Goal: Transaction & Acquisition: Purchase product/service

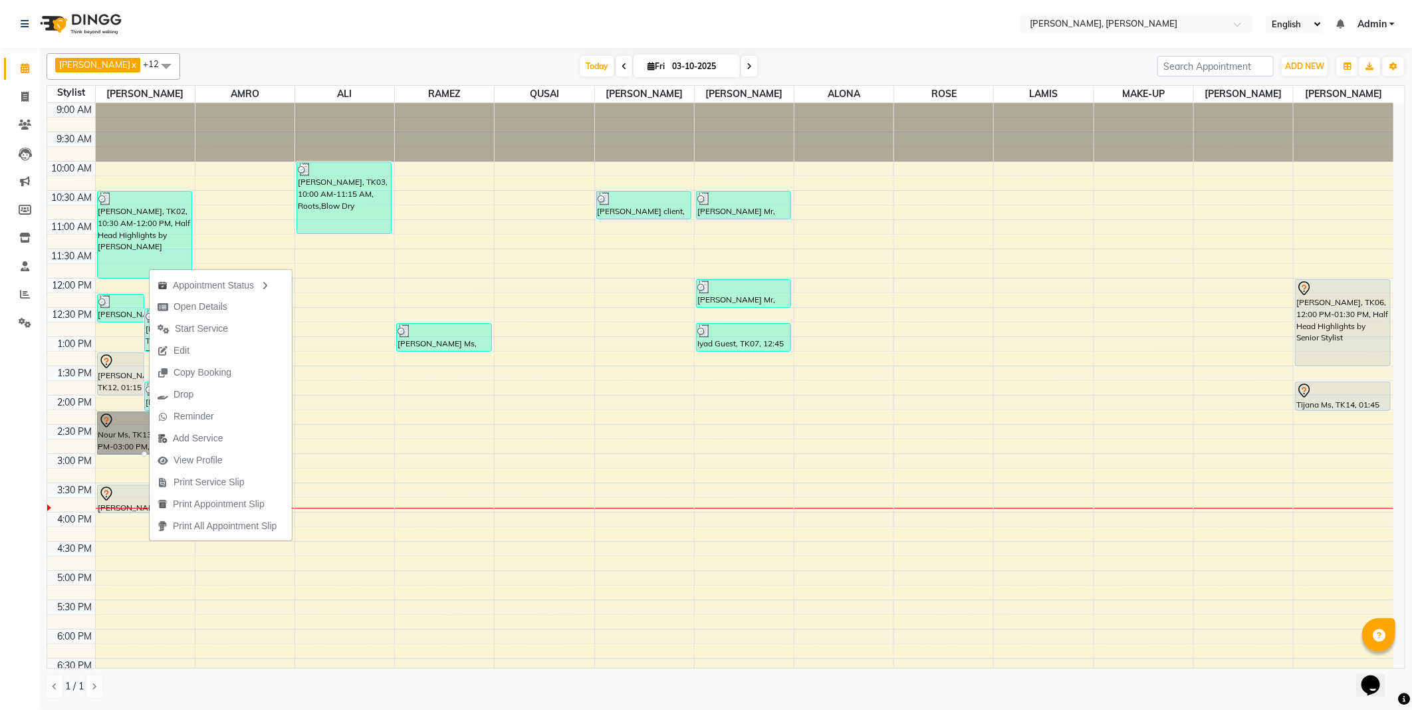
scroll to position [173, 0]
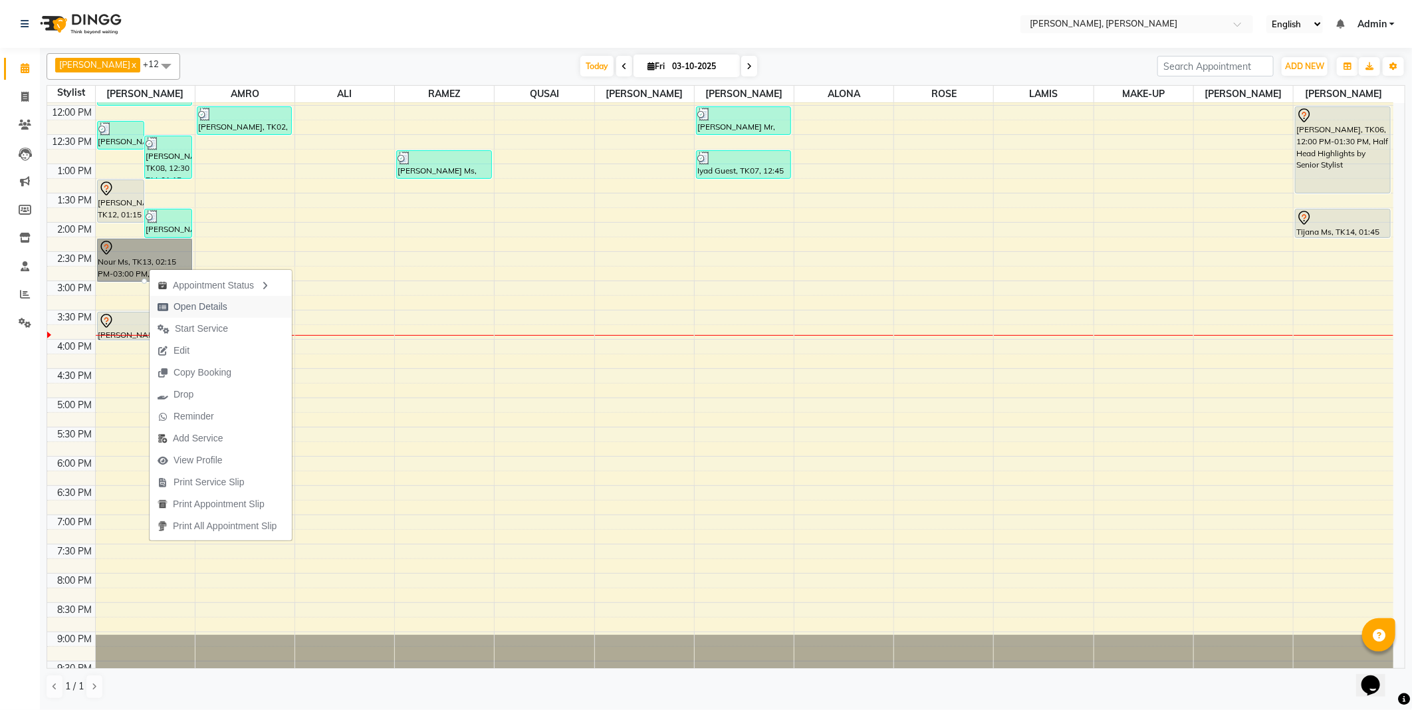
click at [231, 305] on span "Open Details" at bounding box center [193, 307] width 86 height 22
select select "7"
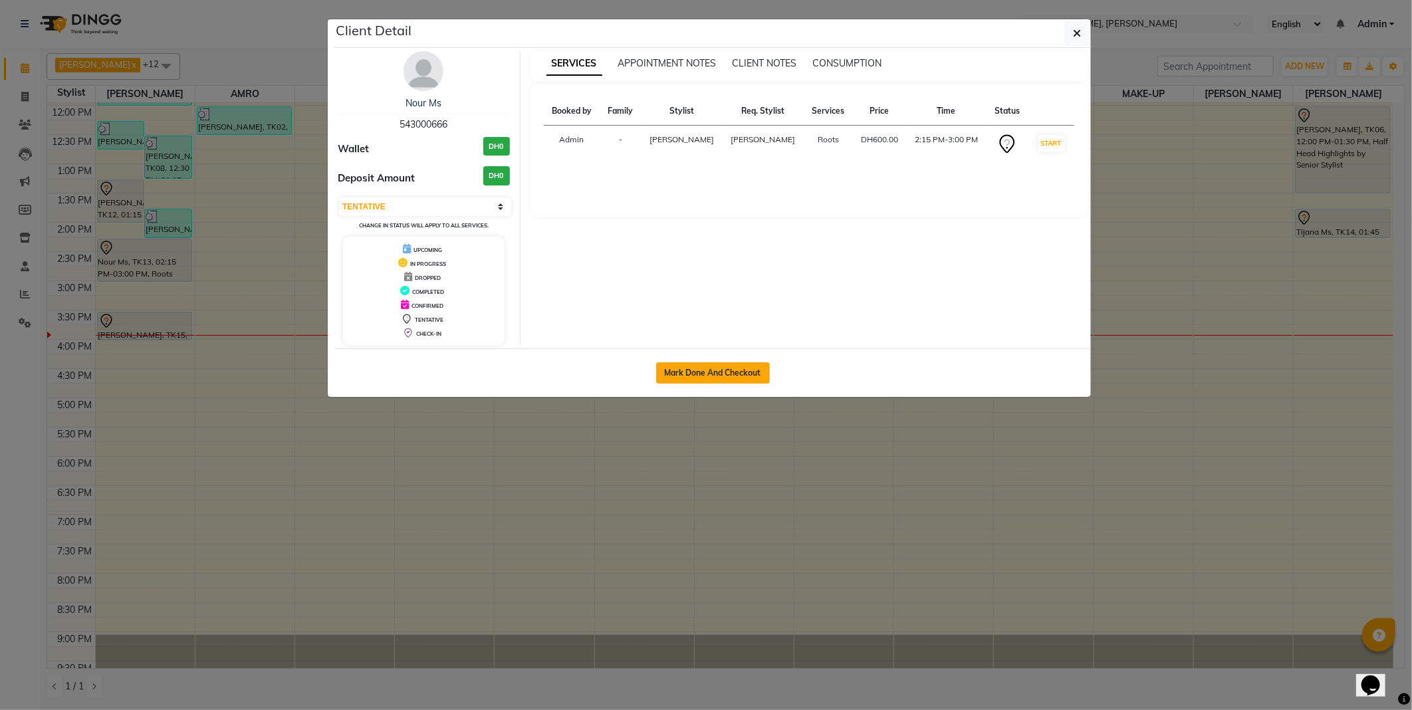
click at [711, 366] on button "Mark Done And Checkout" at bounding box center [713, 372] width 114 height 21
select select "service"
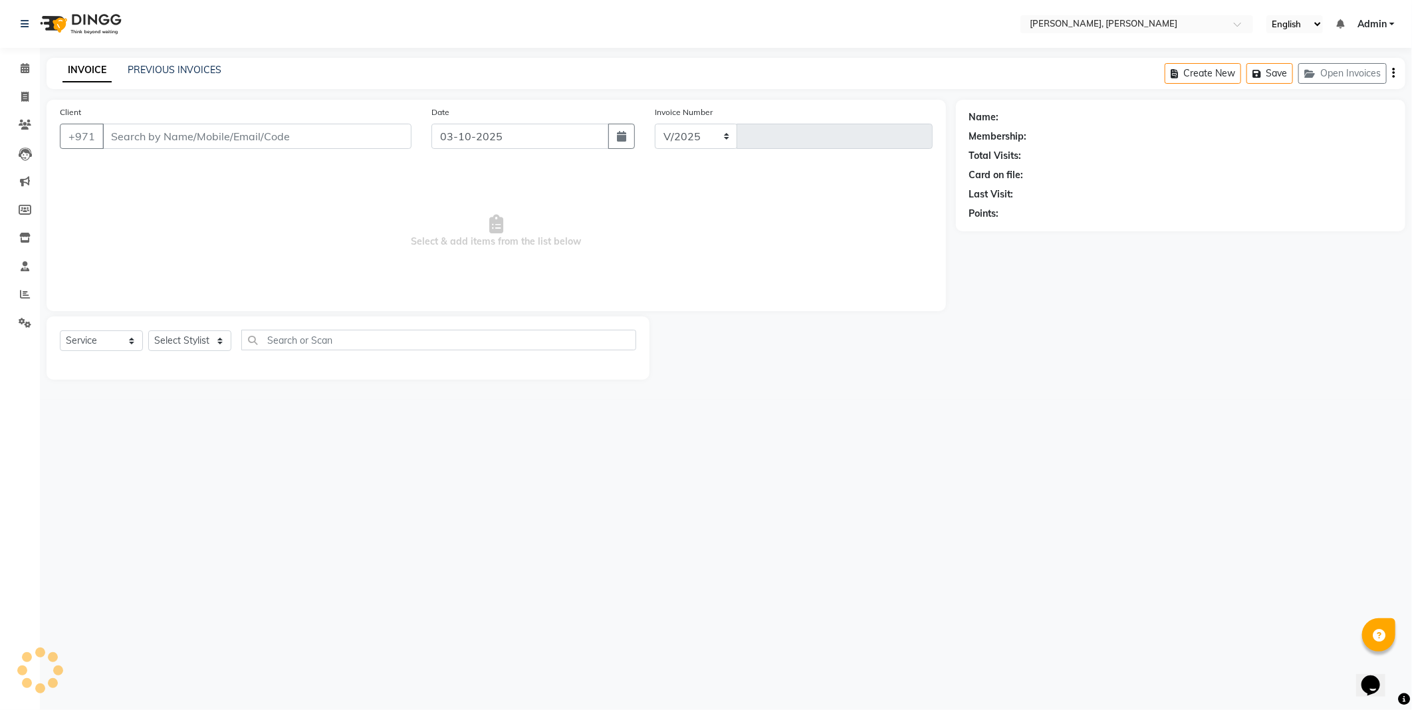
select select "7142"
type input "2789"
type input "543000666"
select select "59729"
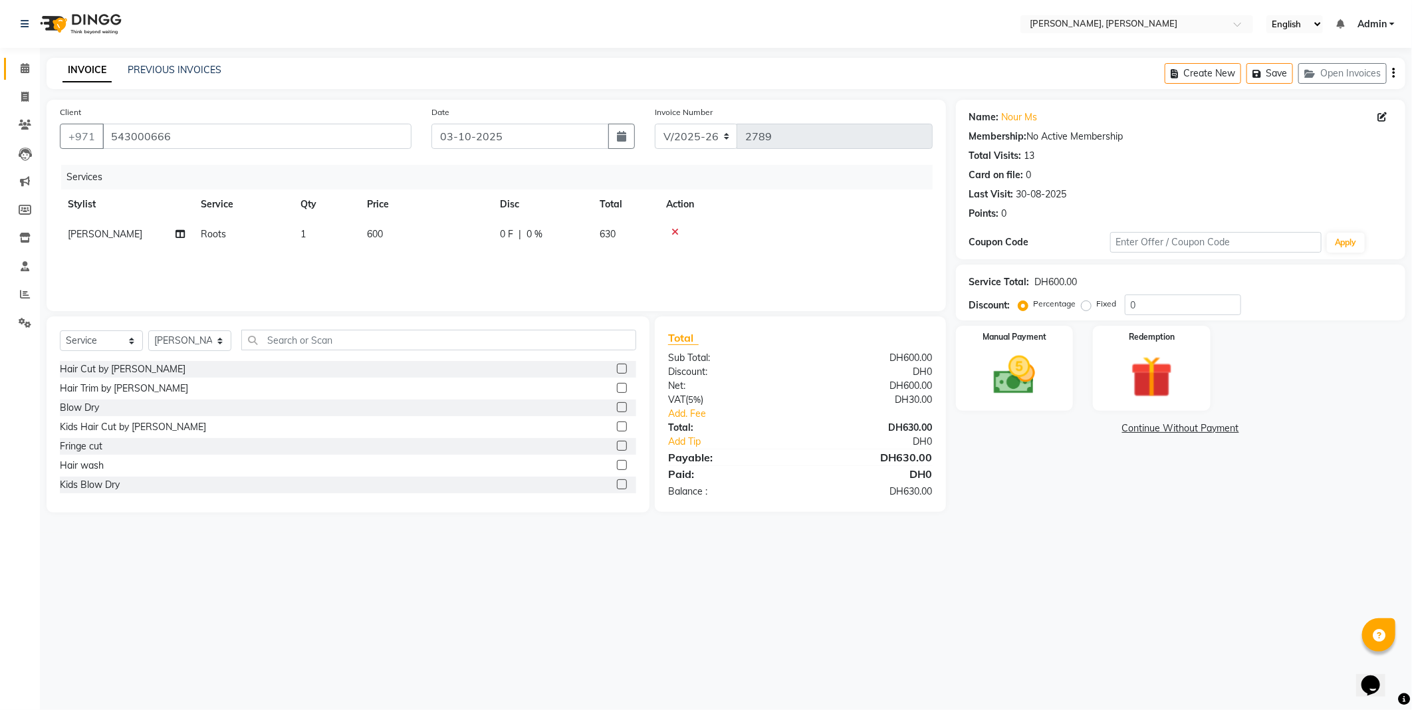
click at [27, 68] on icon at bounding box center [25, 68] width 9 height 10
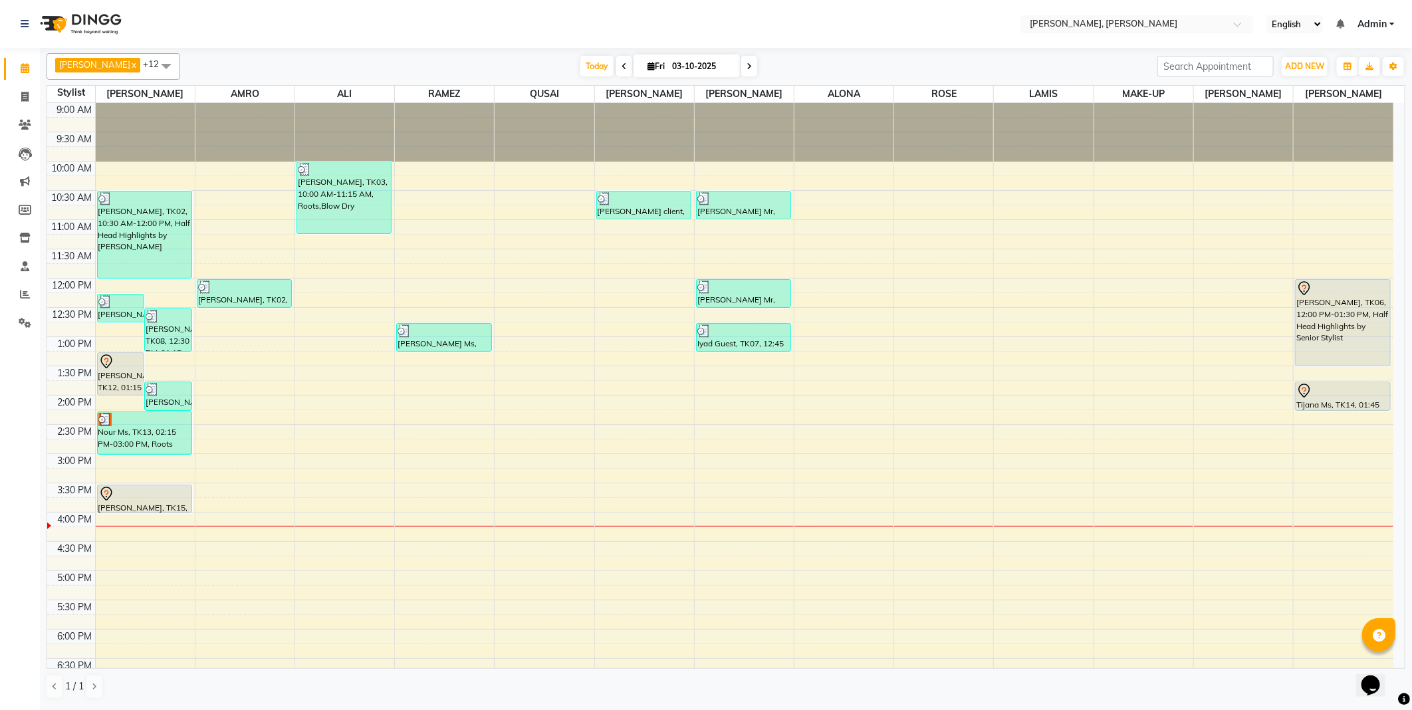
click at [110, 379] on div "[PERSON_NAME], TK12, 01:15 PM-02:00 PM, Roots" at bounding box center [121, 374] width 47 height 42
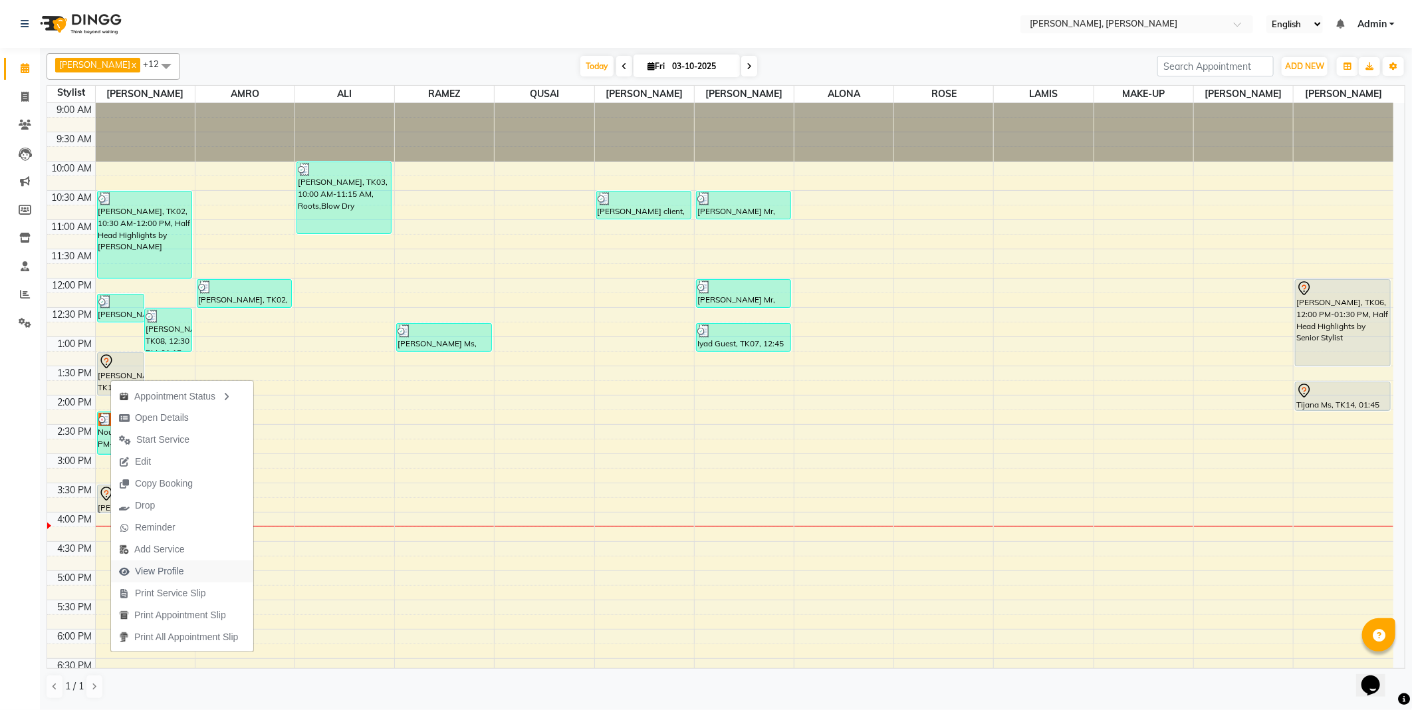
click at [162, 566] on span "View Profile" at bounding box center [159, 571] width 49 height 14
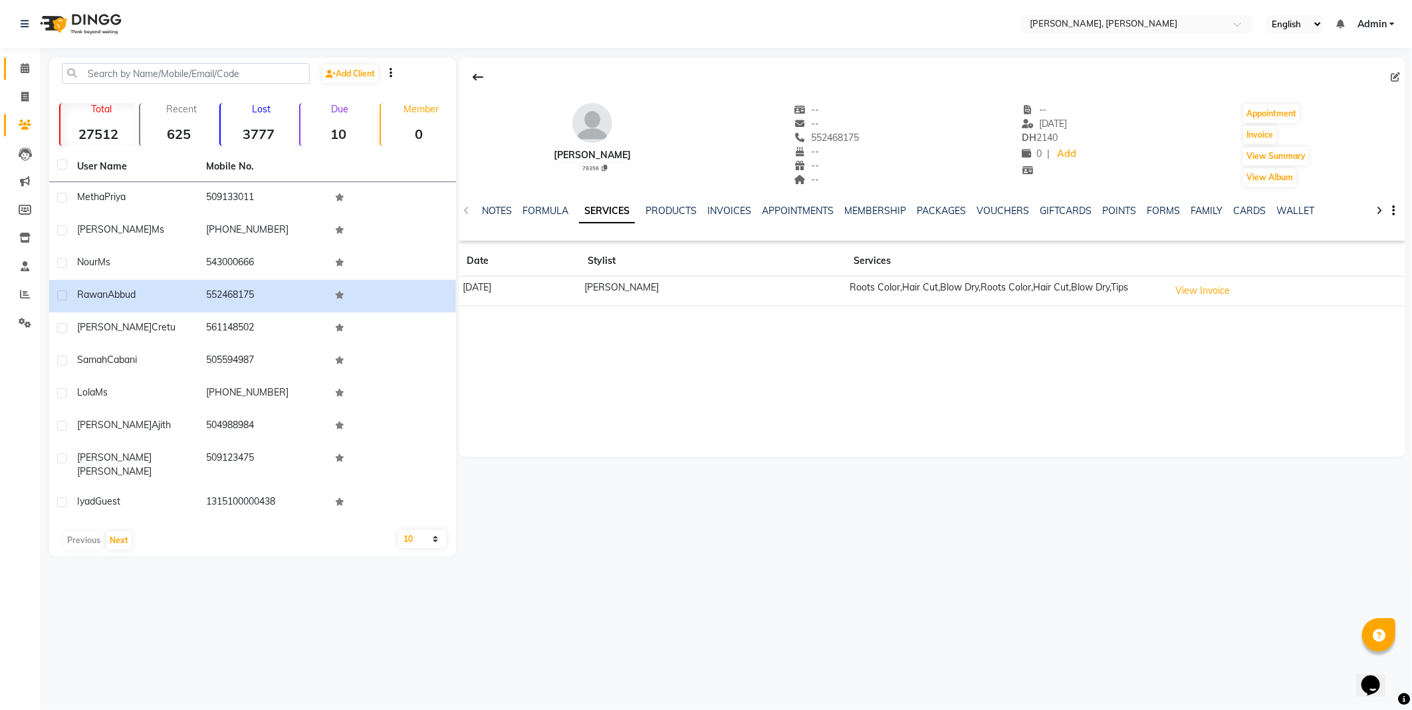
click at [27, 73] on icon at bounding box center [25, 68] width 9 height 10
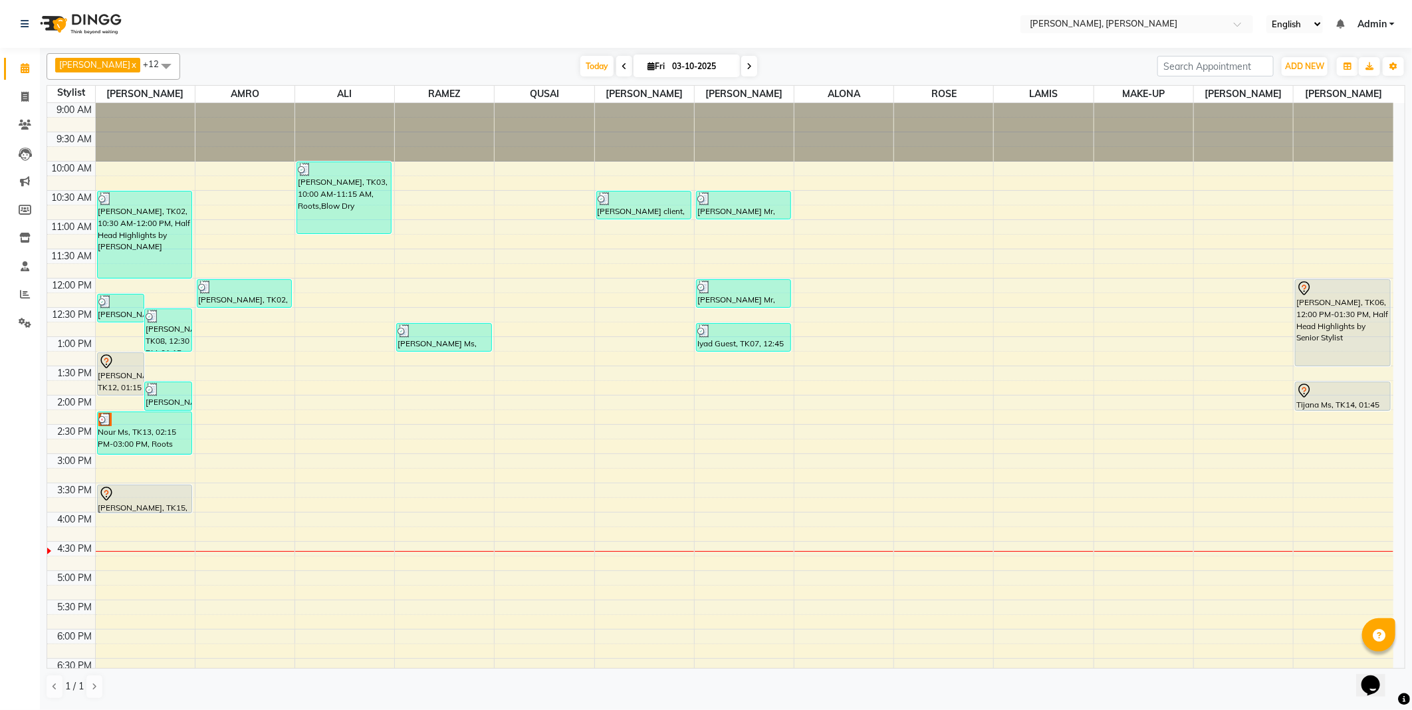
click at [146, 428] on div "Nour Ms, TK13, 02:15 PM-03:00 PM, Roots" at bounding box center [145, 433] width 94 height 42
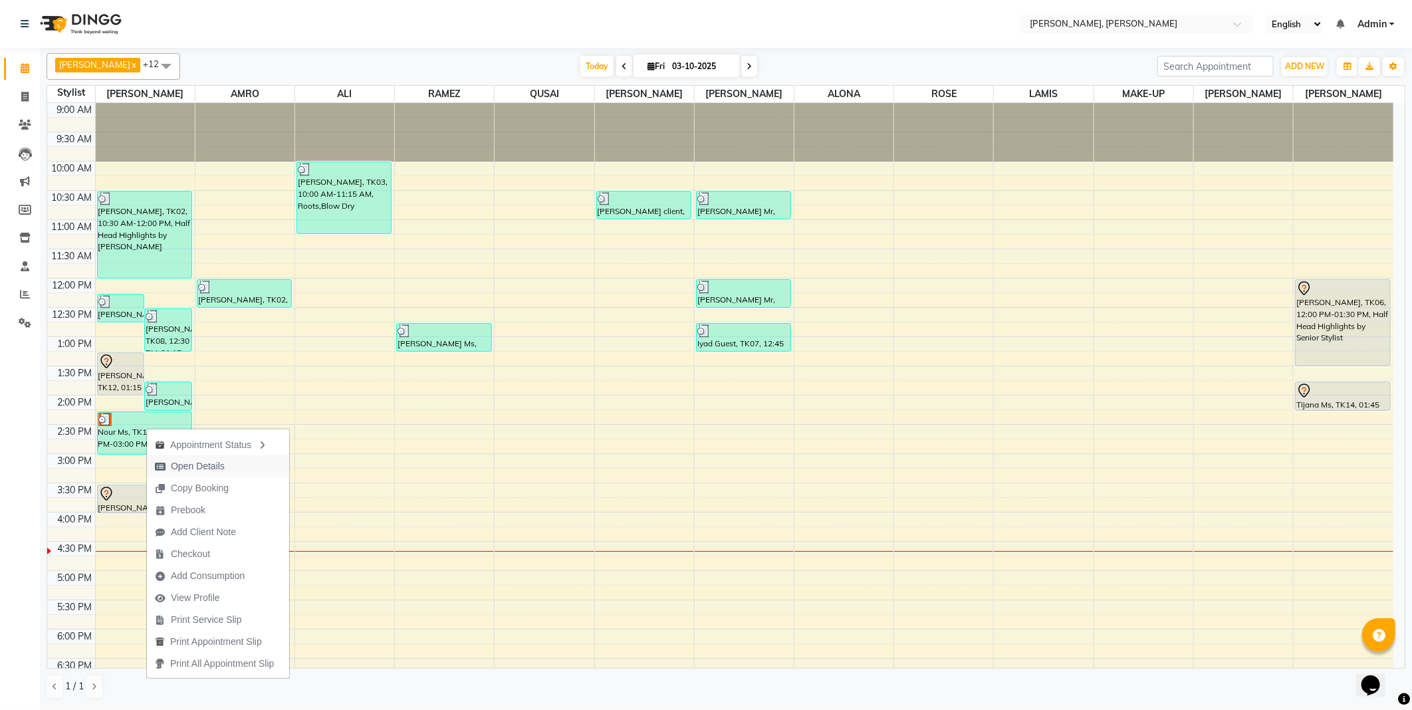
click at [209, 467] on span "Open Details" at bounding box center [198, 466] width 54 height 14
select select "3"
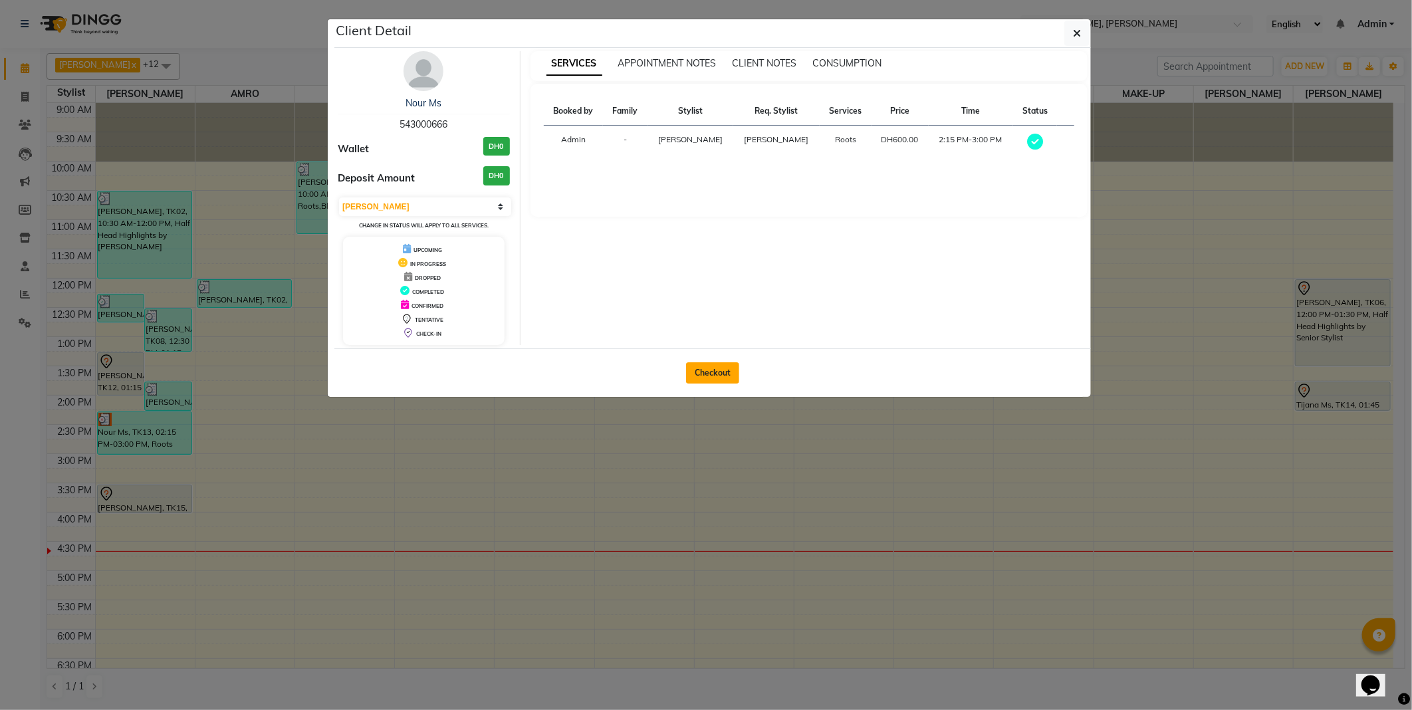
click at [706, 372] on button "Checkout" at bounding box center [712, 372] width 53 height 21
select select "service"
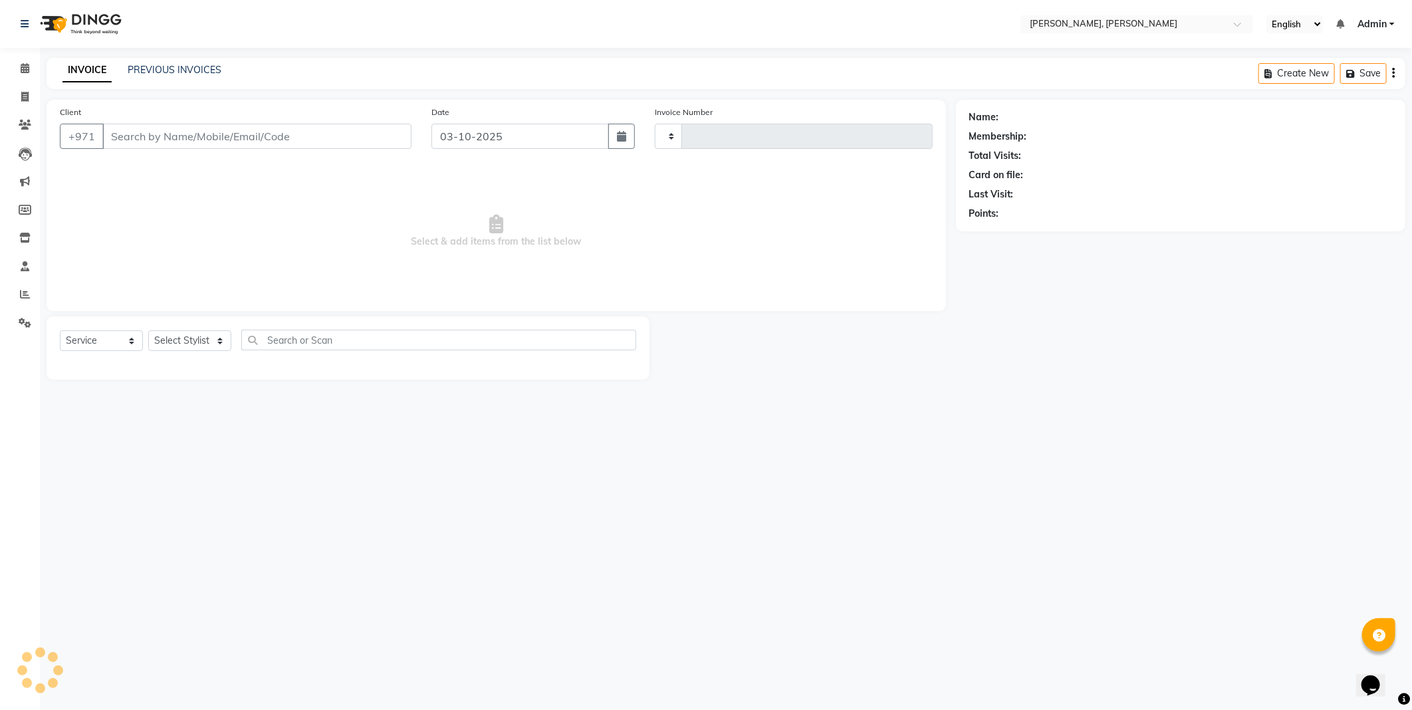
type input "2789"
select select "7142"
type input "543000666"
select select "59729"
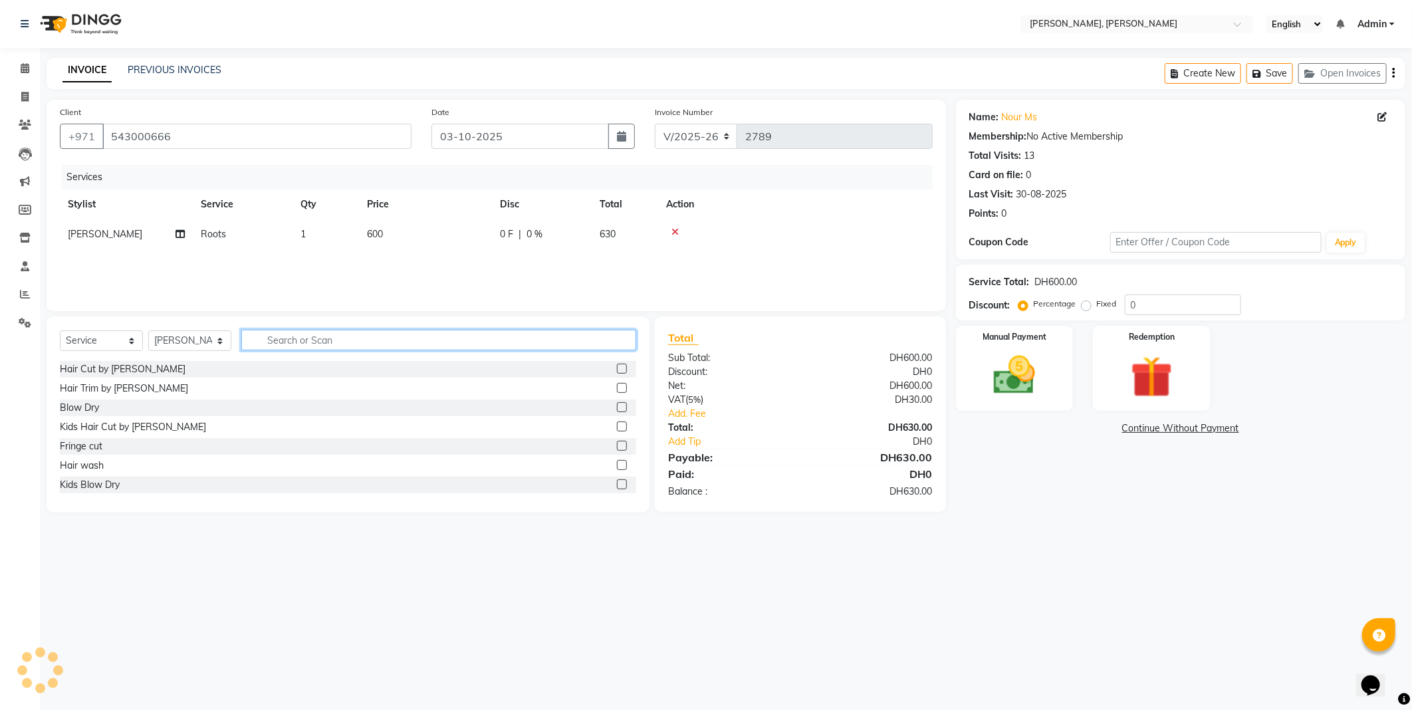
click at [330, 340] on input "text" at bounding box center [438, 340] width 395 height 21
type input "high"
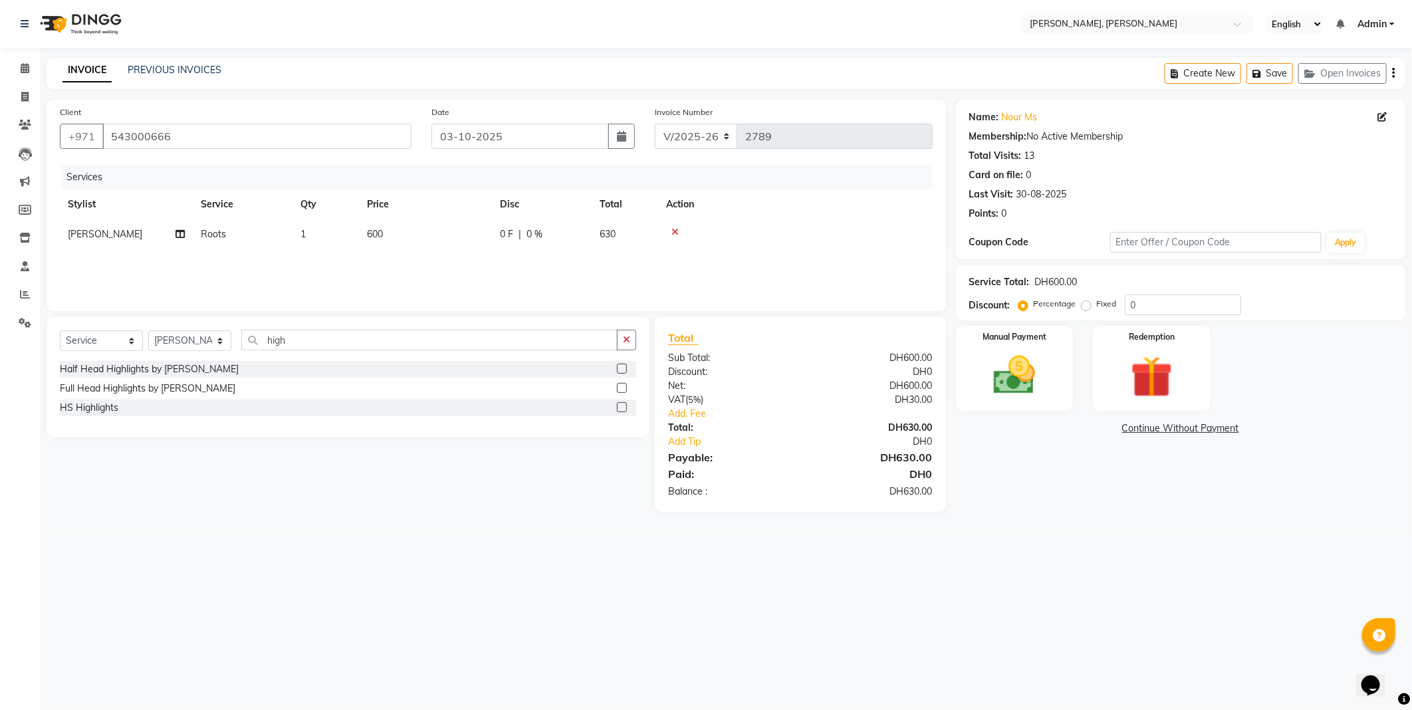
click at [619, 364] on label at bounding box center [622, 369] width 10 height 10
click at [619, 365] on input "checkbox" at bounding box center [621, 369] width 9 height 9
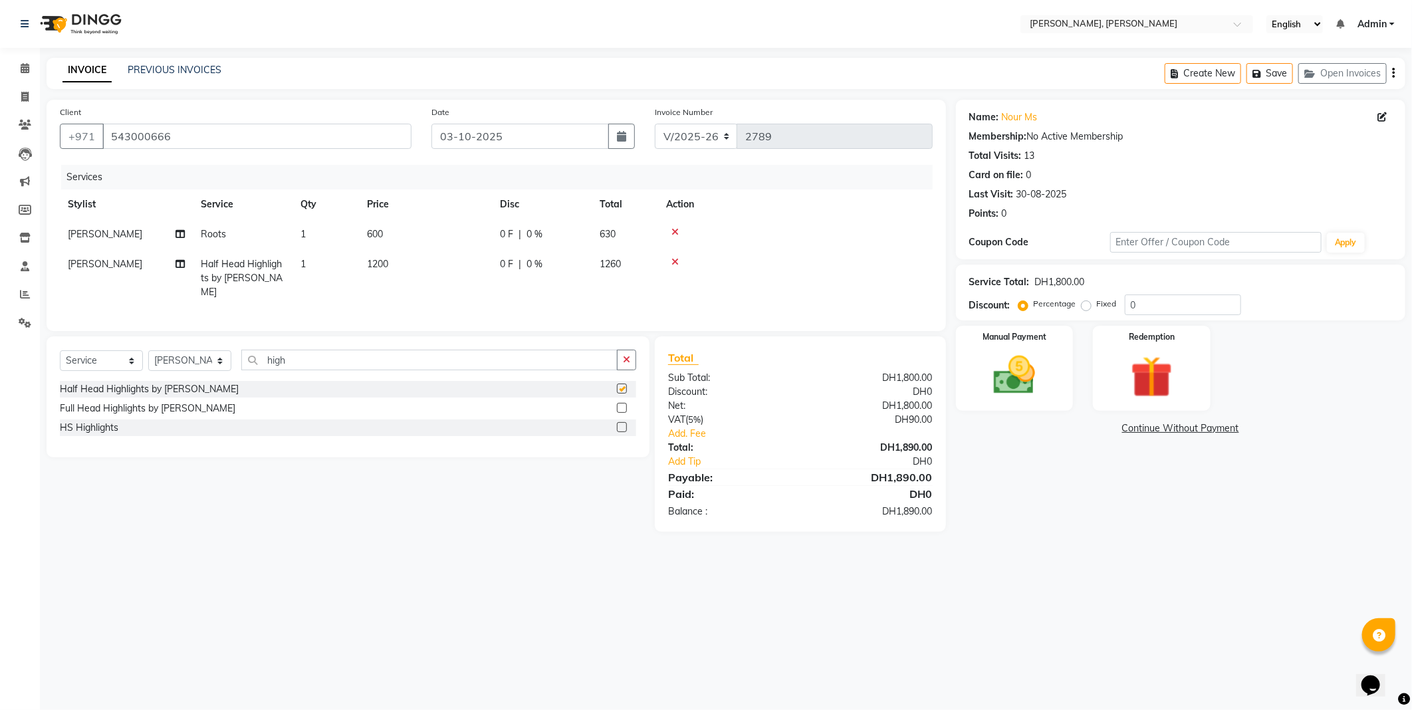
checkbox input "false"
click at [200, 364] on select "Select Stylist [PERSON_NAME] [PERSON_NAME] ALYA [PERSON_NAME] AMRO [PERSON_NAME…" at bounding box center [189, 360] width 83 height 21
select select "59740"
click at [148, 350] on select "Select Stylist [PERSON_NAME] [PERSON_NAME] ALYA [PERSON_NAME] AMRO [PERSON_NAME…" at bounding box center [189, 360] width 83 height 21
click at [626, 355] on icon "button" at bounding box center [626, 359] width 7 height 9
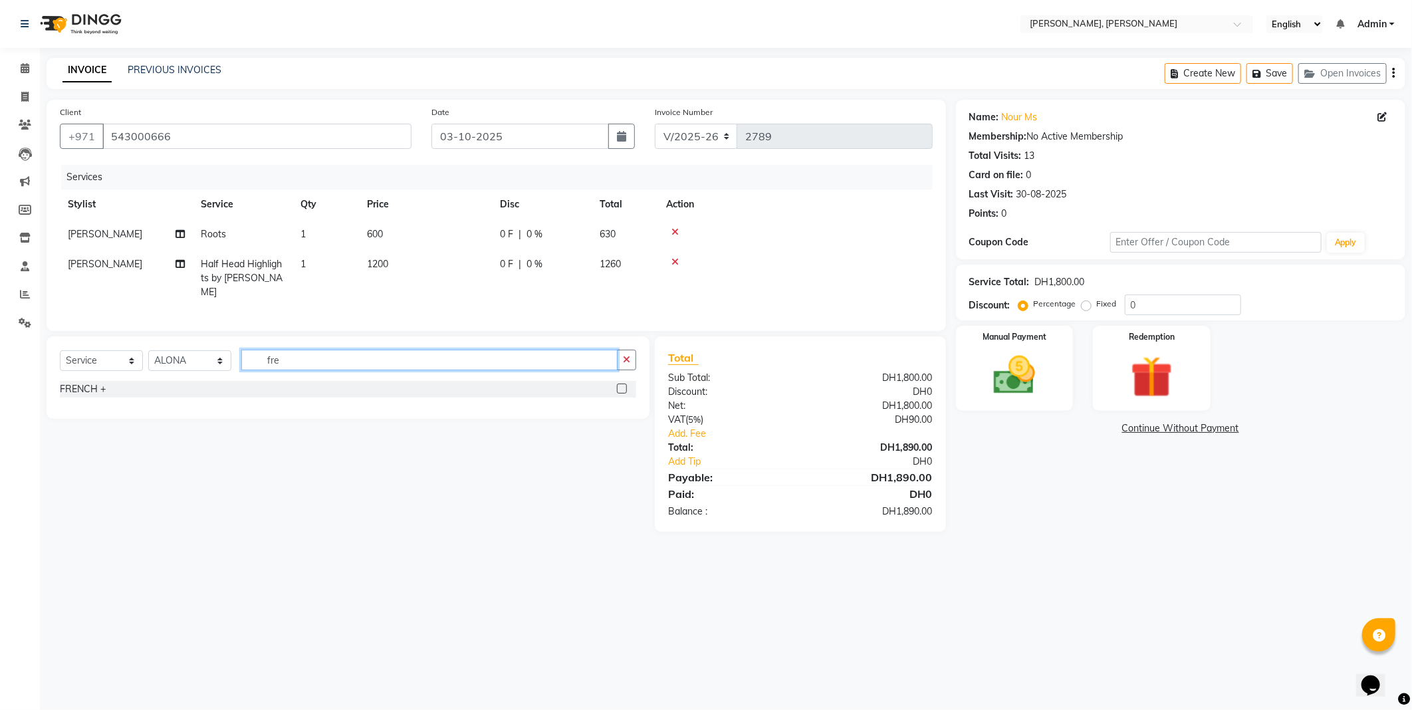
type input "fre"
click at [619, 384] on label at bounding box center [622, 389] width 10 height 10
click at [619, 385] on input "checkbox" at bounding box center [621, 389] width 9 height 9
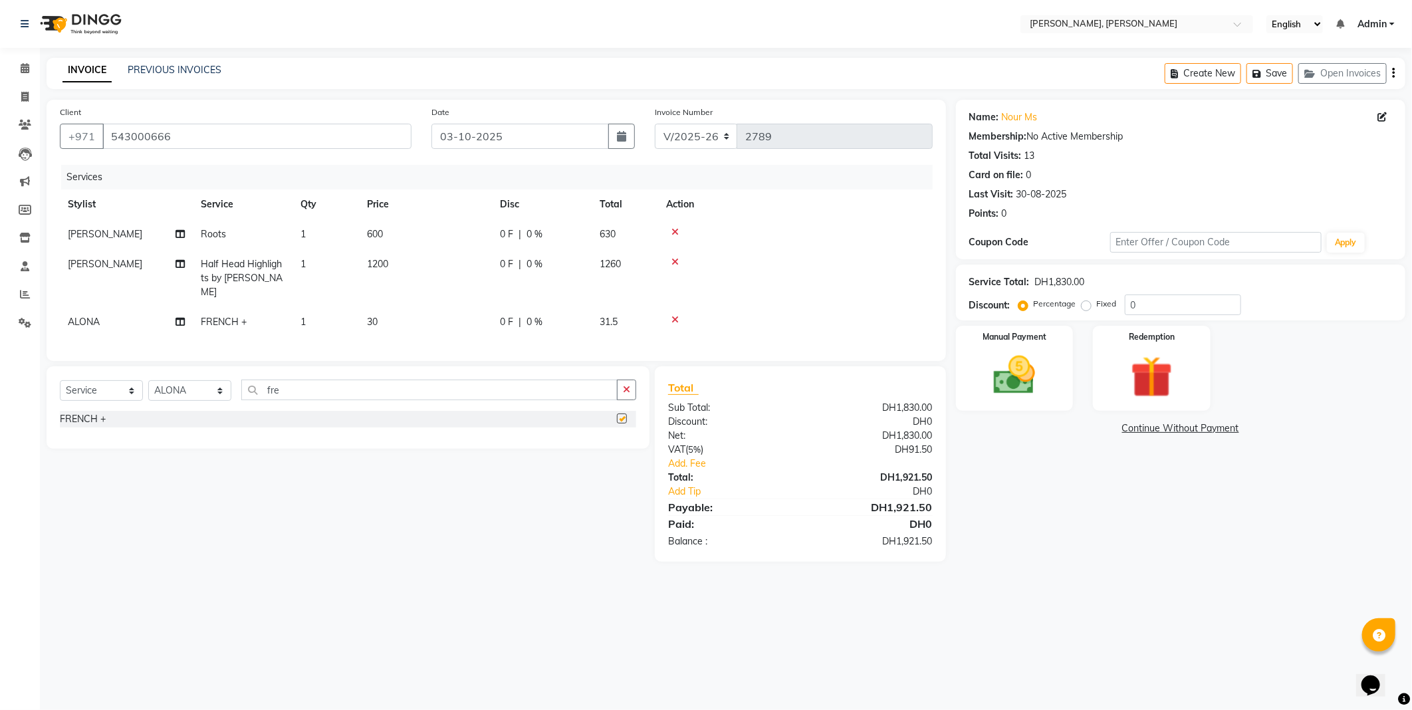
checkbox input "false"
click at [386, 307] on td "30" at bounding box center [425, 322] width 133 height 30
select select "59740"
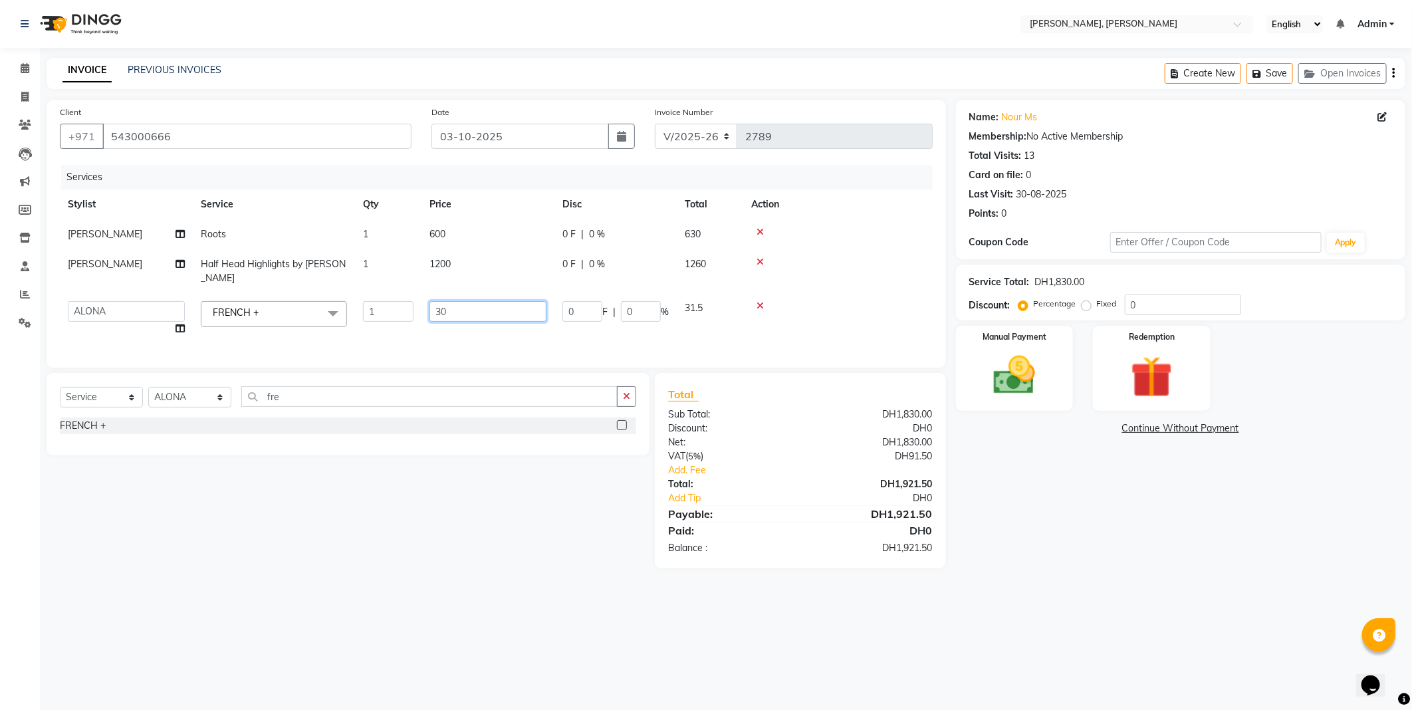
click at [438, 313] on input "30" at bounding box center [488, 311] width 117 height 21
type input "50"
click at [438, 320] on input "50" at bounding box center [488, 311] width 117 height 21
click at [479, 340] on div "Services Stylist Service Qty Price Disc Total Action [PERSON_NAME] 1 600 0 F | …" at bounding box center [496, 259] width 873 height 189
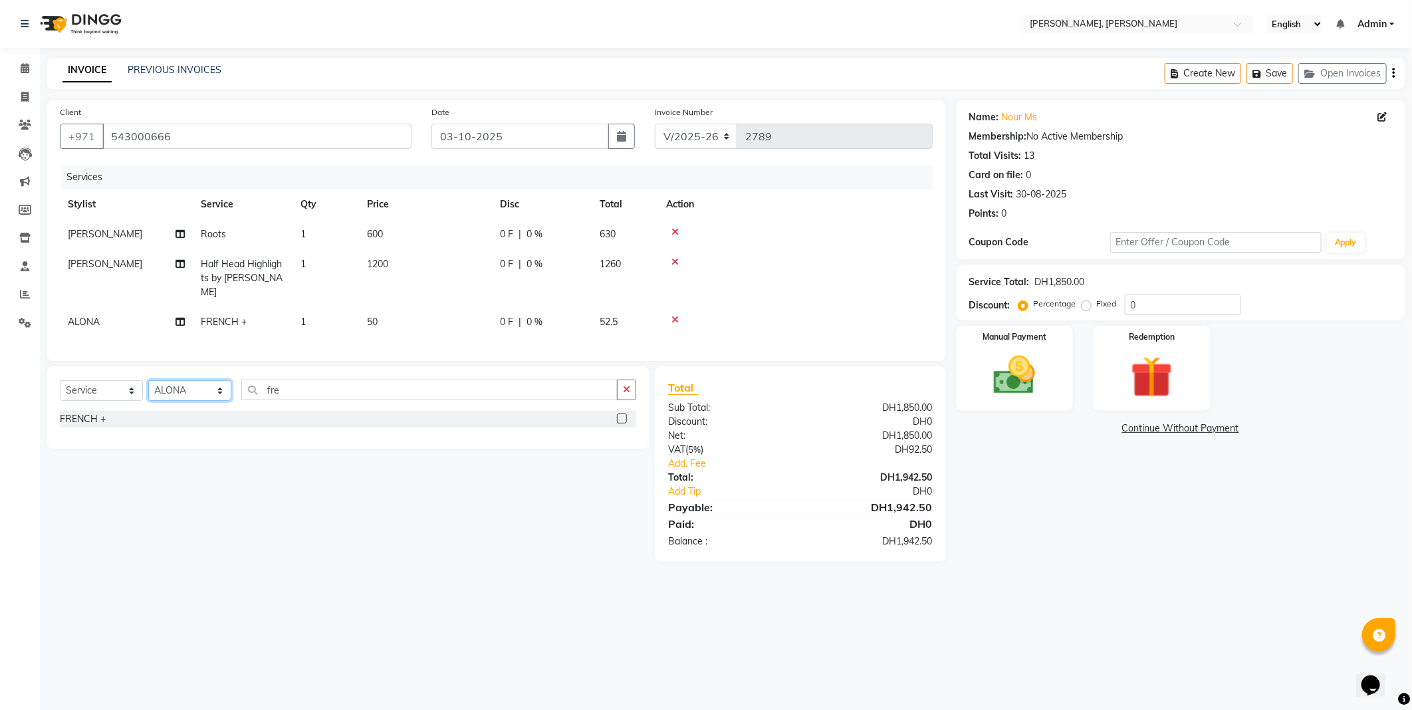
click at [215, 388] on select "Select Stylist [PERSON_NAME] [PERSON_NAME] ALYA [PERSON_NAME] AMRO [PERSON_NAME…" at bounding box center [189, 390] width 83 height 21
select select "59731"
click at [148, 380] on select "Select Stylist [PERSON_NAME] [PERSON_NAME] ALYA [PERSON_NAME] AMRO [PERSON_NAME…" at bounding box center [189, 390] width 83 height 21
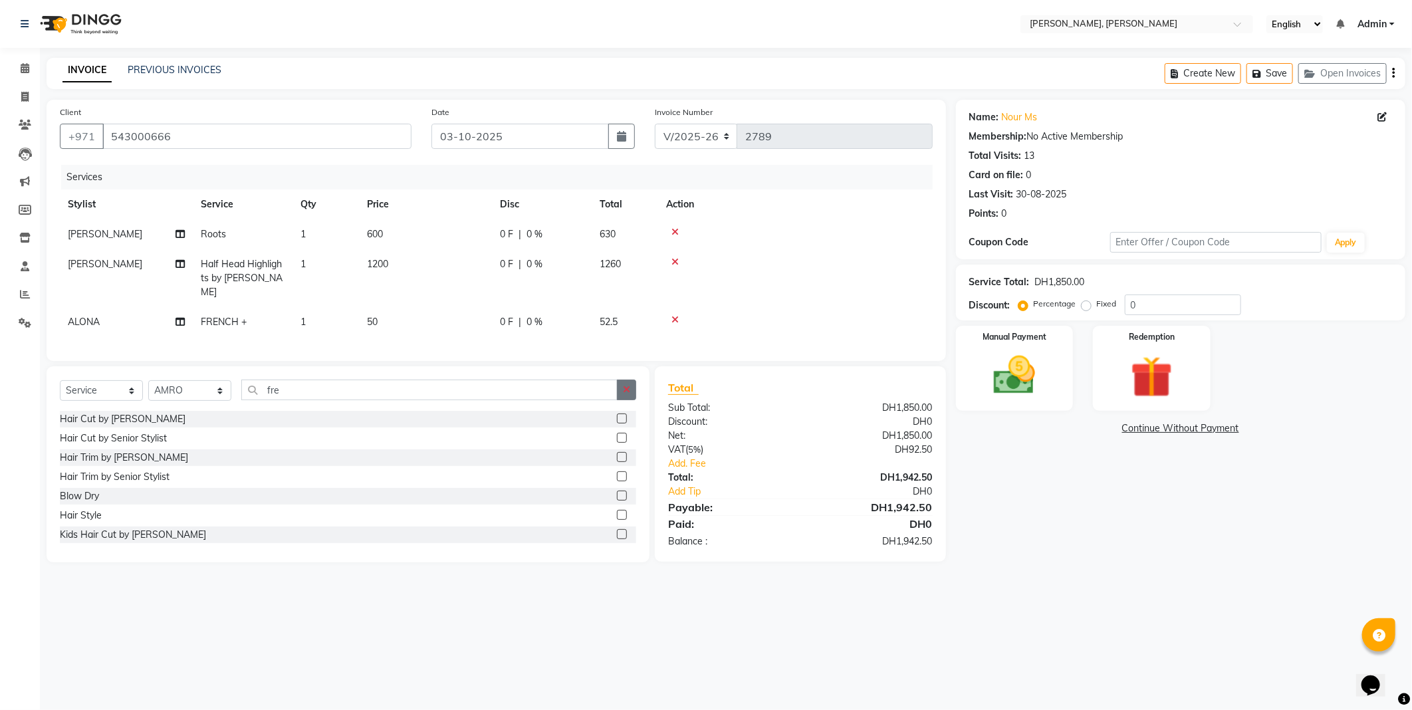
click at [617, 380] on button "button" at bounding box center [626, 390] width 19 height 21
click at [617, 493] on label at bounding box center [622, 496] width 10 height 10
click at [617, 493] on input "checkbox" at bounding box center [621, 496] width 9 height 9
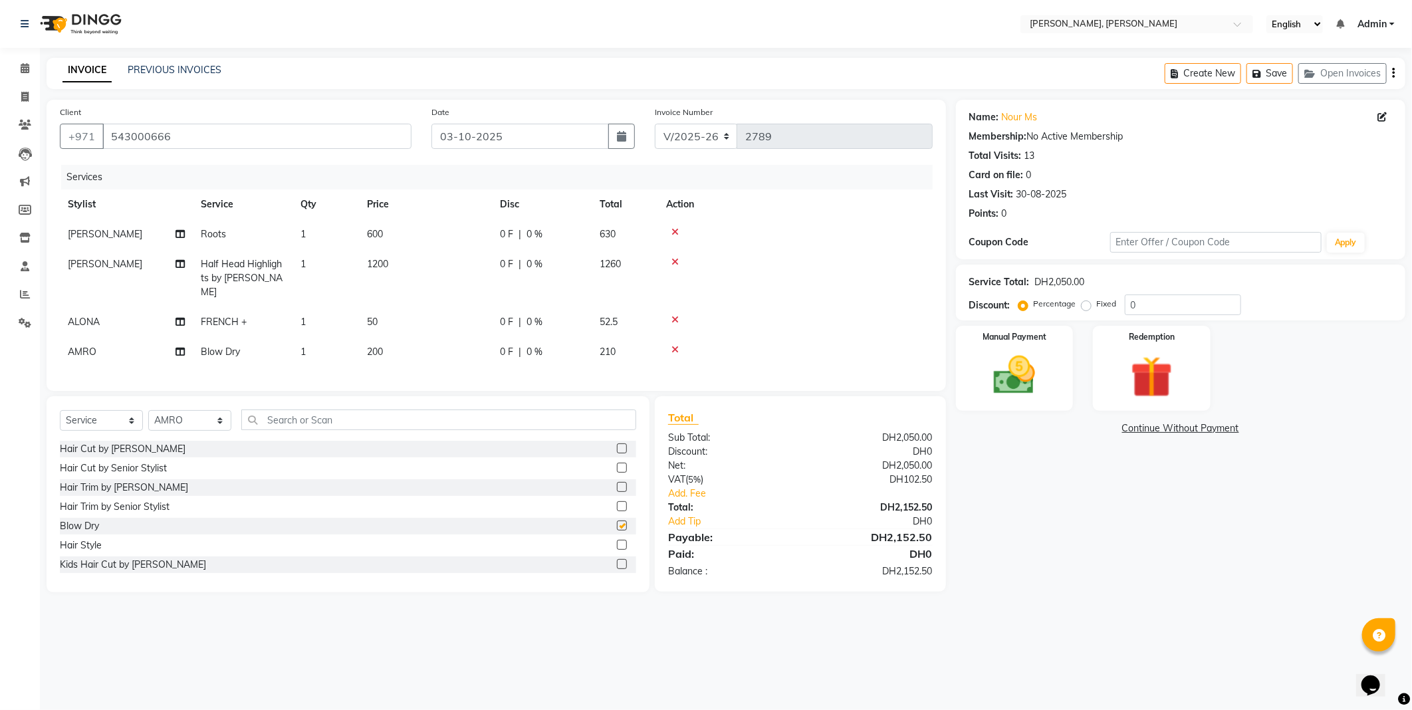
checkbox input "false"
click at [1007, 367] on img at bounding box center [1014, 375] width 71 height 51
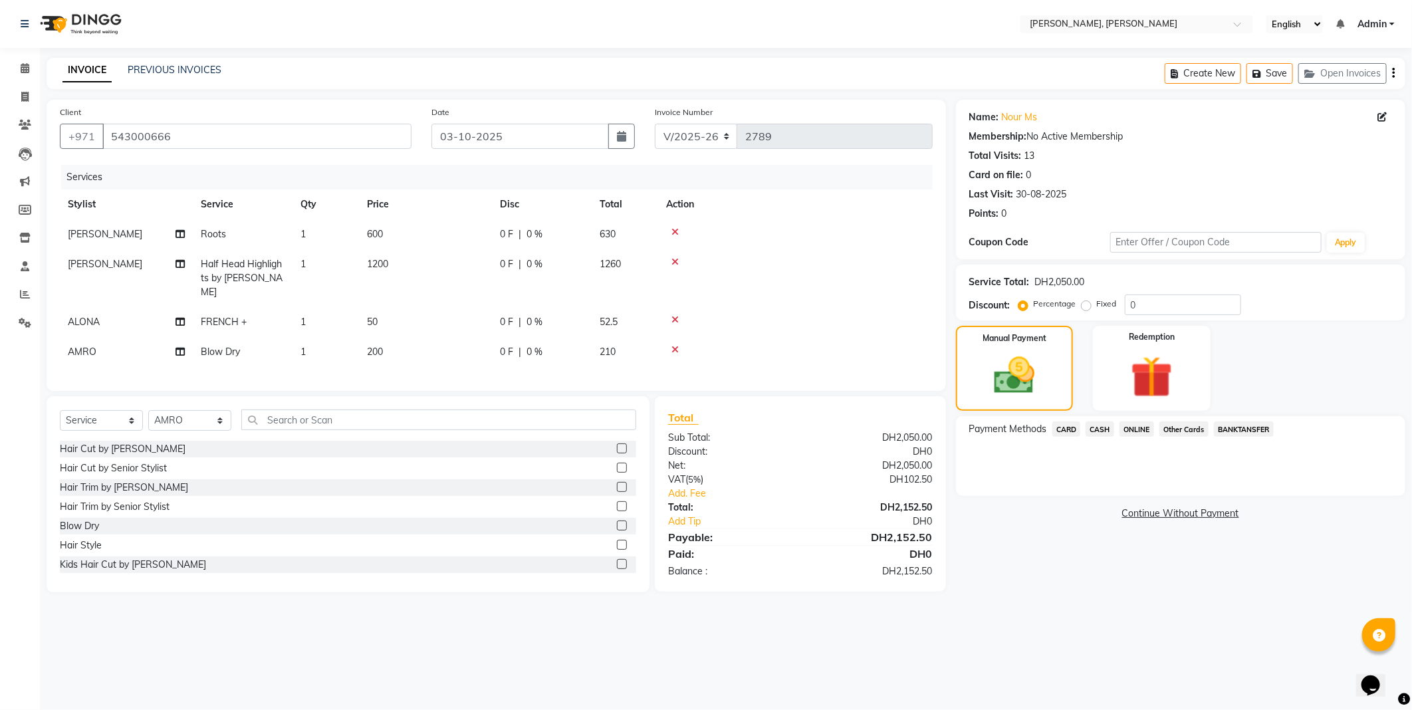
click at [1186, 432] on span "Other Cards" at bounding box center [1184, 429] width 49 height 15
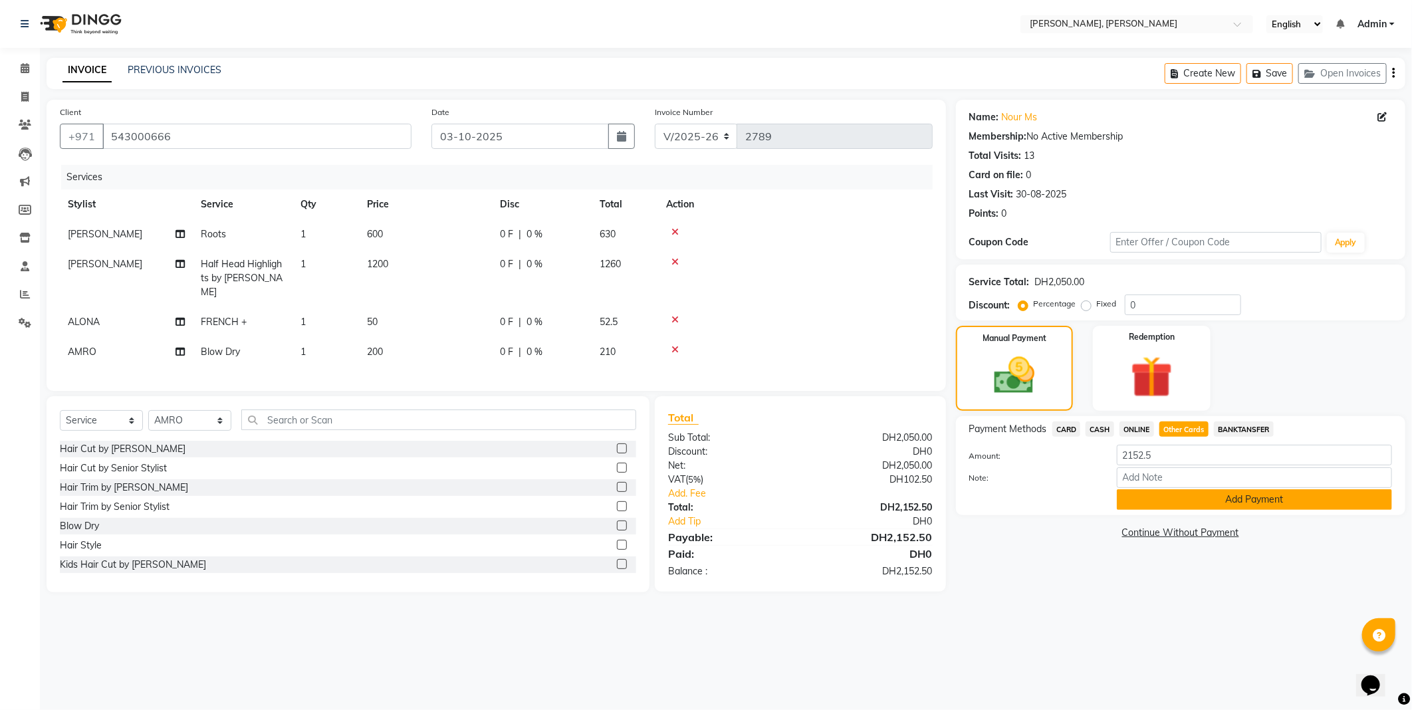
click at [1233, 502] on button "Add Payment" at bounding box center [1254, 499] width 275 height 21
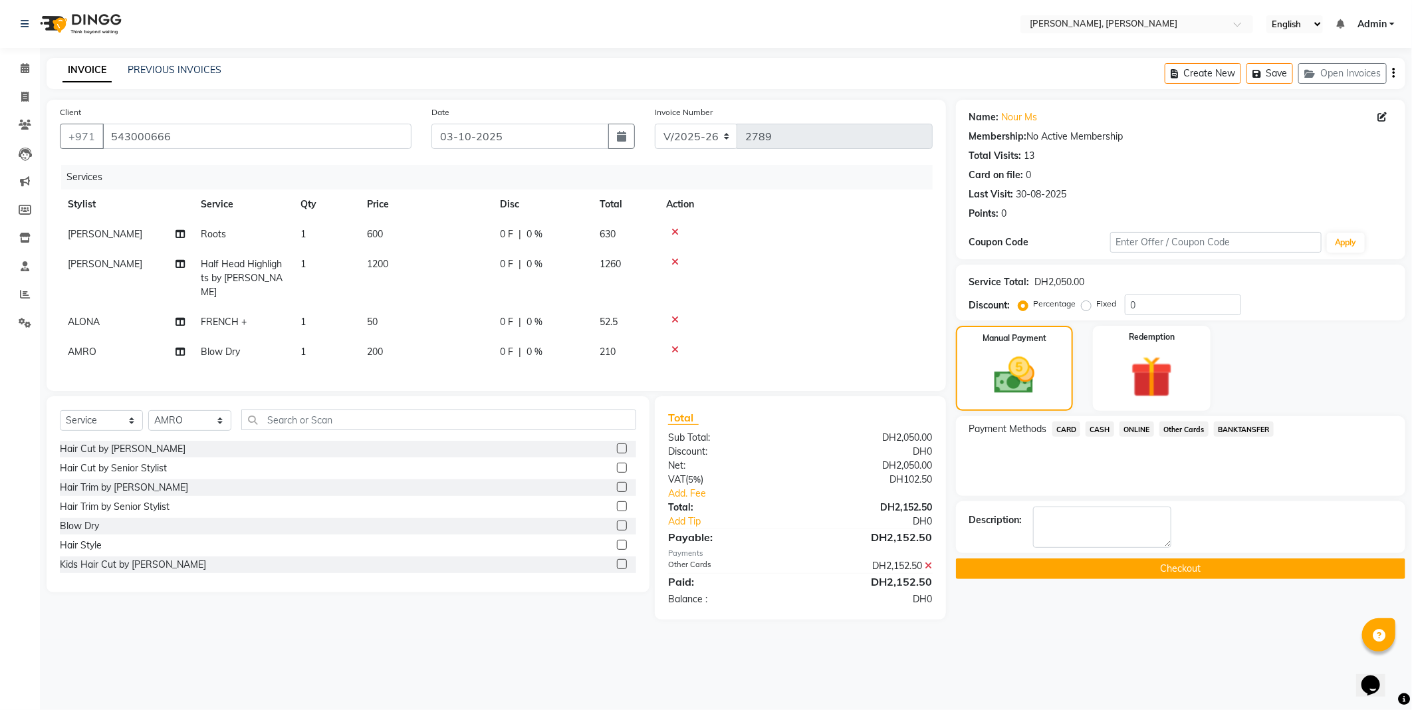
click at [1116, 568] on button "Checkout" at bounding box center [1180, 569] width 449 height 21
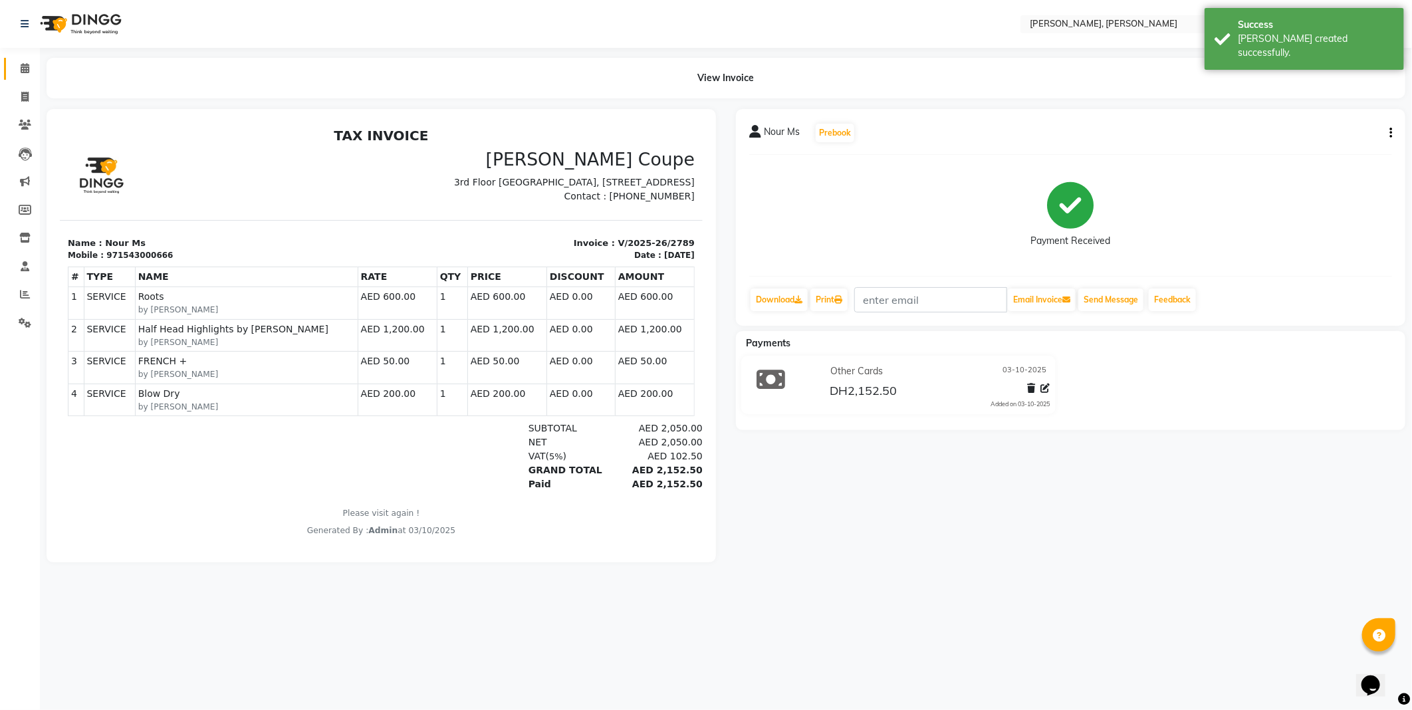
click at [13, 75] on span at bounding box center [24, 68] width 23 height 15
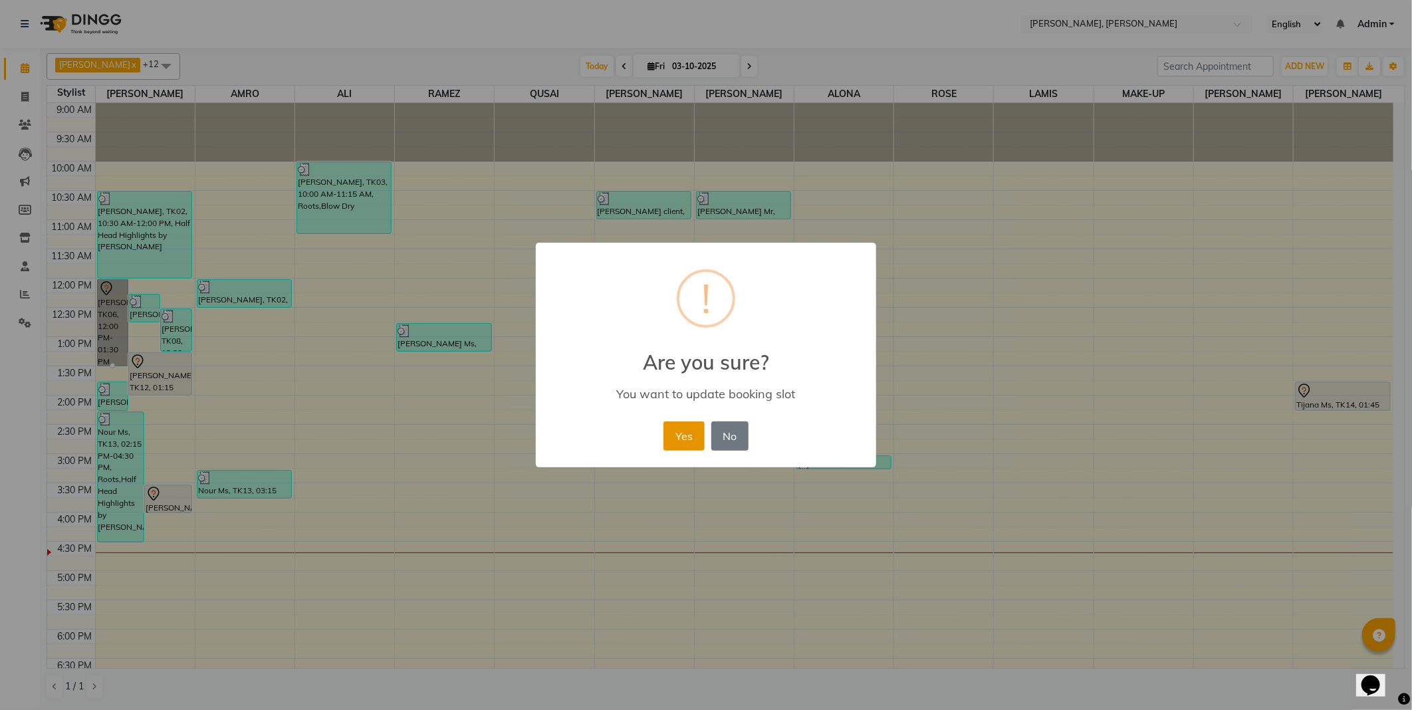
click at [669, 438] on button "Yes" at bounding box center [684, 436] width 41 height 29
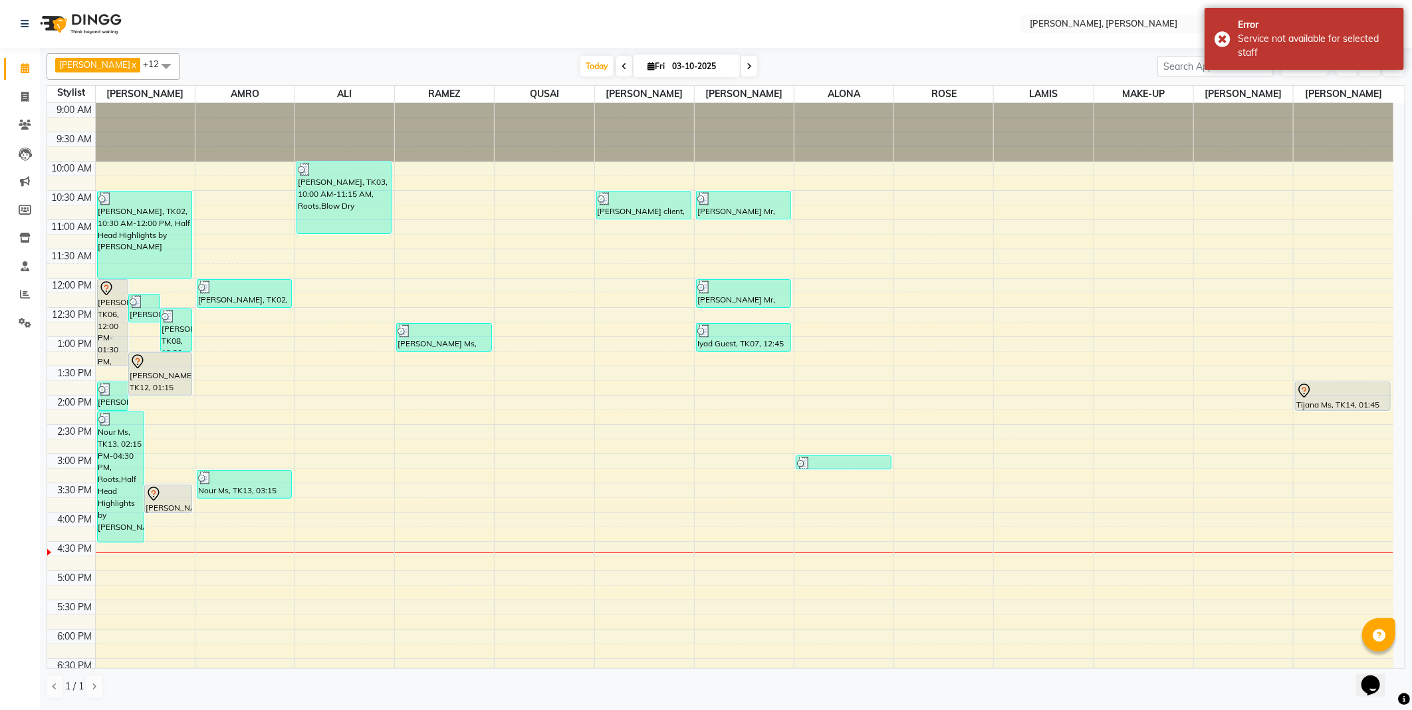
click at [109, 324] on div "[PERSON_NAME], TK06, 12:00 PM-01:30 PM, Half Head Highlights by Senior Stylist" at bounding box center [113, 323] width 31 height 86
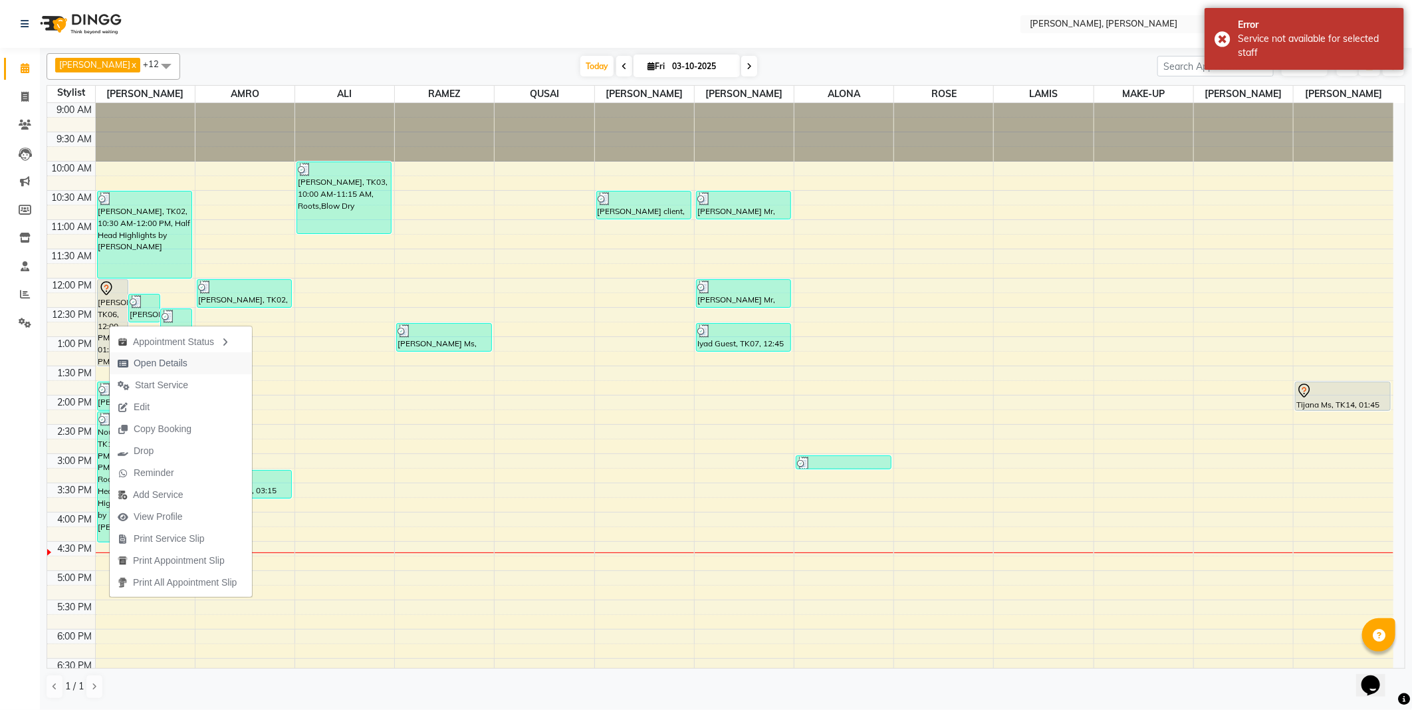
click at [163, 366] on span "Open Details" at bounding box center [161, 363] width 54 height 14
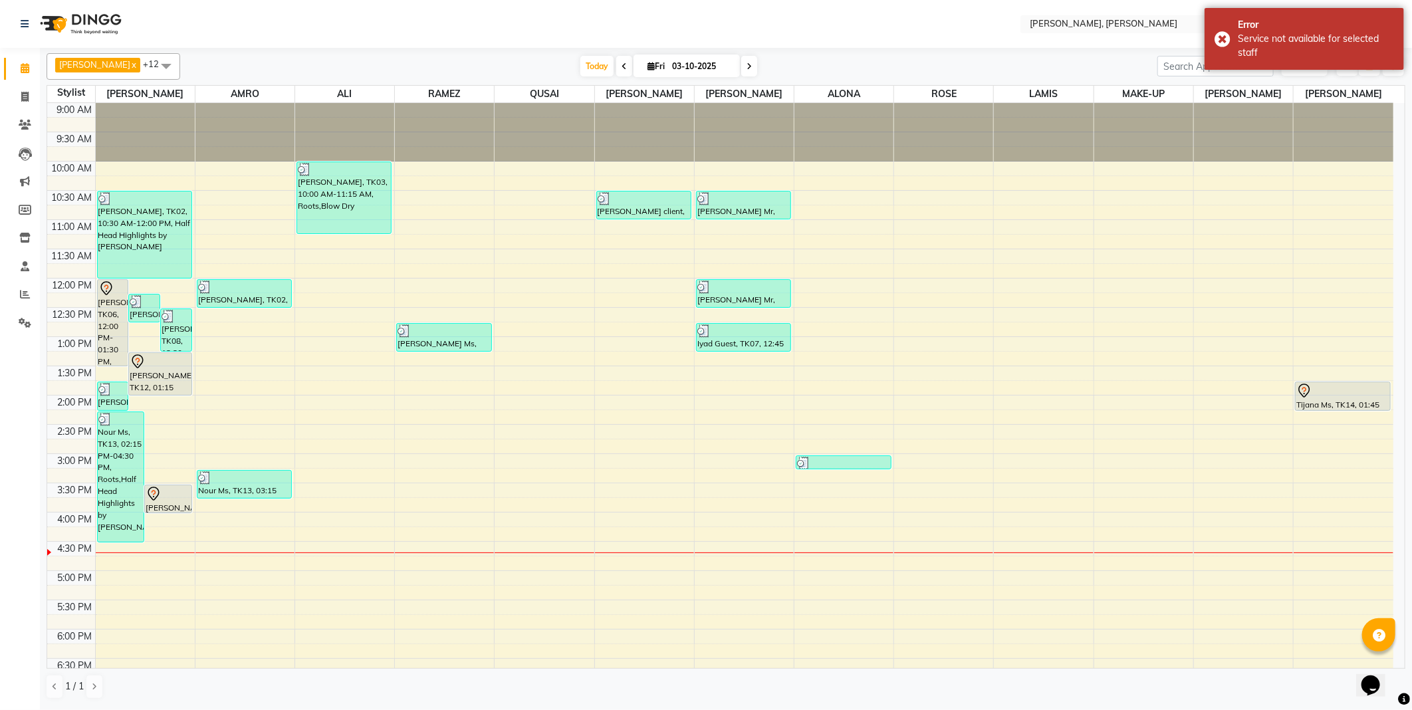
click at [110, 326] on div "[PERSON_NAME], TK06, 12:00 PM-01:30 PM, Half Head Highlights by Senior Stylist" at bounding box center [113, 323] width 31 height 86
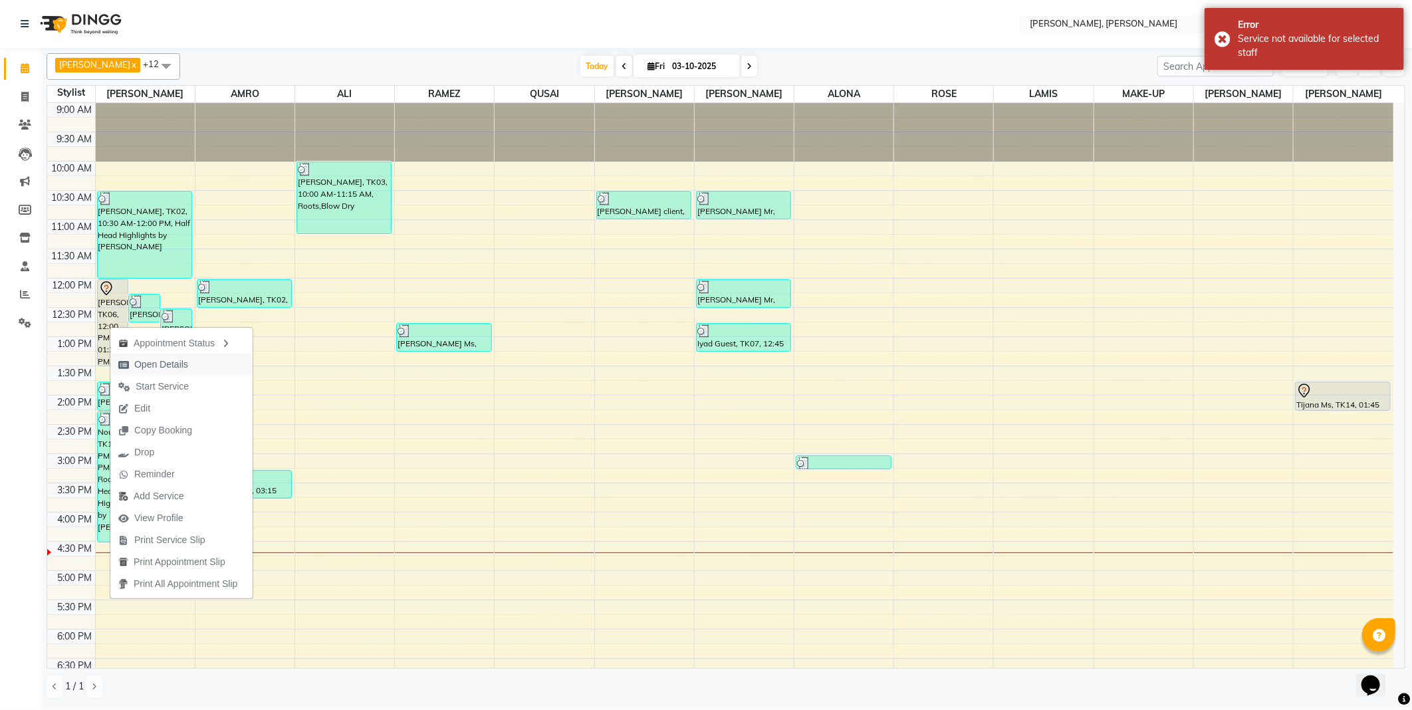
click at [170, 362] on span "Open Details" at bounding box center [161, 365] width 54 height 14
select select "7"
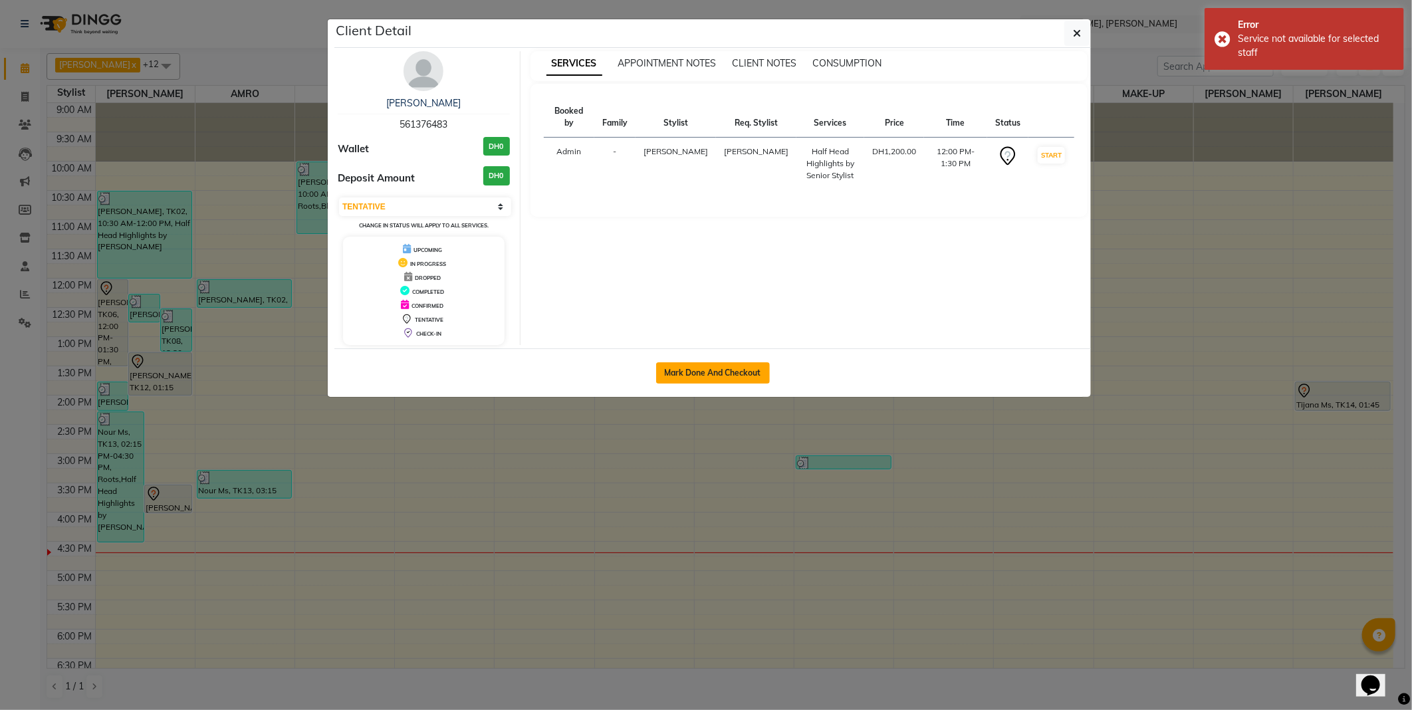
click at [697, 372] on button "Mark Done And Checkout" at bounding box center [713, 372] width 114 height 21
select select "7142"
select select "service"
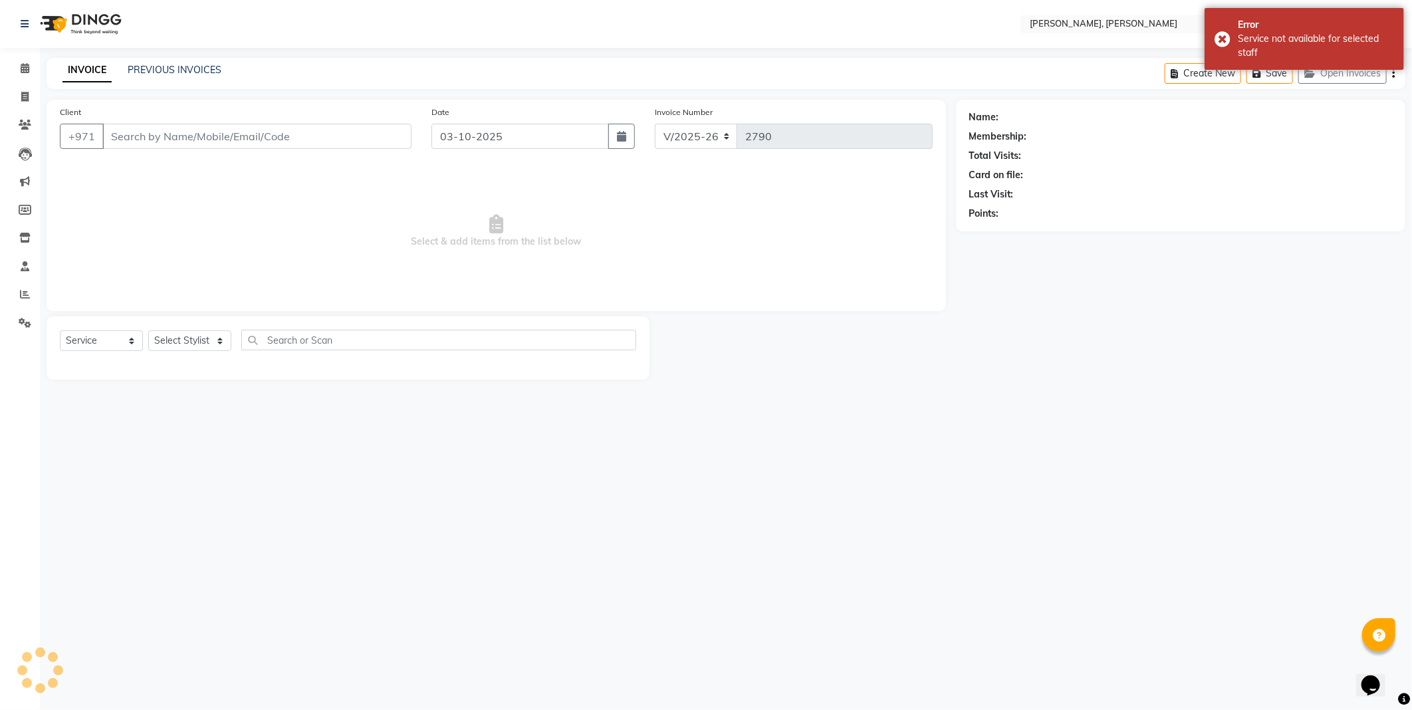
type input "561376483"
select select "93336"
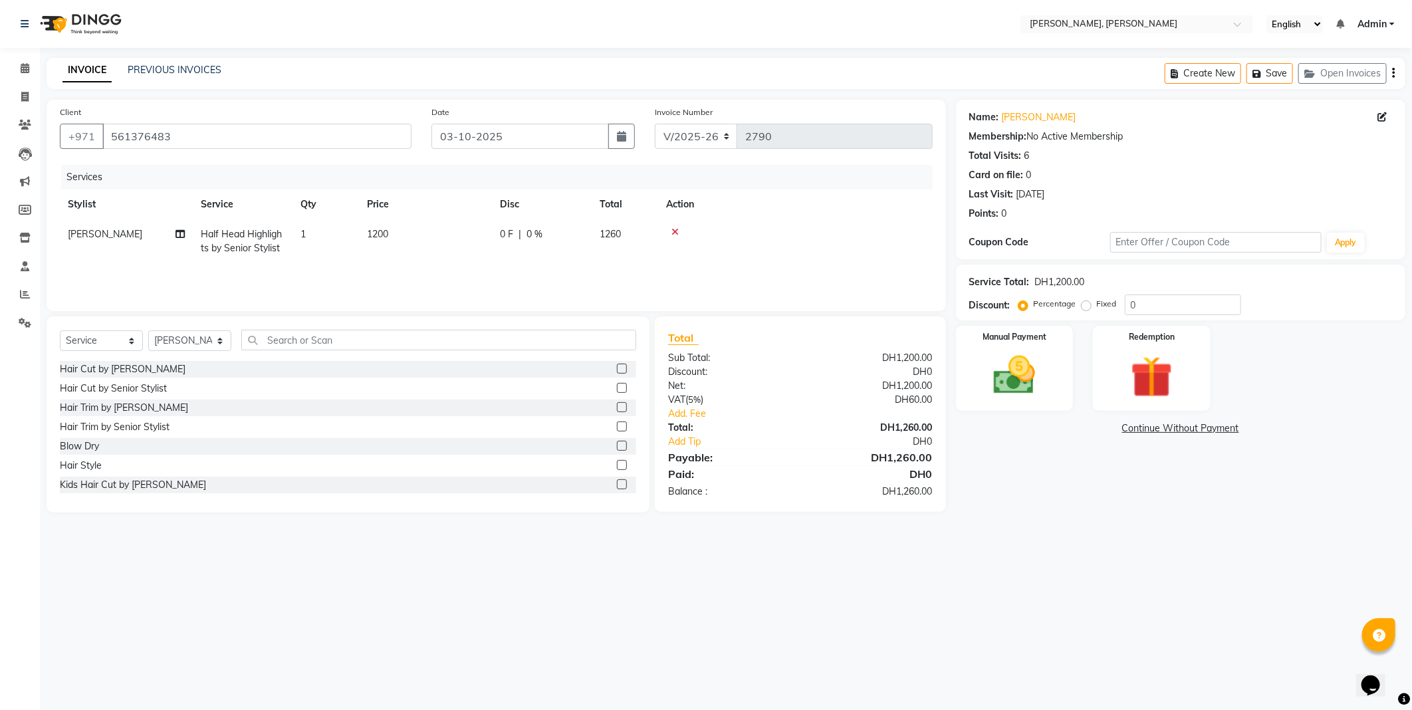
click at [104, 235] on td "[PERSON_NAME]" at bounding box center [126, 241] width 133 height 44
select select "93336"
click at [118, 240] on select "[PERSON_NAME] [PERSON_NAME] ALYA [PERSON_NAME] AMRO [PERSON_NAME] [PERSON_NAME]…" at bounding box center [126, 237] width 117 height 21
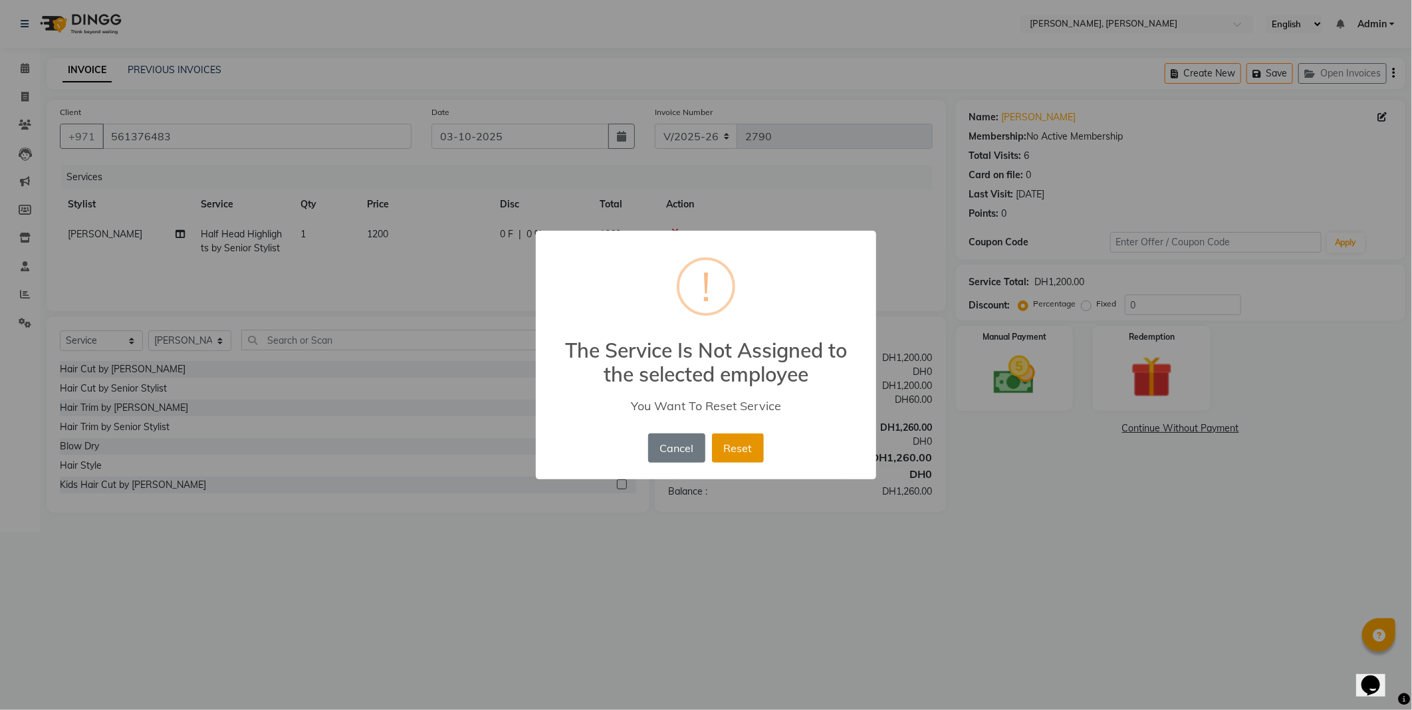
click at [734, 455] on button "Reset" at bounding box center [738, 448] width 52 height 29
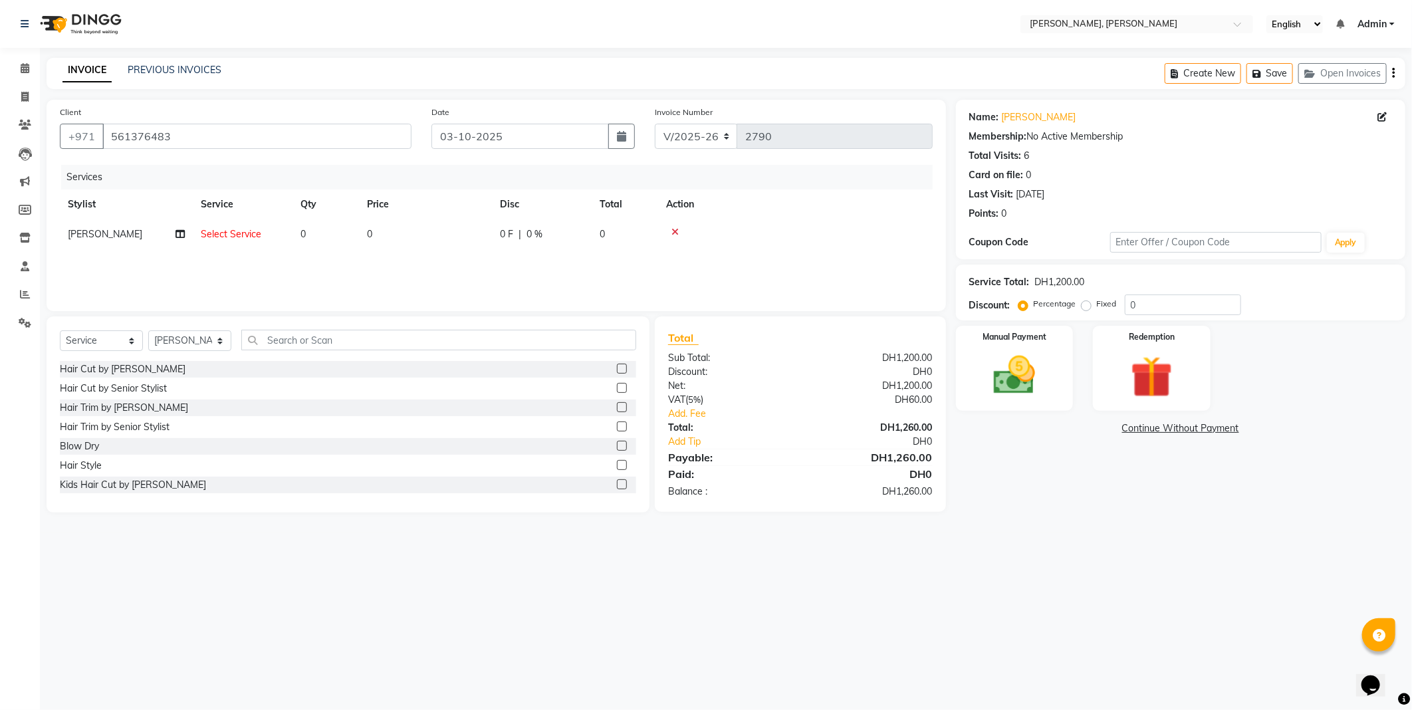
click at [233, 233] on span "Select Service" at bounding box center [231, 234] width 61 height 12
select select "59729"
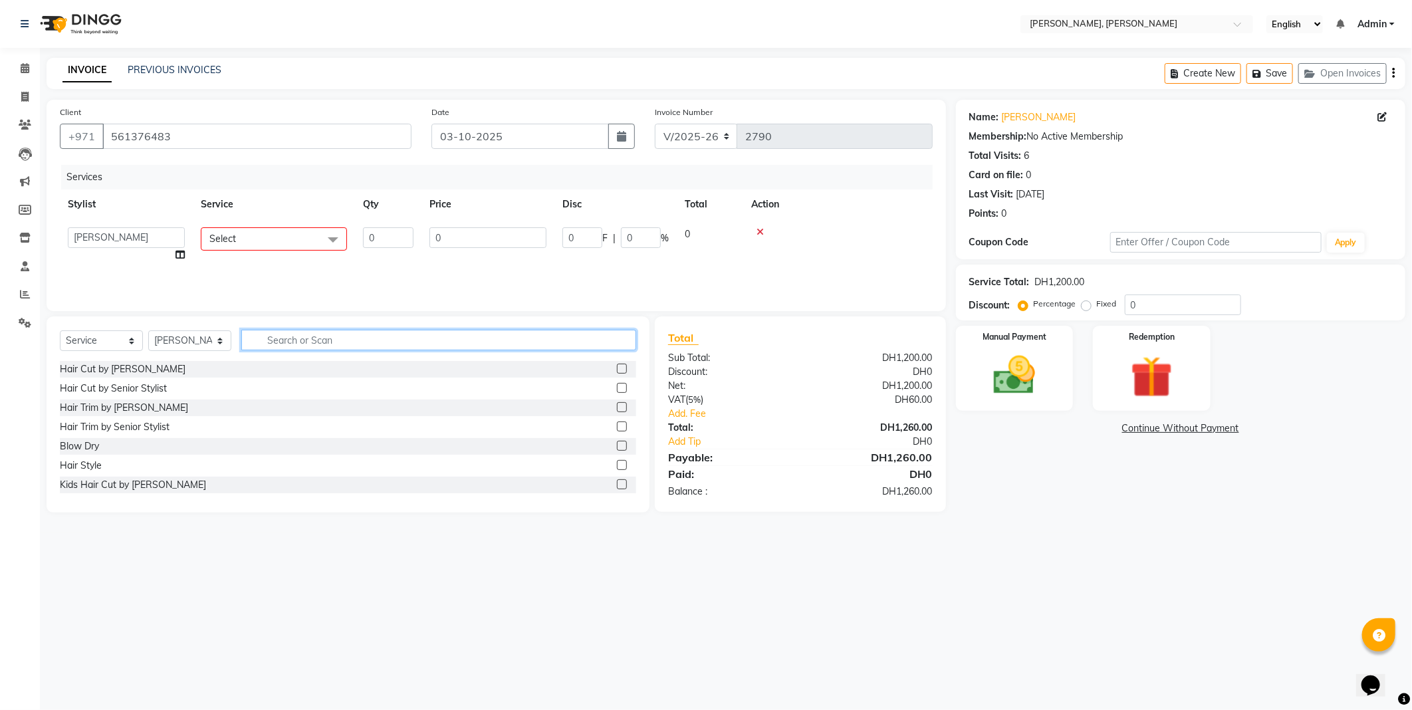
click at [390, 335] on input "text" at bounding box center [438, 340] width 395 height 21
type input "full"
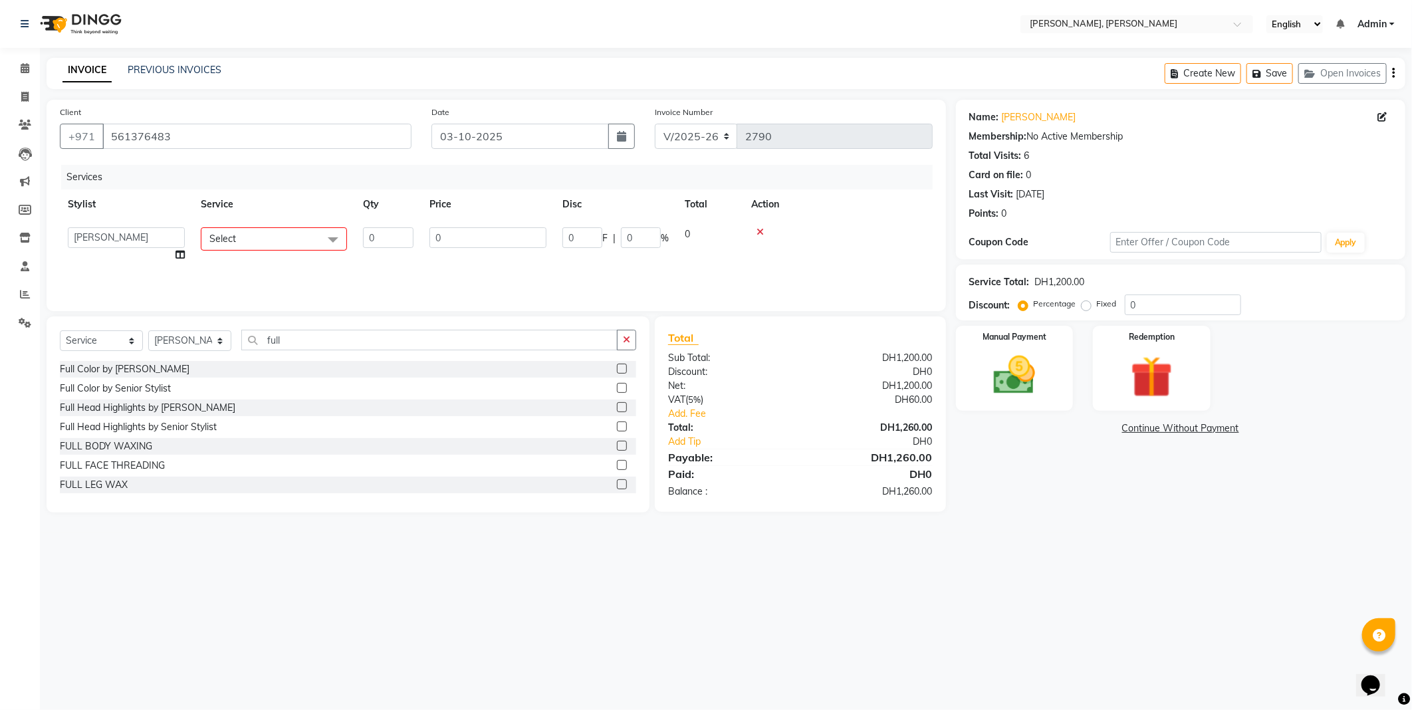
click at [617, 368] on label at bounding box center [622, 369] width 10 height 10
click at [617, 368] on input "checkbox" at bounding box center [621, 369] width 9 height 9
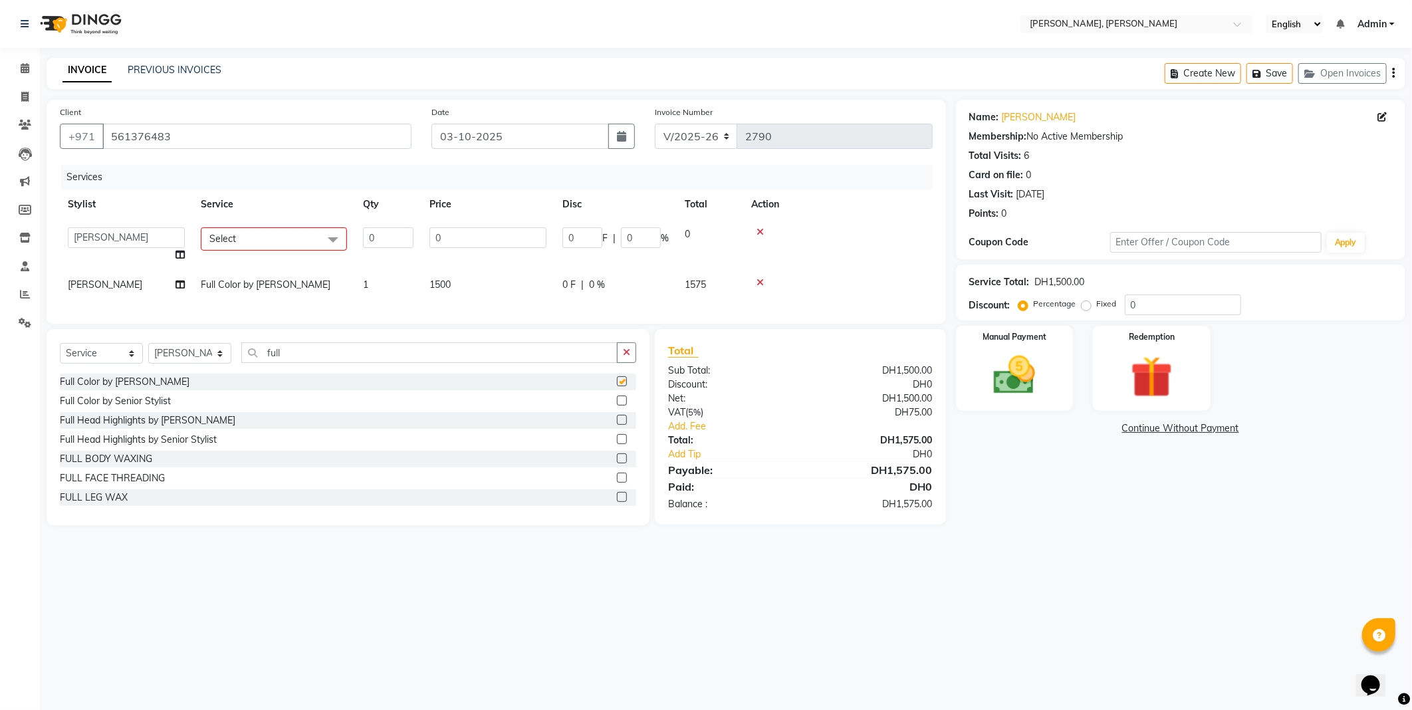
checkbox input "false"
click at [758, 235] on icon at bounding box center [760, 231] width 7 height 9
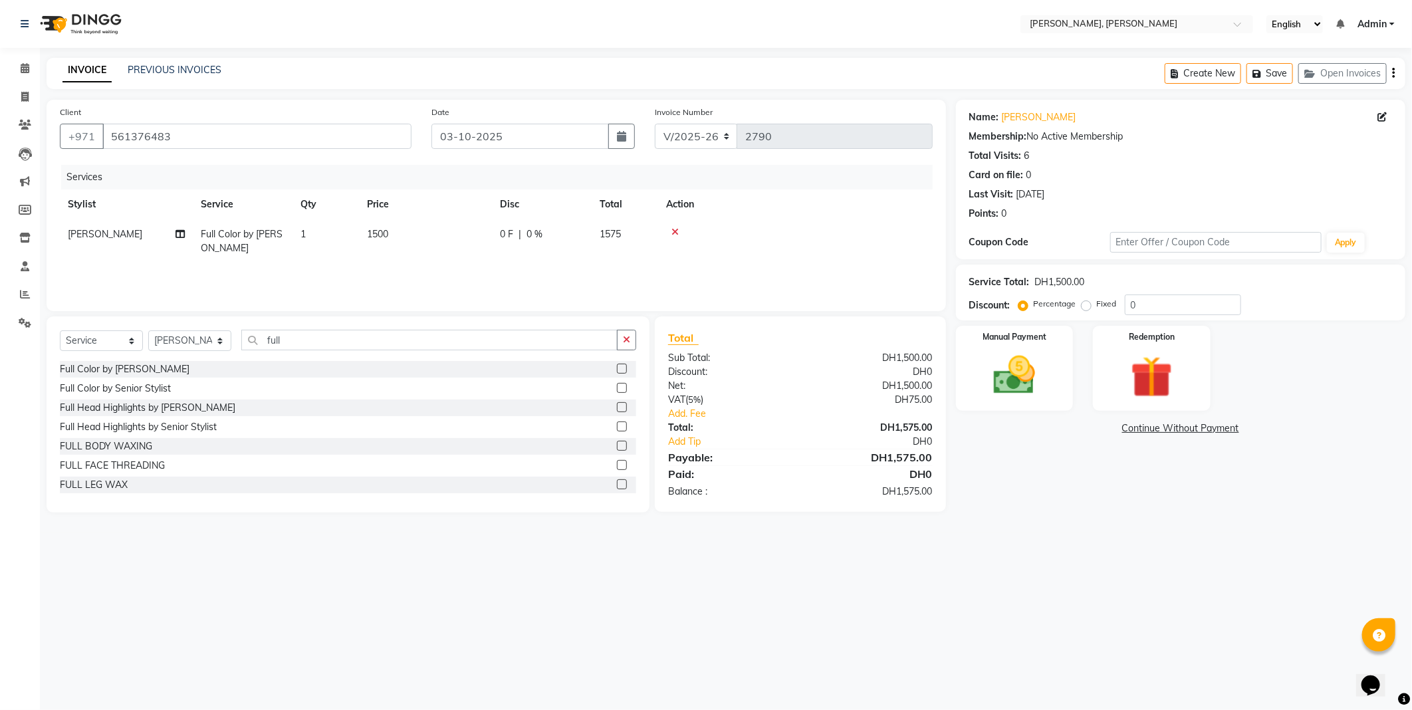
click at [117, 246] on td "[PERSON_NAME]" at bounding box center [126, 241] width 133 height 44
select select "93336"
click at [776, 229] on div at bounding box center [838, 231] width 174 height 9
click at [759, 231] on icon at bounding box center [760, 231] width 7 height 9
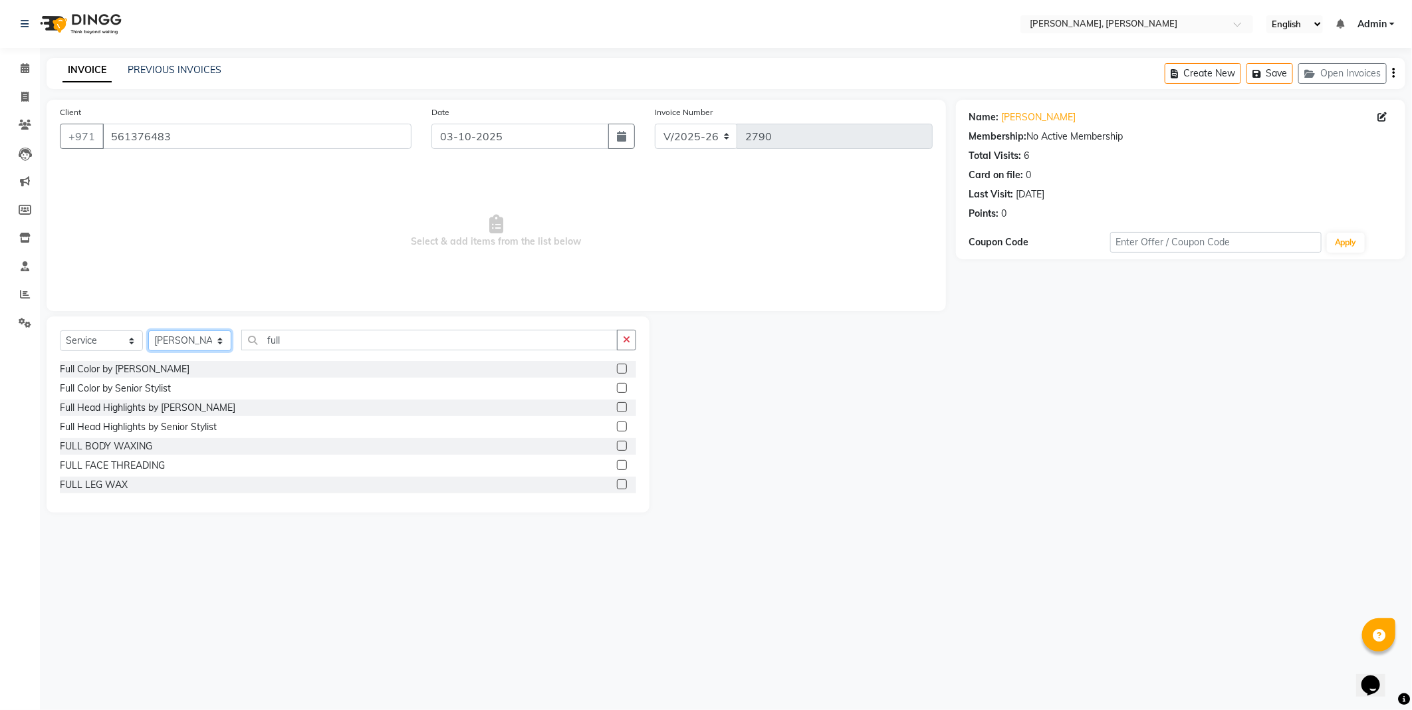
click at [188, 344] on select "Select Stylist [PERSON_NAME] [PERSON_NAME] ALYA [PERSON_NAME] AMRO [PERSON_NAME…" at bounding box center [189, 340] width 83 height 21
select select "59729"
click at [148, 331] on select "Select Stylist [PERSON_NAME] [PERSON_NAME] ALYA [PERSON_NAME] AMRO [PERSON_NAME…" at bounding box center [189, 340] width 83 height 21
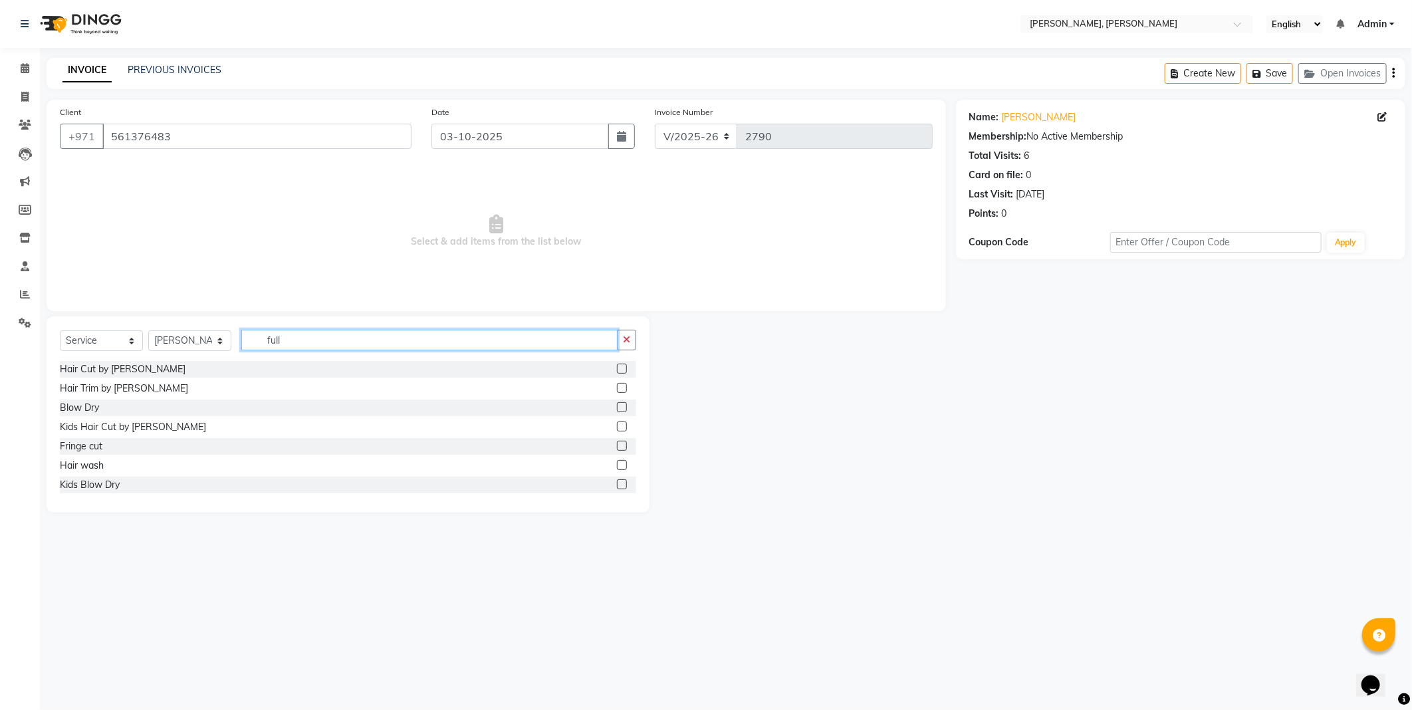
click at [382, 335] on input "full" at bounding box center [429, 340] width 376 height 21
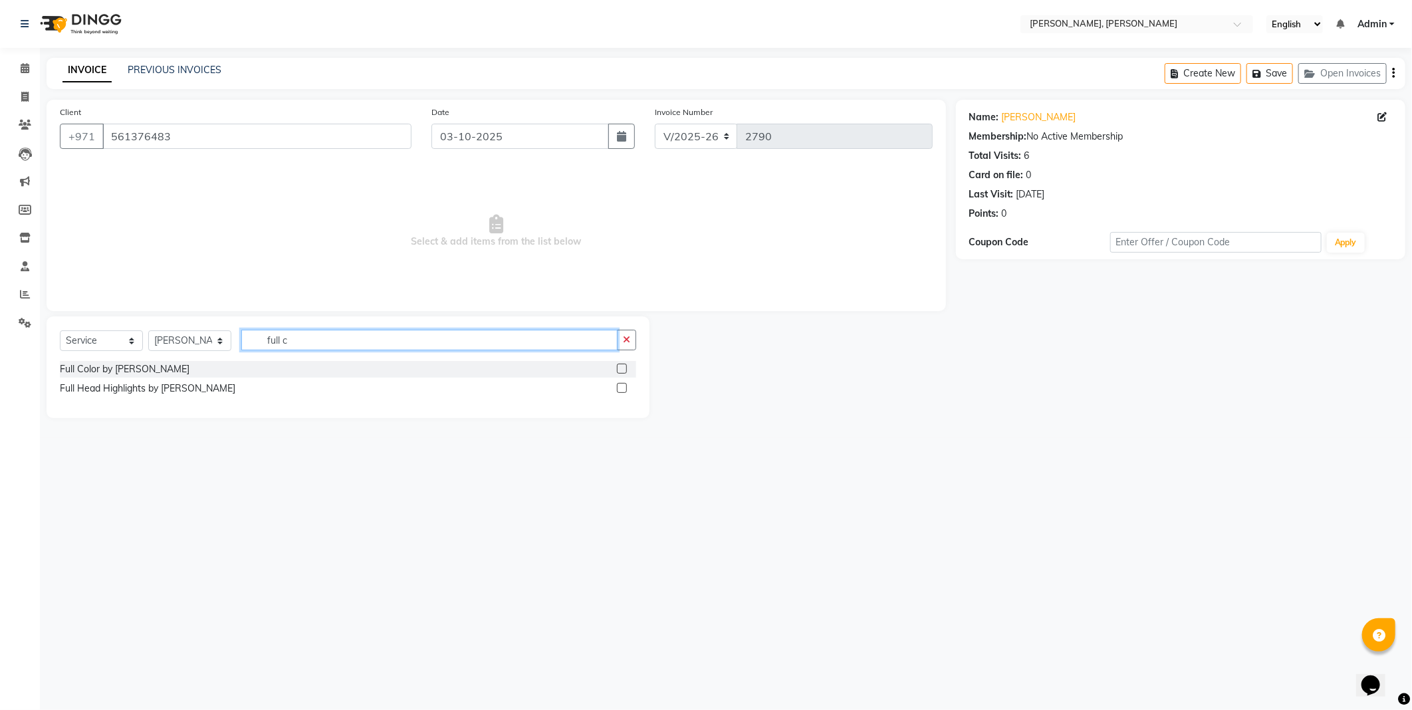
type input "full c"
click at [620, 368] on label at bounding box center [622, 369] width 10 height 10
click at [620, 368] on input "checkbox" at bounding box center [621, 369] width 9 height 9
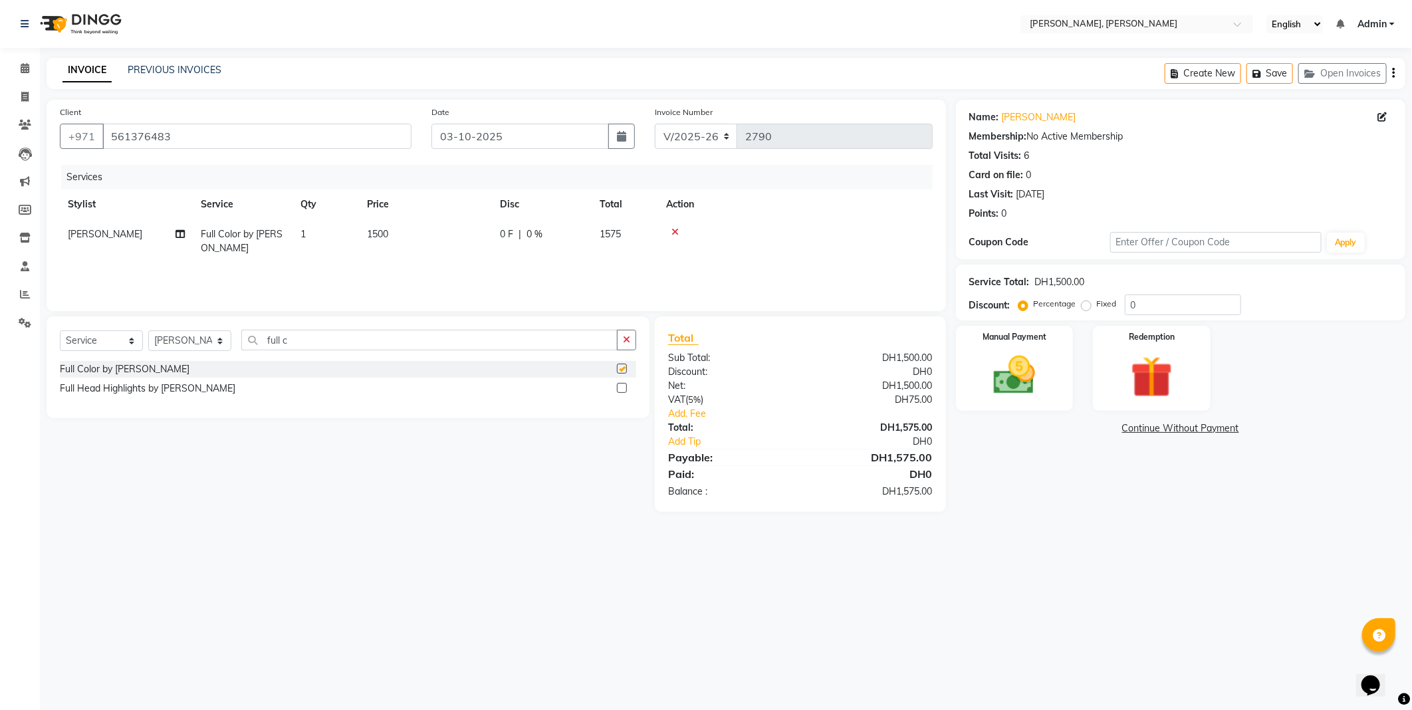
checkbox input "false"
click at [377, 238] on span "1500" at bounding box center [377, 234] width 21 height 12
select select "59729"
click at [448, 240] on input "1500" at bounding box center [488, 237] width 117 height 21
type input "1200"
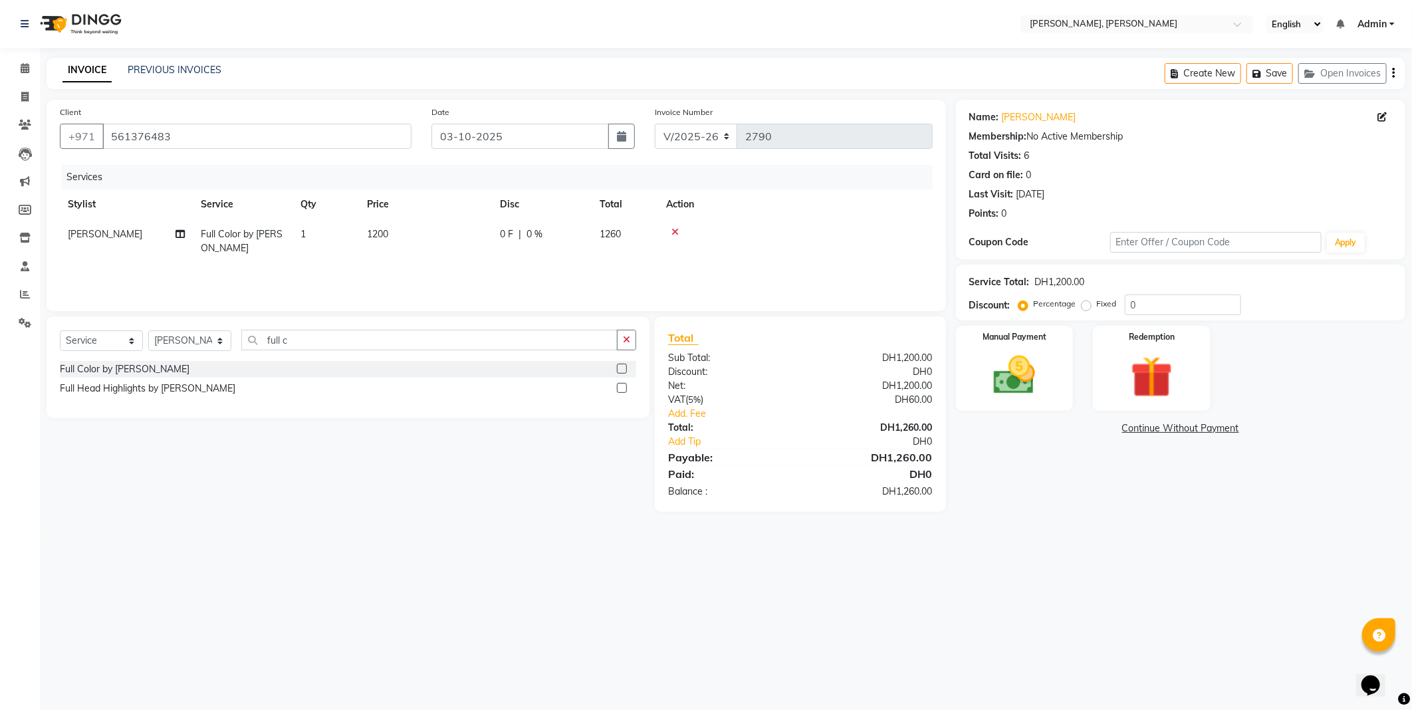
click at [319, 231] on td "1" at bounding box center [326, 241] width 66 height 44
select select "59729"
click at [386, 236] on input "1" at bounding box center [388, 237] width 51 height 21
type input "2"
click at [420, 274] on div "Services Stylist Service Qty Price Disc Total Action [PERSON_NAME] [PERSON_NAME…" at bounding box center [496, 231] width 873 height 133
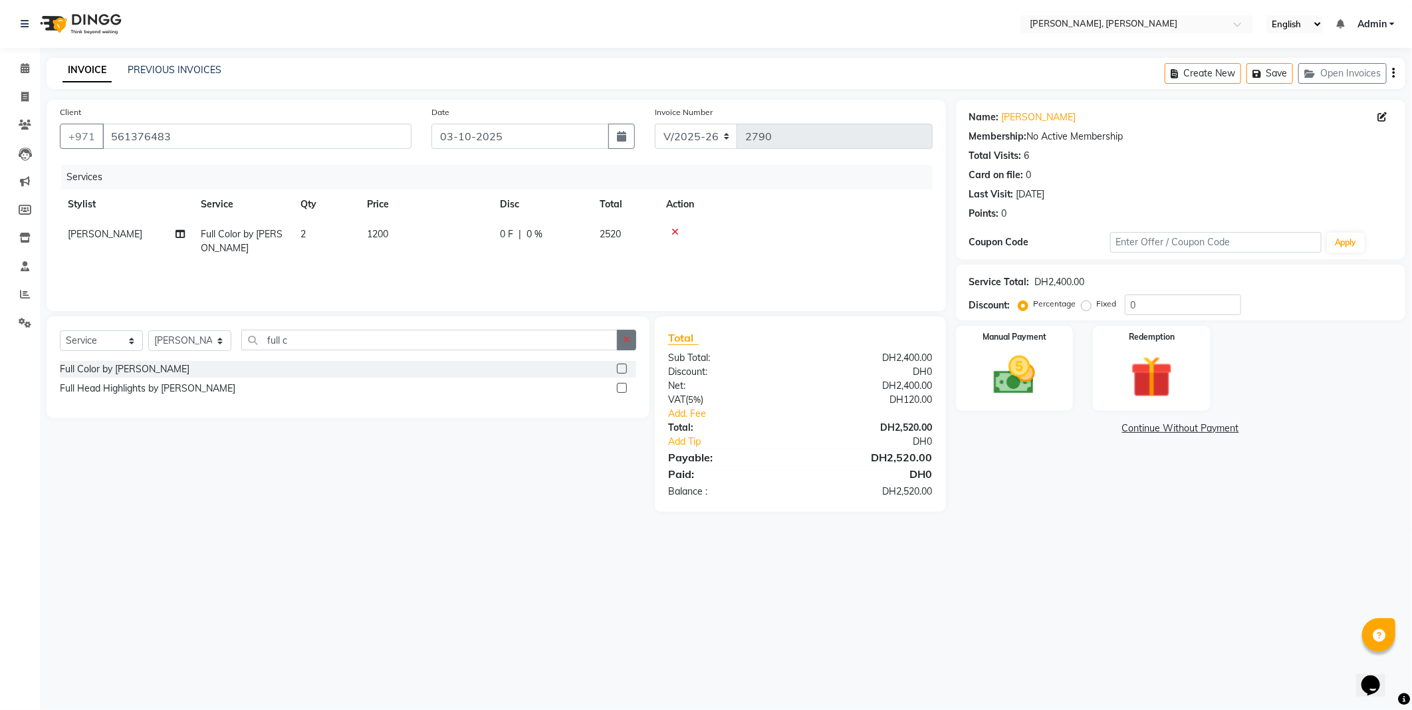
click at [626, 342] on icon "button" at bounding box center [626, 339] width 7 height 9
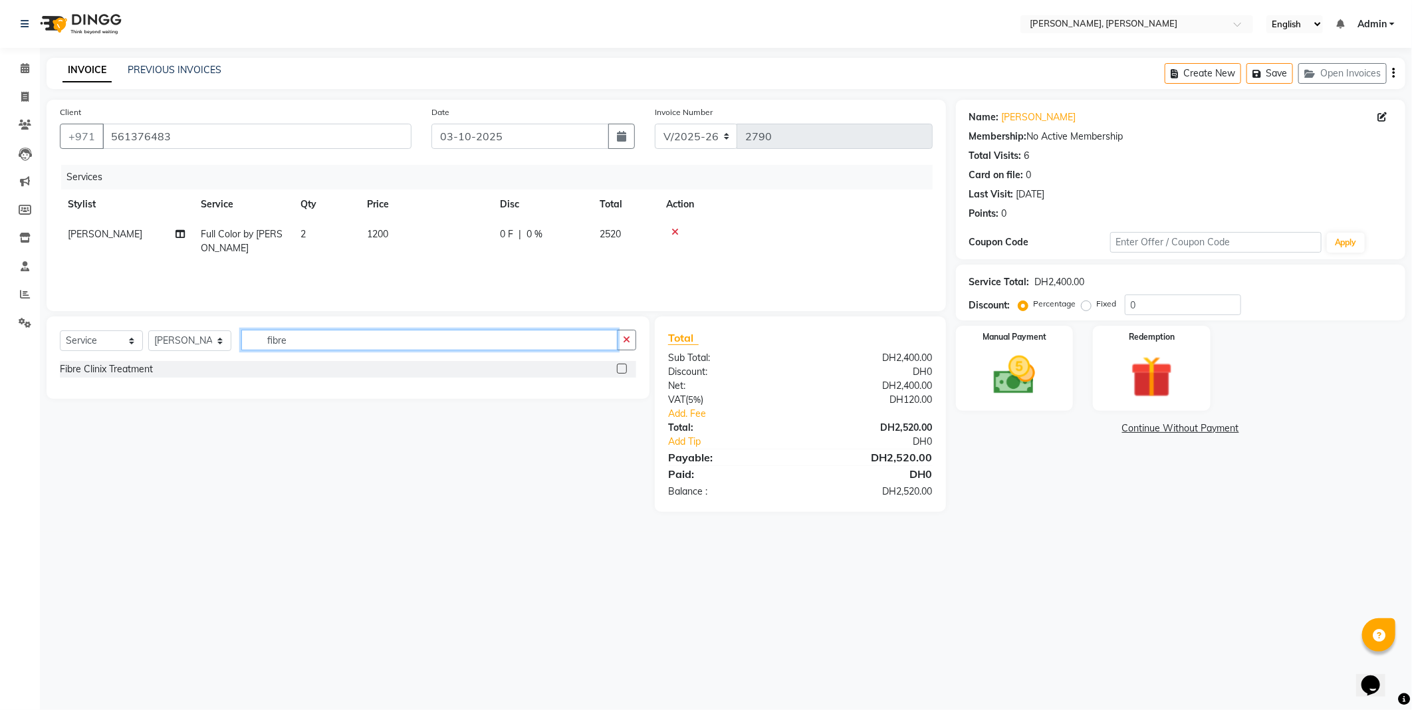
type input "fibre"
click at [621, 368] on label at bounding box center [622, 369] width 10 height 10
click at [621, 368] on input "checkbox" at bounding box center [621, 369] width 9 height 9
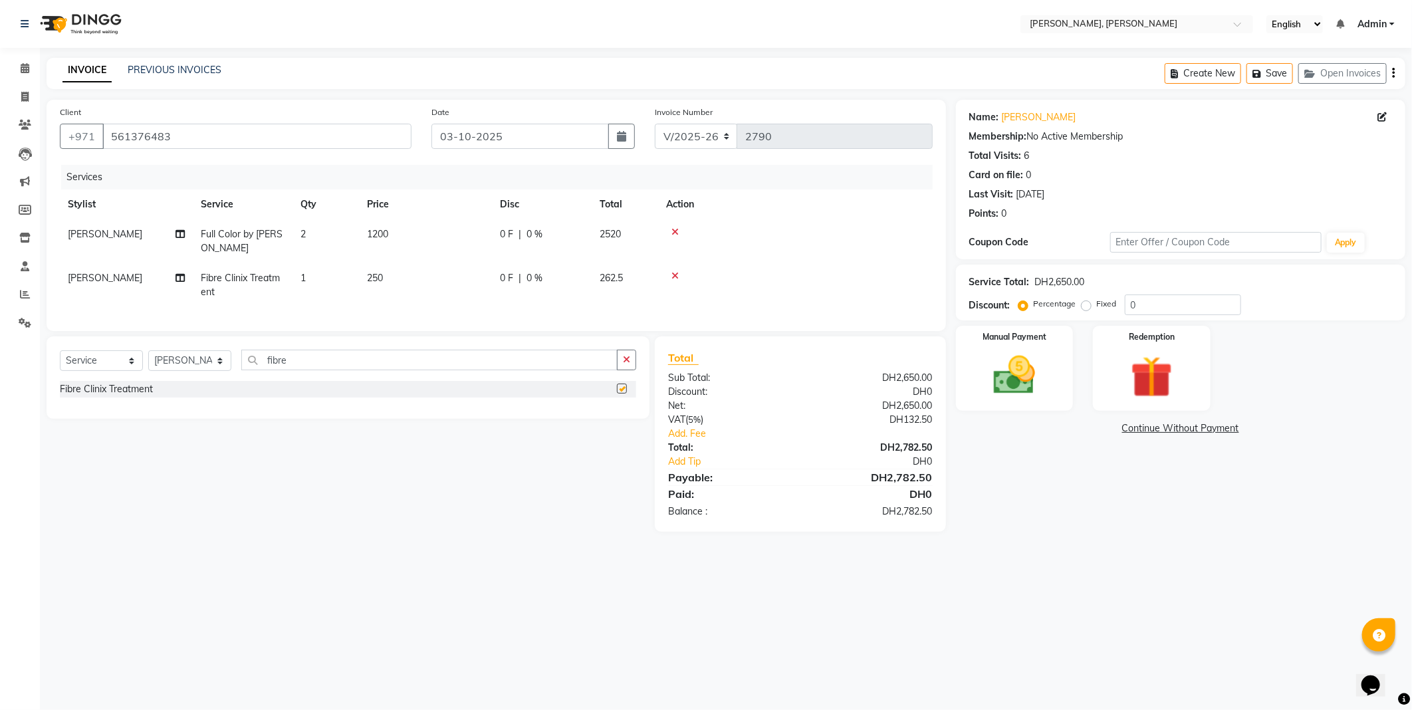
checkbox input "false"
click at [208, 367] on select "Select Stylist [PERSON_NAME] [PERSON_NAME] ALYA [PERSON_NAME] AMRO [PERSON_NAME…" at bounding box center [189, 360] width 83 height 21
select select "59741"
click at [148, 362] on select "Select Stylist [PERSON_NAME] [PERSON_NAME] ALYA [PERSON_NAME] AMRO [PERSON_NAME…" at bounding box center [189, 360] width 83 height 21
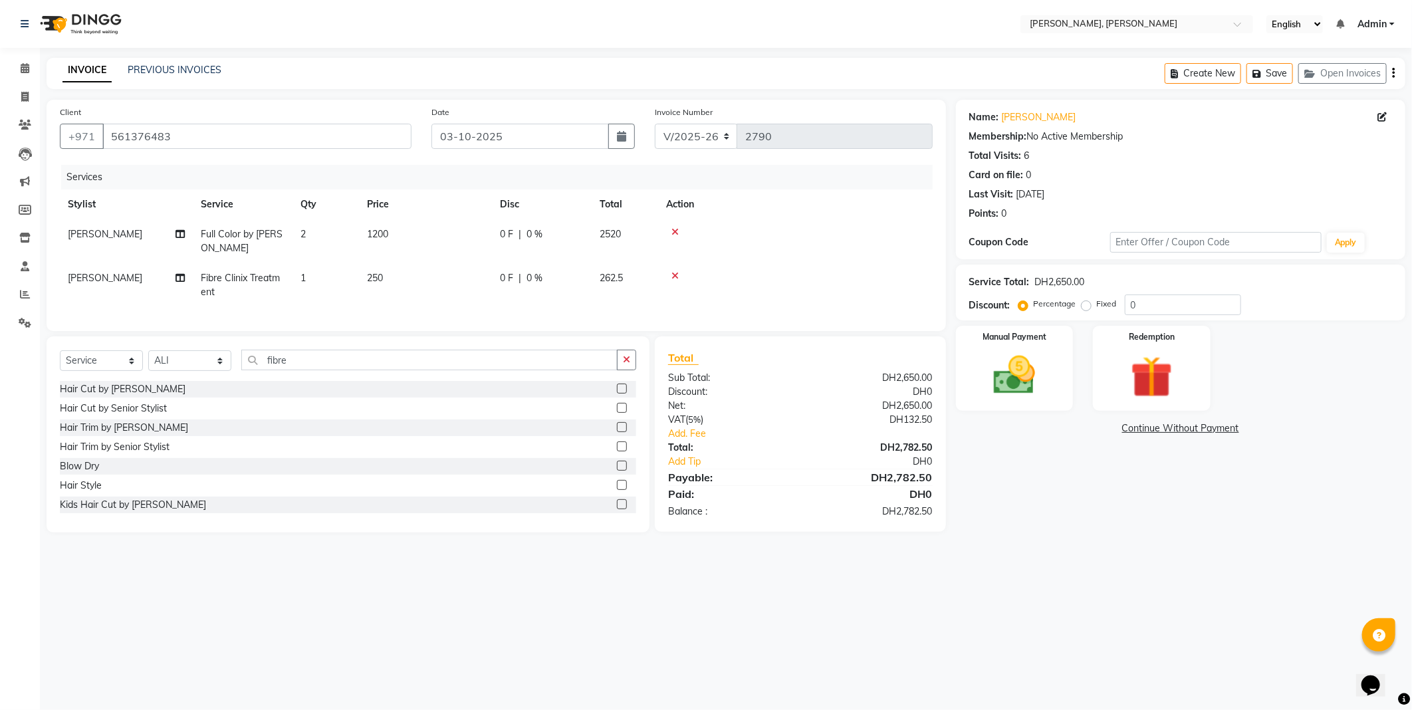
click at [617, 471] on label at bounding box center [622, 466] width 10 height 10
click at [617, 471] on input "checkbox" at bounding box center [621, 466] width 9 height 9
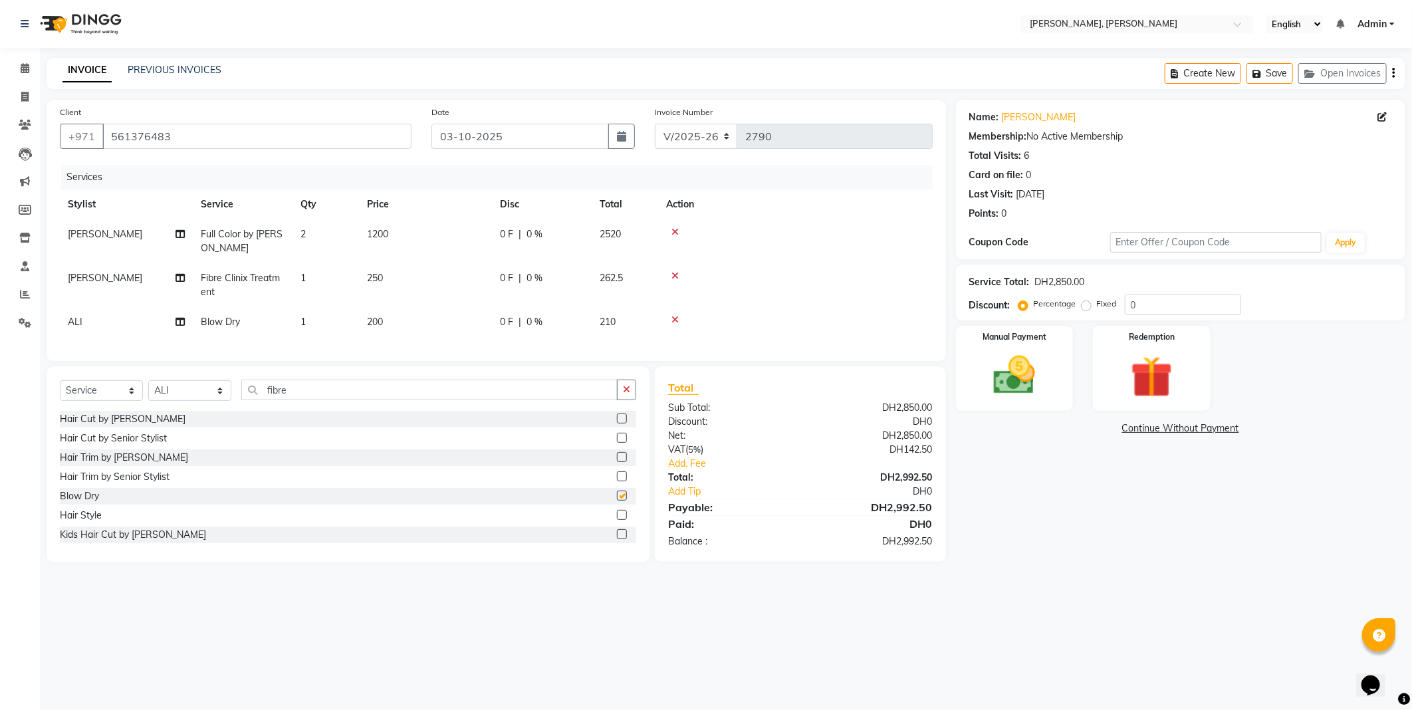
checkbox input "false"
click at [319, 322] on td "1" at bounding box center [326, 322] width 66 height 30
select select "59741"
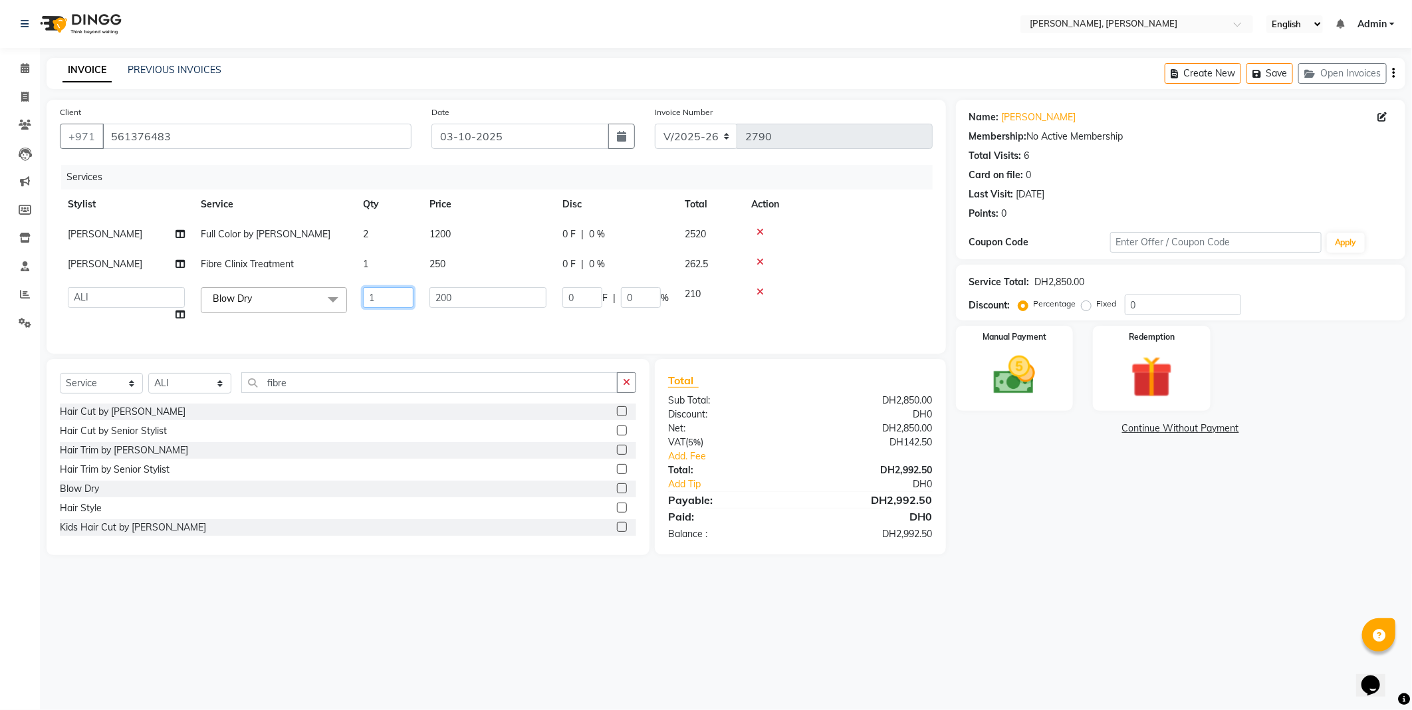
click at [376, 302] on input "1" at bounding box center [388, 297] width 51 height 21
type input "2"
click at [392, 321] on tr "[PERSON_NAME] [PERSON_NAME] ALYA [PERSON_NAME] AMRO [PERSON_NAME] [PERSON_NAME]…" at bounding box center [496, 304] width 873 height 51
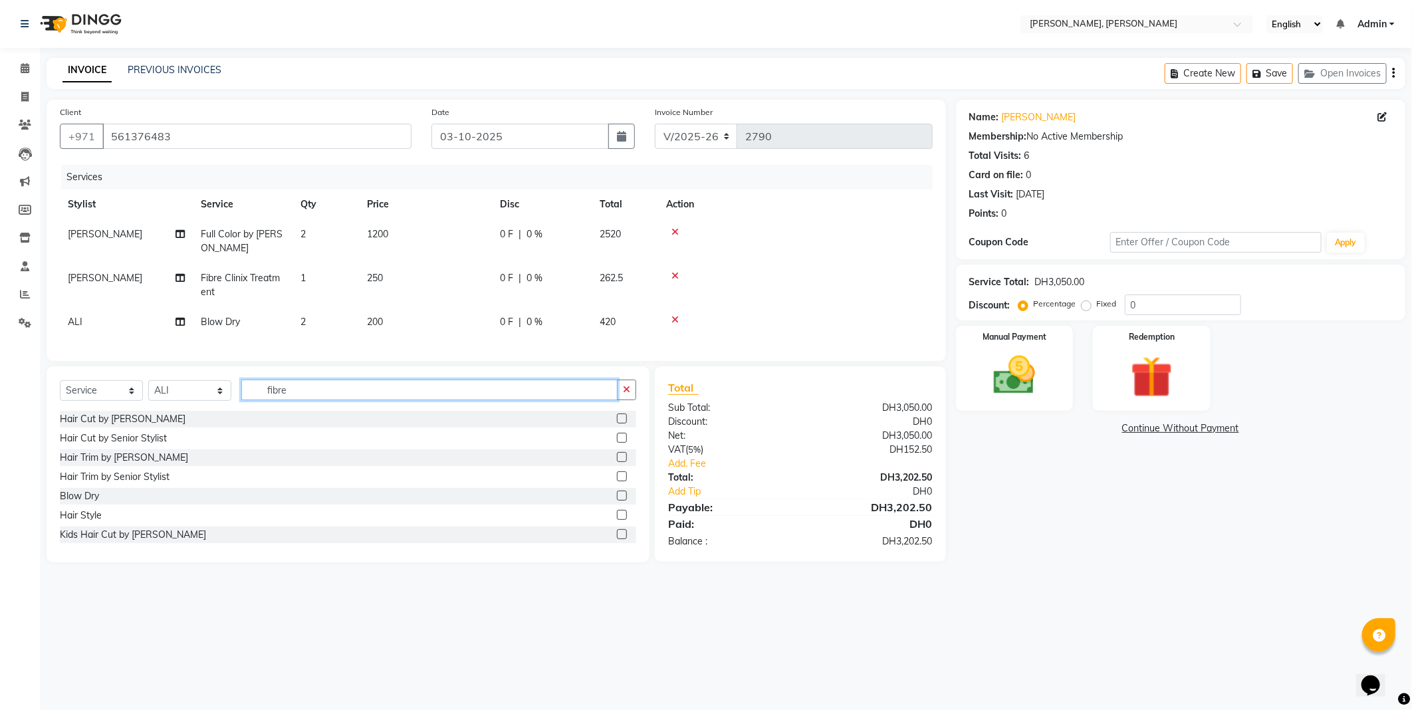
click at [606, 394] on input "fibre" at bounding box center [429, 390] width 376 height 21
click at [626, 394] on icon "button" at bounding box center [626, 389] width 7 height 9
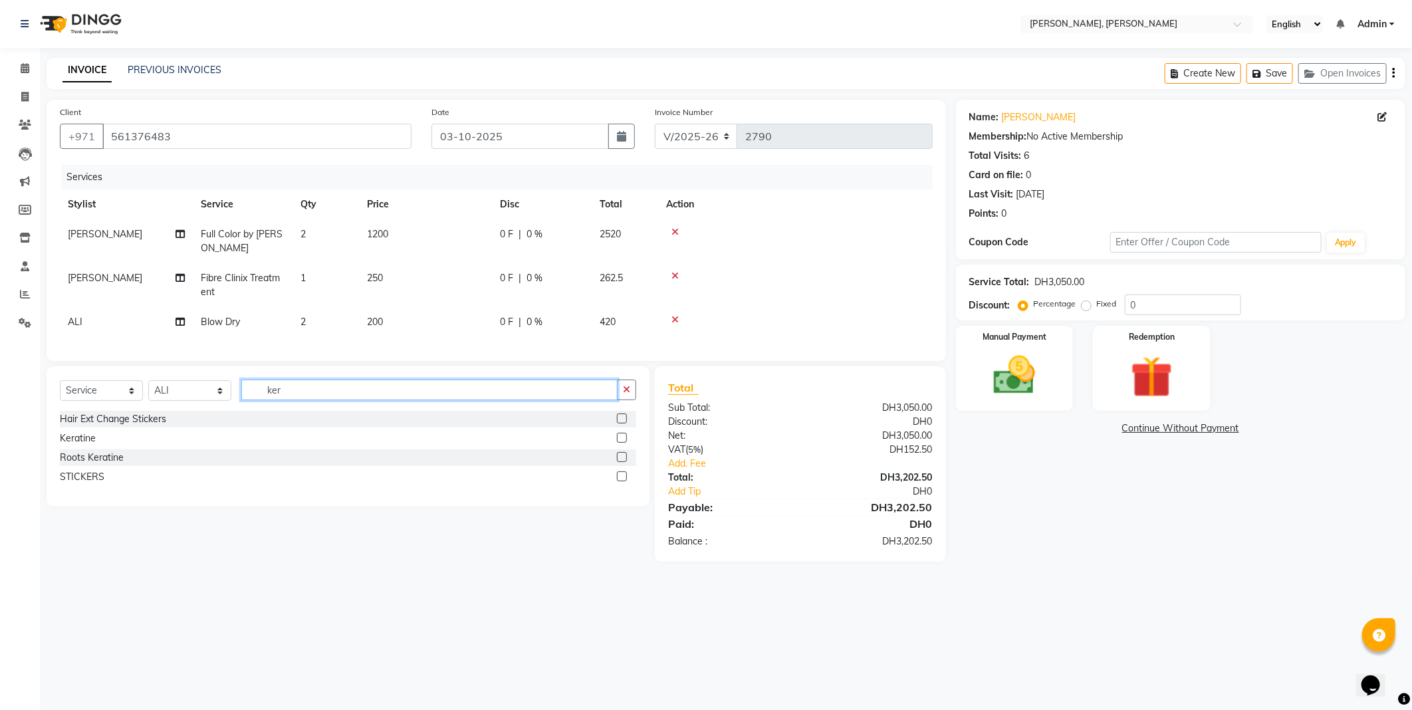
type input "ker"
click at [622, 462] on label at bounding box center [622, 457] width 10 height 10
click at [622, 462] on input "checkbox" at bounding box center [621, 457] width 9 height 9
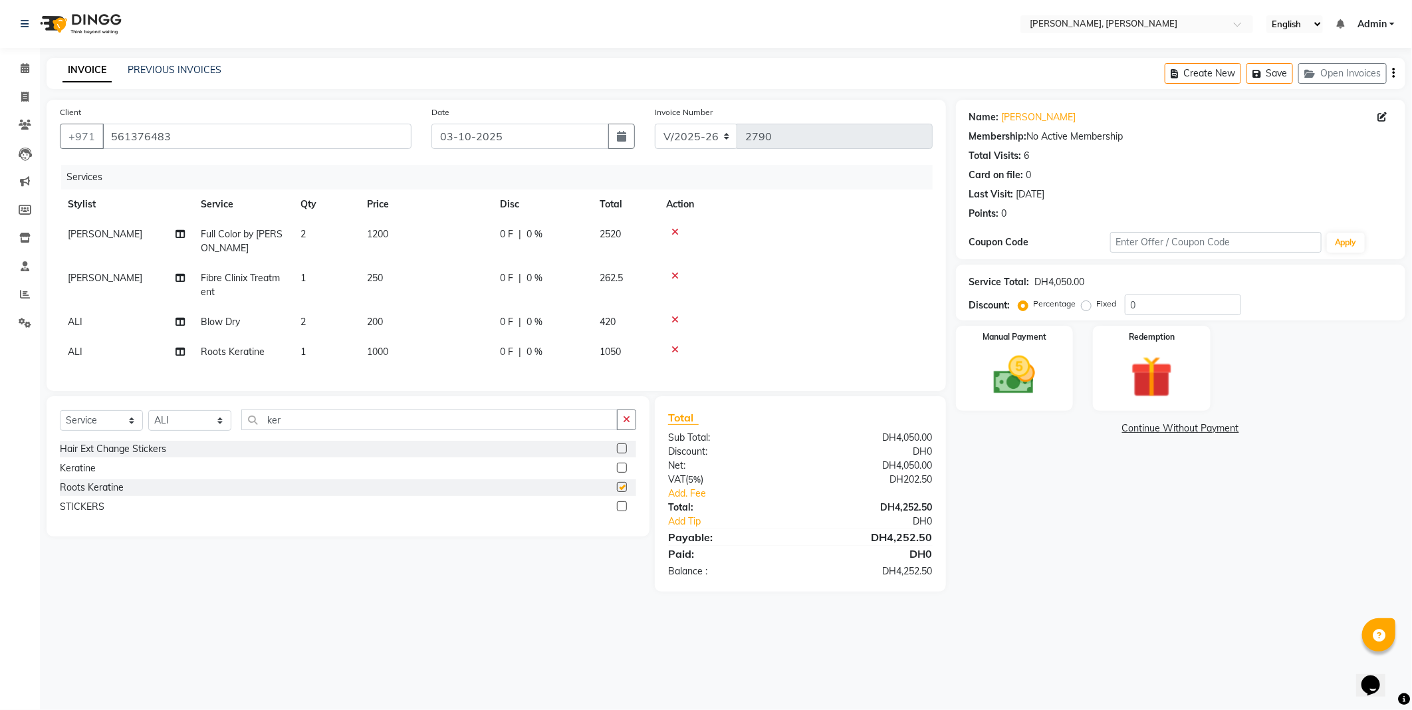
checkbox input "false"
click at [384, 356] on span "1000" at bounding box center [377, 352] width 21 height 12
select select "59741"
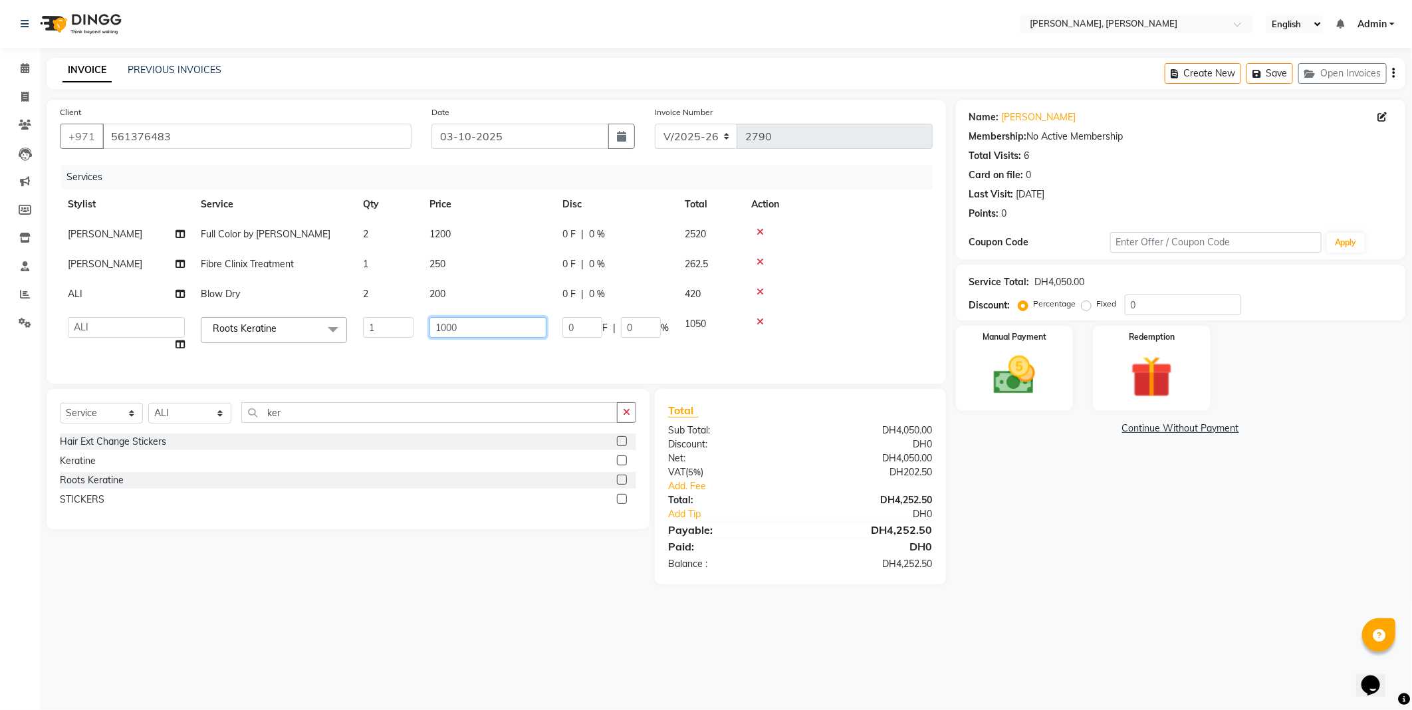
click at [462, 330] on input "1000" at bounding box center [488, 327] width 117 height 21
type input "500"
click at [438, 359] on td "500" at bounding box center [488, 334] width 133 height 51
select select "59741"
click at [195, 422] on select "Select Stylist [PERSON_NAME] [PERSON_NAME] ALYA [PERSON_NAME] AMRO [PERSON_NAME…" at bounding box center [189, 413] width 83 height 21
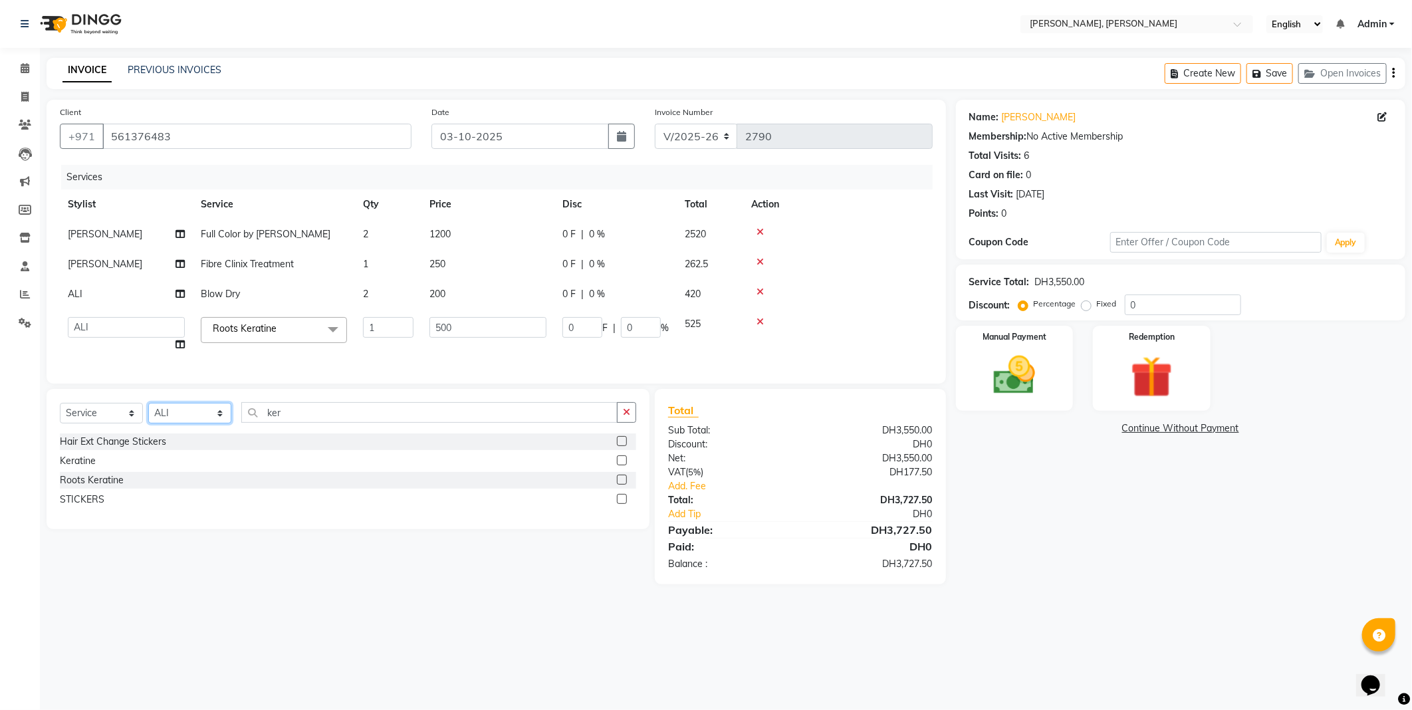
select select "67168"
click at [148, 414] on select "Select Stylist [PERSON_NAME] [PERSON_NAME] ALYA [PERSON_NAME] AMRO [PERSON_NAME…" at bounding box center [189, 413] width 83 height 21
click at [626, 417] on icon "button" at bounding box center [626, 412] width 7 height 9
type input "ped"
click at [622, 446] on label at bounding box center [622, 441] width 10 height 10
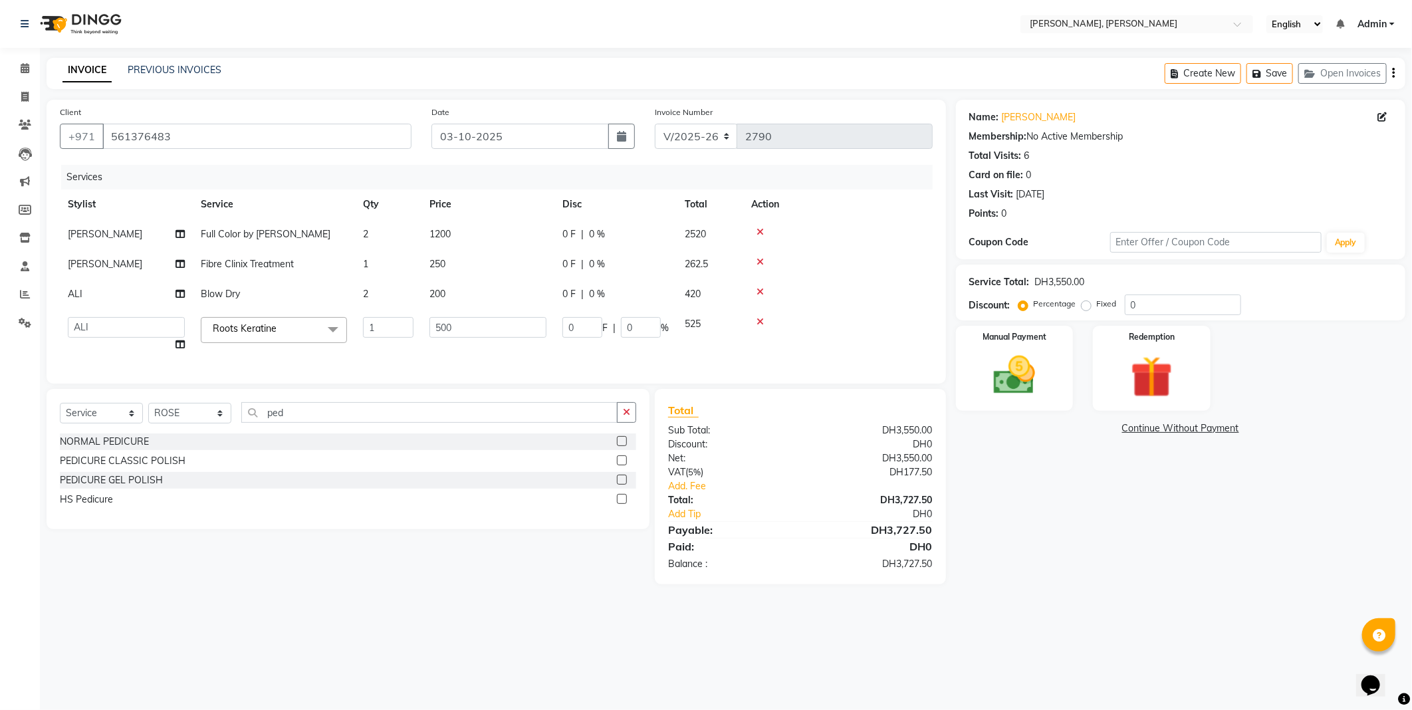
click at [622, 446] on input "checkbox" at bounding box center [621, 442] width 9 height 9
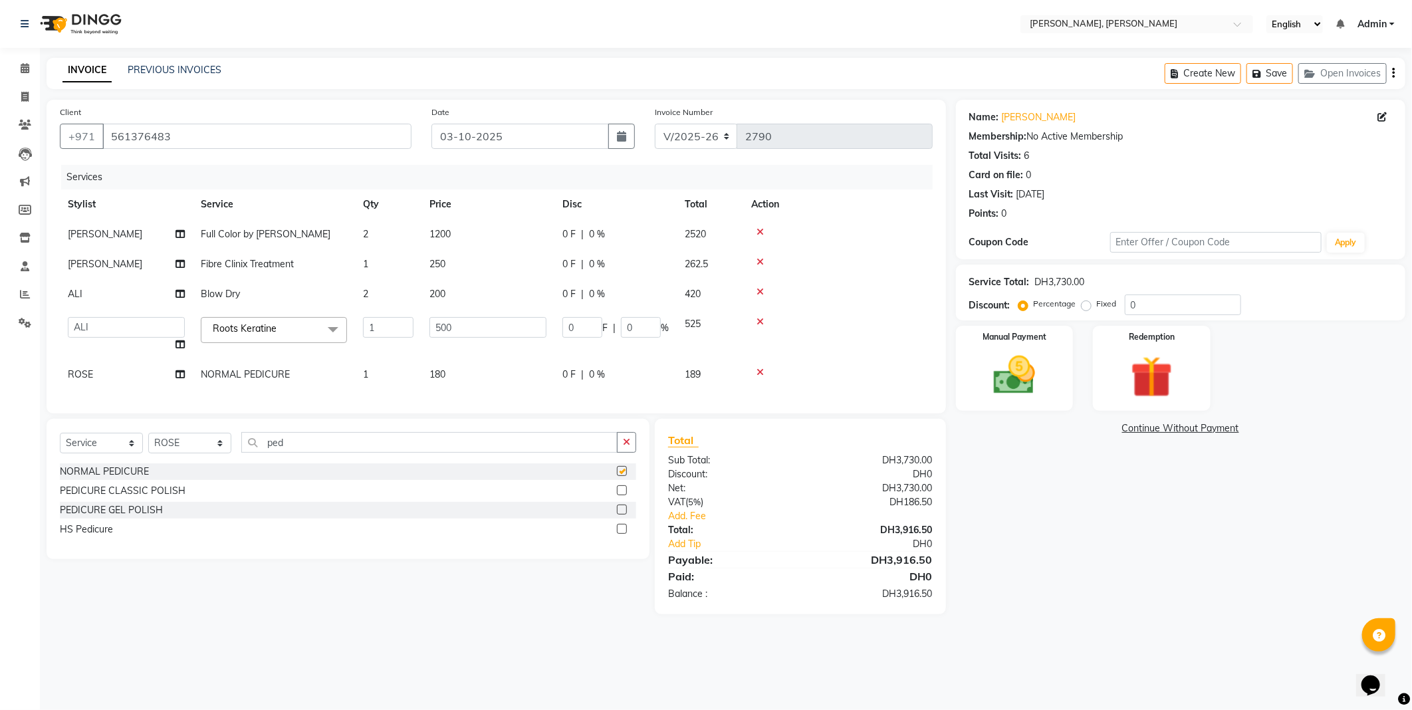
checkbox input "false"
click at [630, 453] on button "button" at bounding box center [626, 442] width 19 height 21
type input "cha"
click at [618, 495] on label at bounding box center [622, 490] width 10 height 10
click at [618, 495] on input "checkbox" at bounding box center [621, 491] width 9 height 9
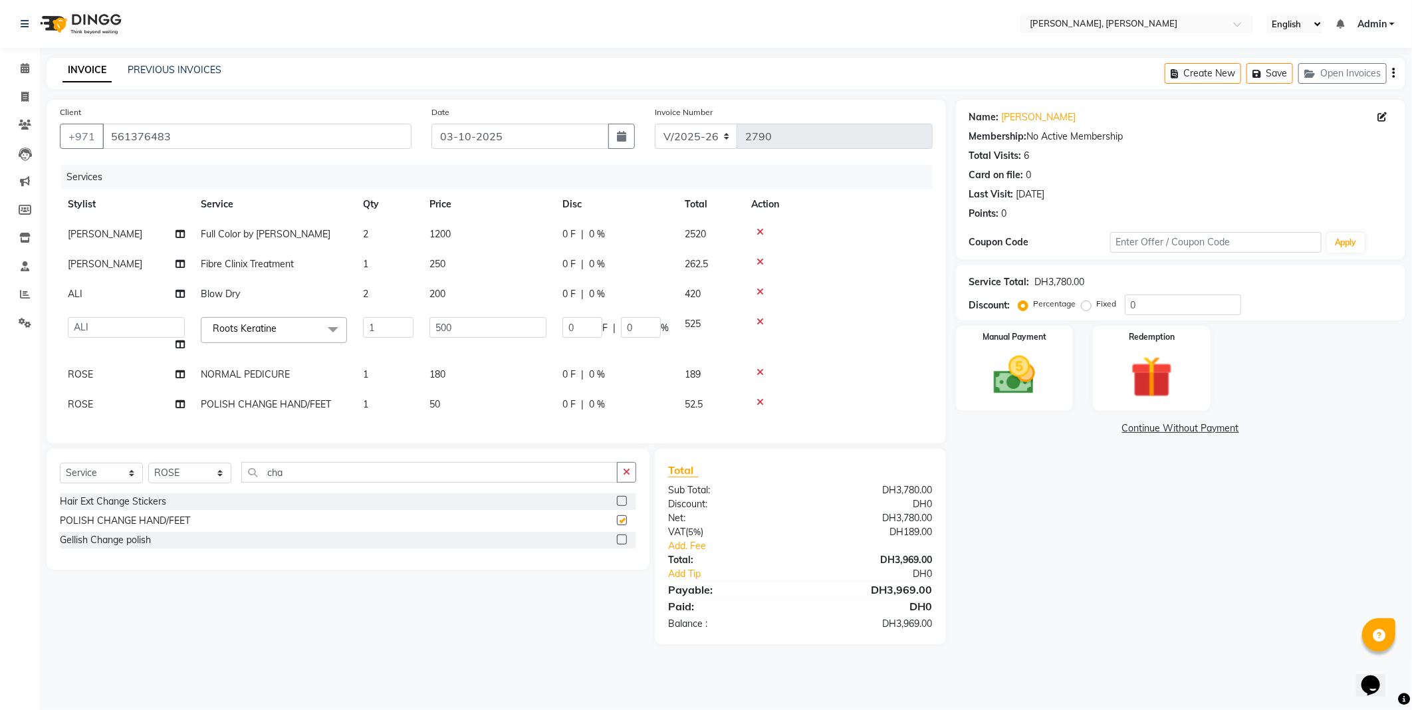
checkbox input "false"
click at [215, 481] on select "Select Stylist [PERSON_NAME] [PERSON_NAME] ALYA [PERSON_NAME] AMRO [PERSON_NAME…" at bounding box center [189, 473] width 83 height 21
select select "59740"
click at [148, 474] on select "Select Stylist [PERSON_NAME] [PERSON_NAME] ALYA [PERSON_NAME] AMRO [PERSON_NAME…" at bounding box center [189, 473] width 83 height 21
click at [626, 477] on icon "button" at bounding box center [626, 471] width 7 height 9
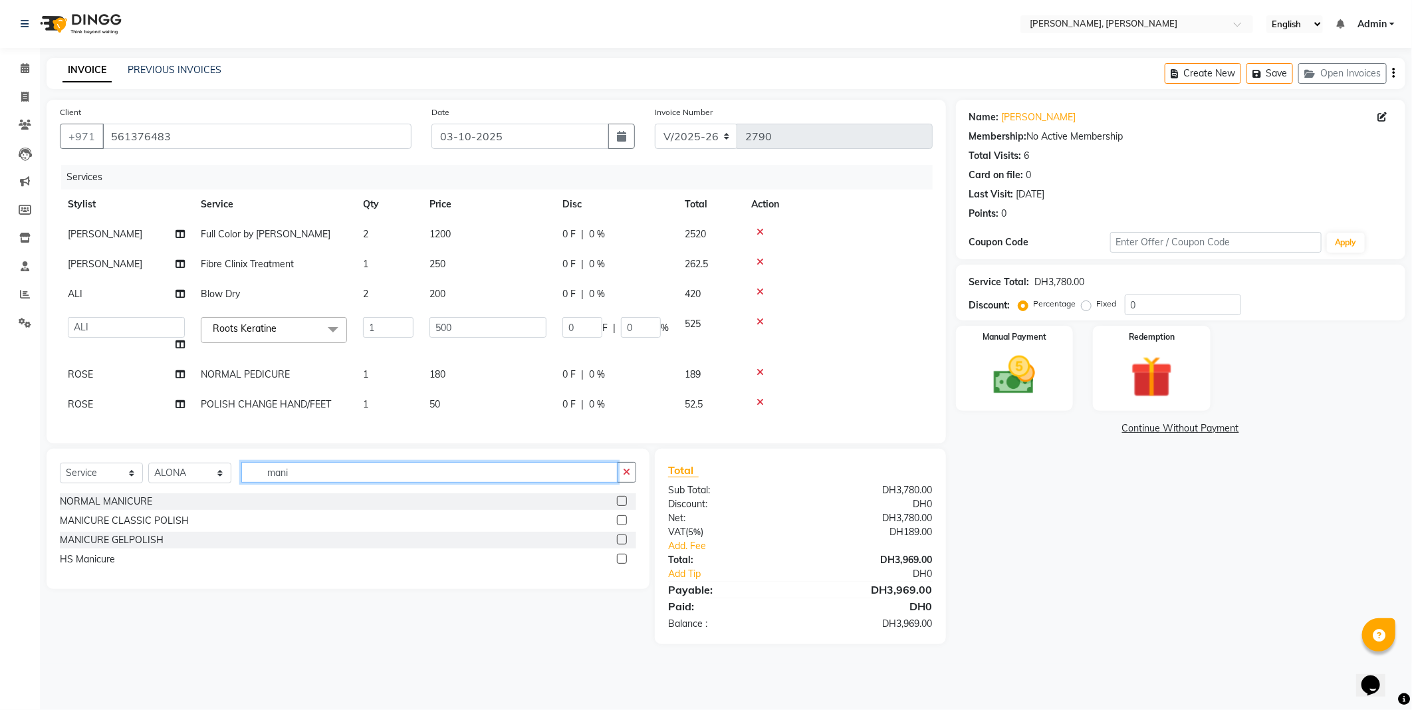
type input "mani"
click at [622, 525] on label at bounding box center [622, 520] width 10 height 10
click at [622, 525] on input "checkbox" at bounding box center [621, 521] width 9 height 9
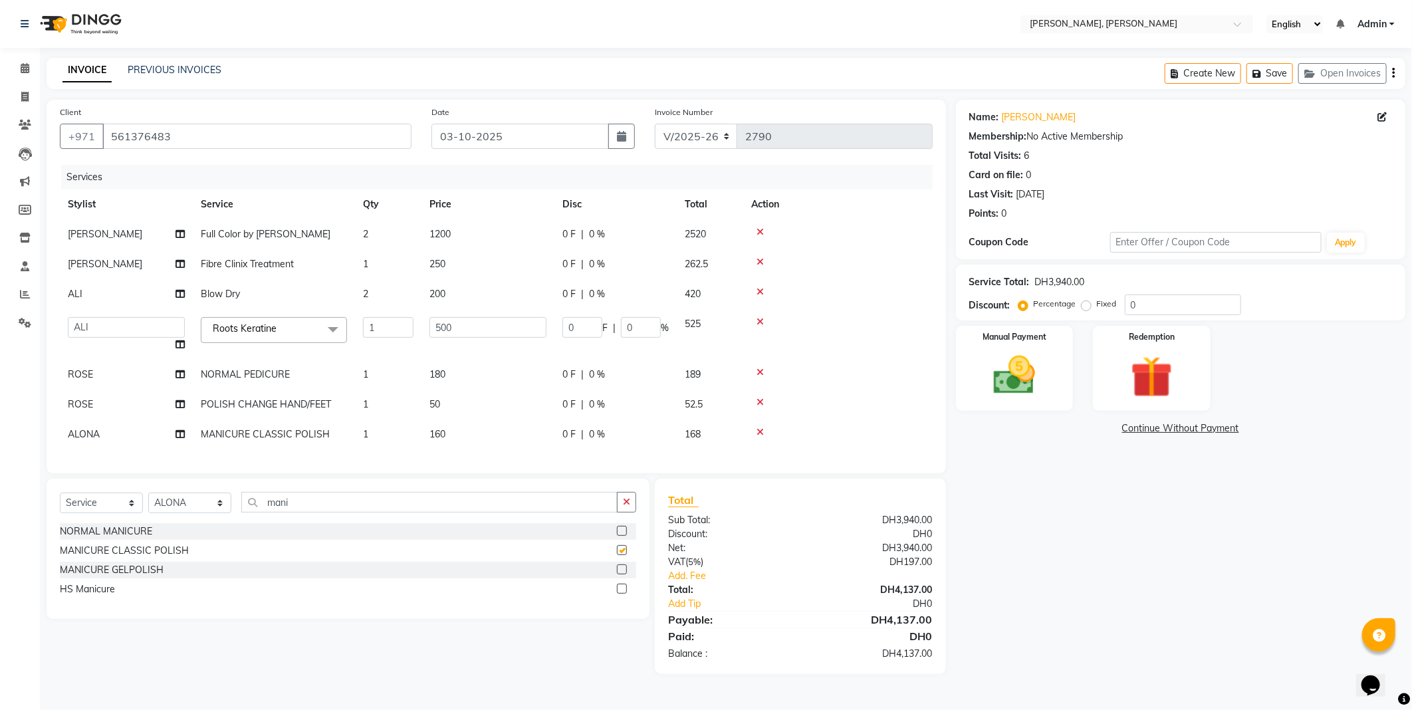
checkbox input "false"
click at [120, 510] on select "Select Service Product Membership Package Voucher Prepaid Gift Card" at bounding box center [101, 503] width 83 height 21
select select "product"
click at [60, 504] on select "Select Service Product Membership Package Voucher Prepaid Gift Card" at bounding box center [101, 503] width 83 height 21
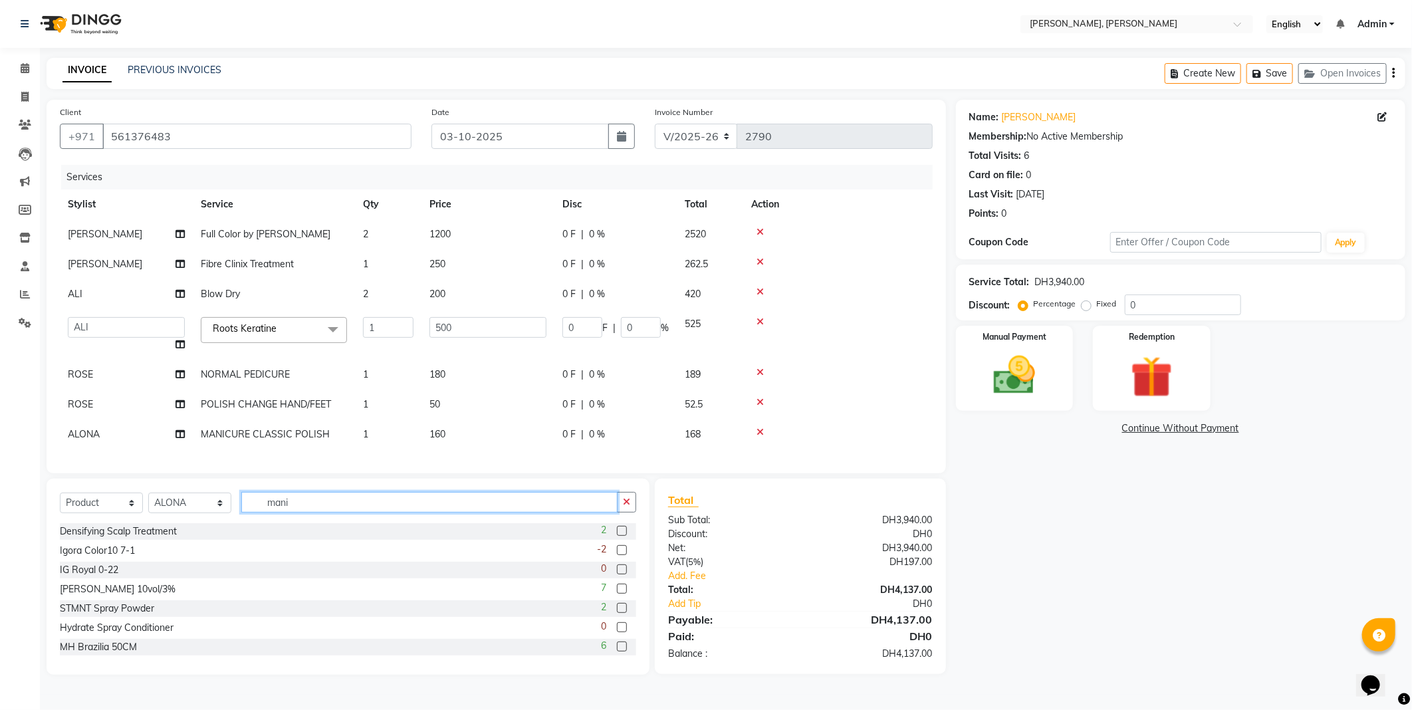
click at [328, 513] on input "mani" at bounding box center [429, 502] width 376 height 21
click at [626, 507] on icon "button" at bounding box center [626, 501] width 7 height 9
type input "base"
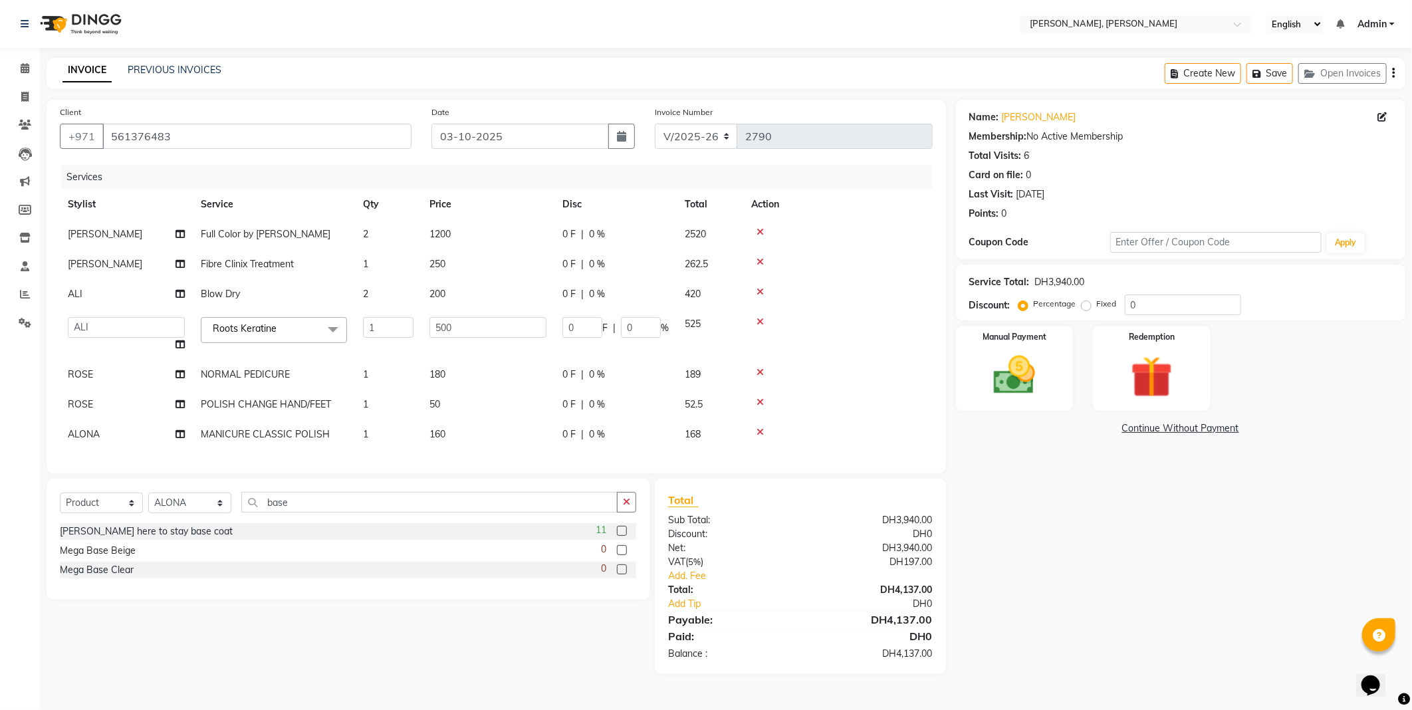
click at [621, 536] on label at bounding box center [622, 531] width 10 height 10
click at [621, 536] on input "checkbox" at bounding box center [621, 531] width 9 height 9
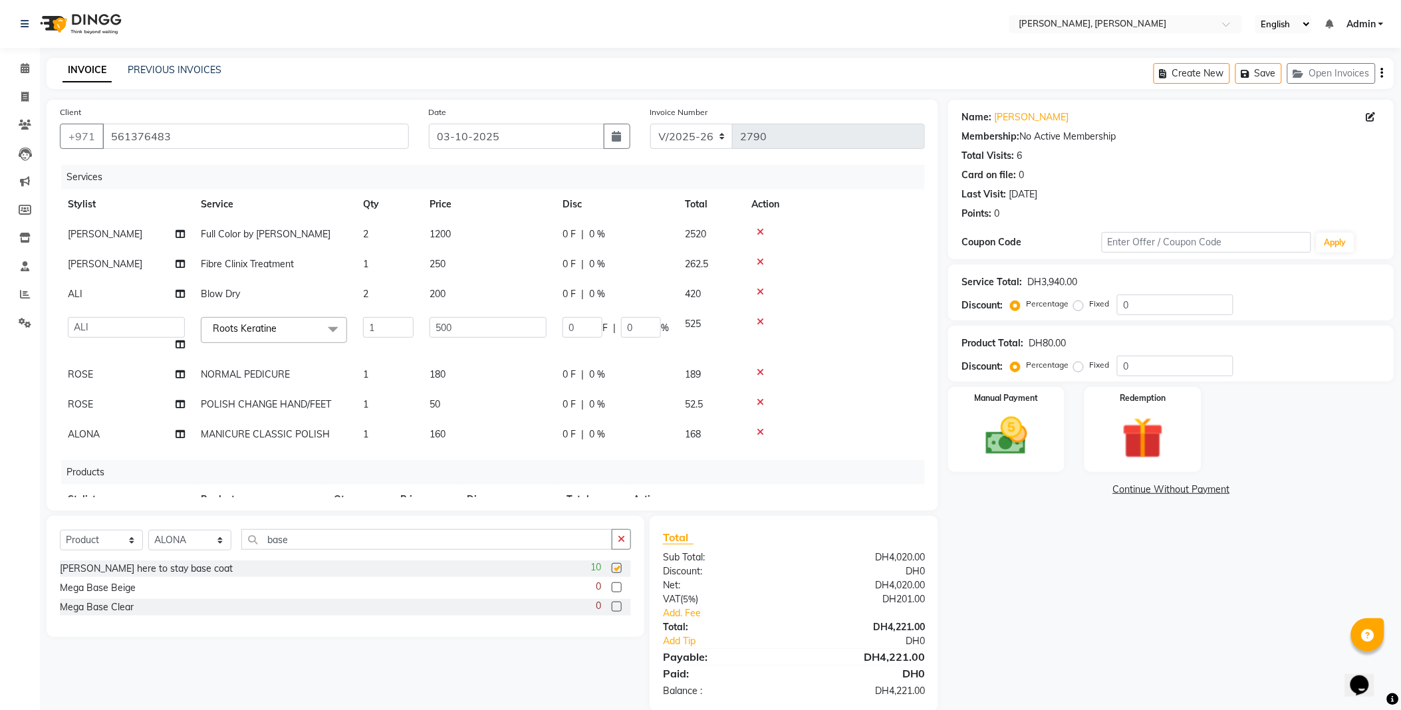
checkbox input "false"
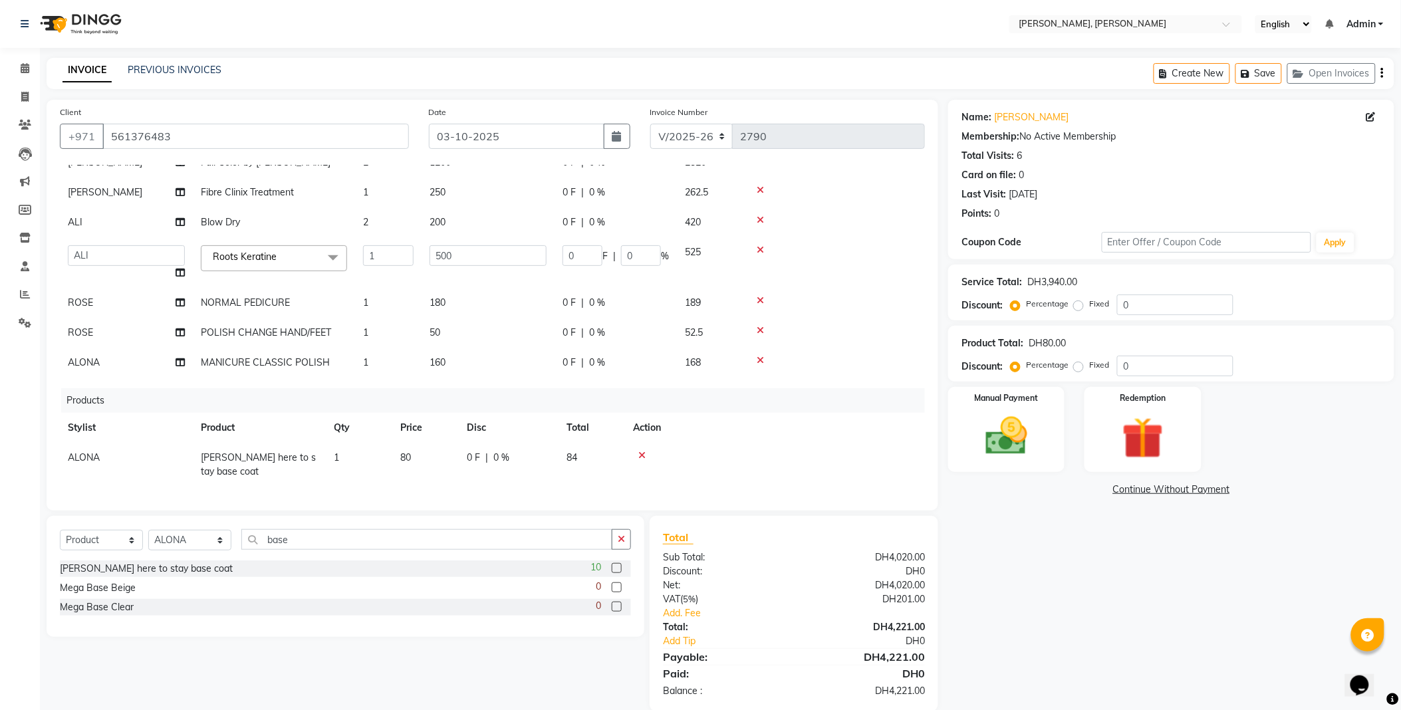
click at [434, 457] on td "80" at bounding box center [425, 465] width 66 height 44
select select "59740"
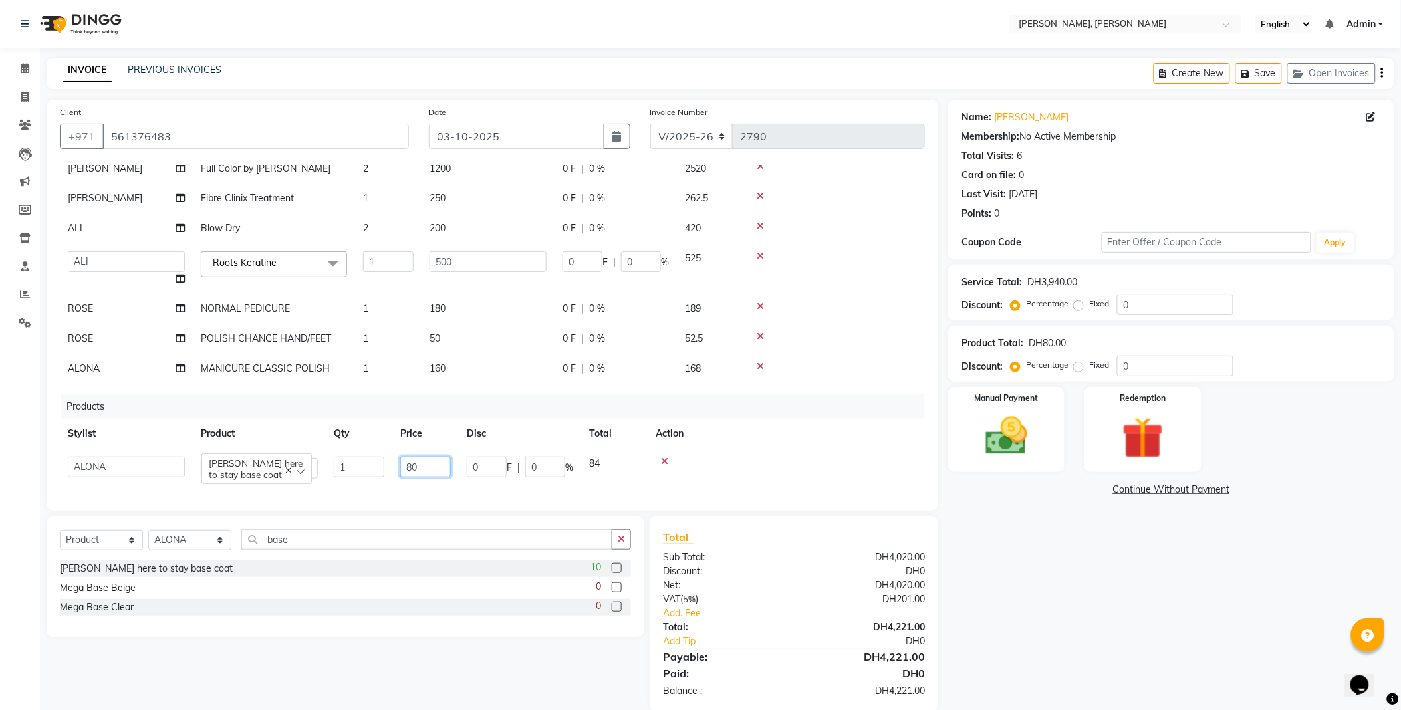
click at [432, 457] on input "80" at bounding box center [425, 467] width 51 height 21
type input "8"
type input "100"
click at [449, 470] on td "100" at bounding box center [425, 468] width 66 height 38
select select "59740"
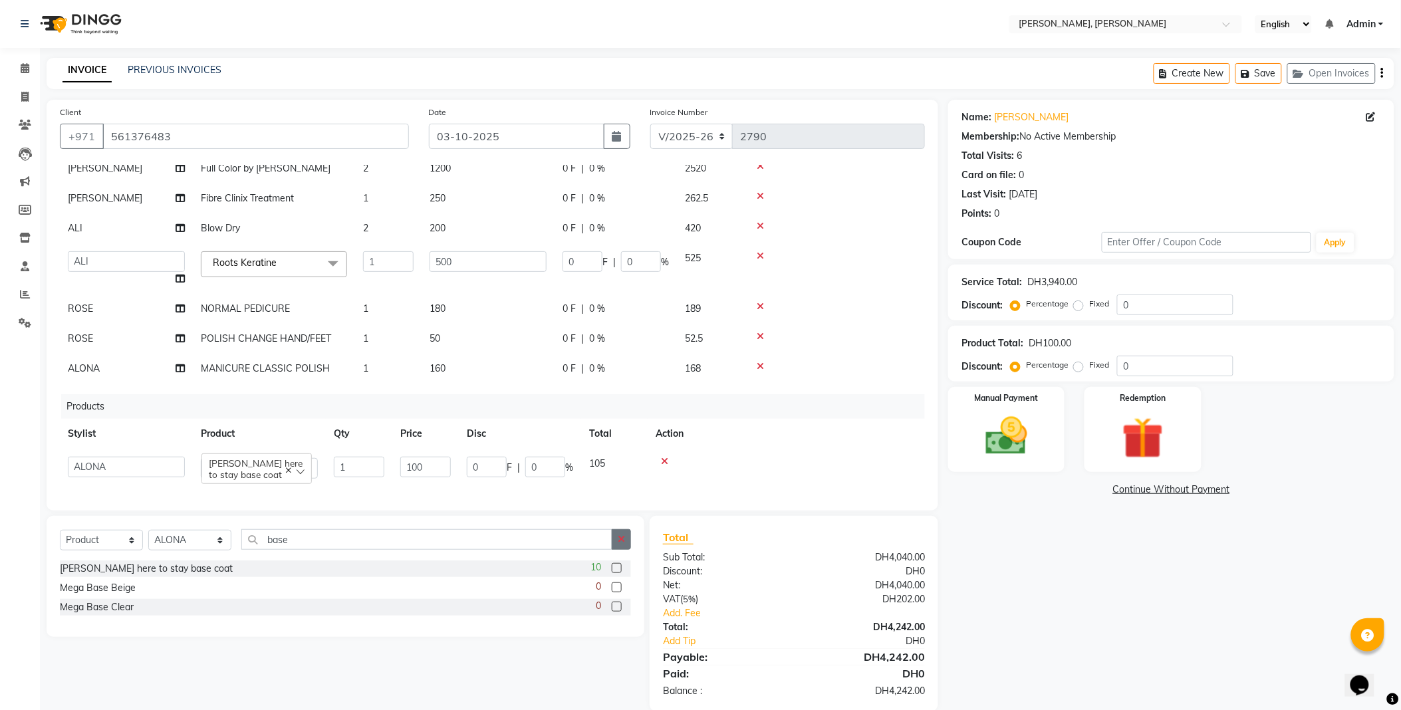
click at [621, 540] on icon "button" at bounding box center [621, 539] width 7 height 9
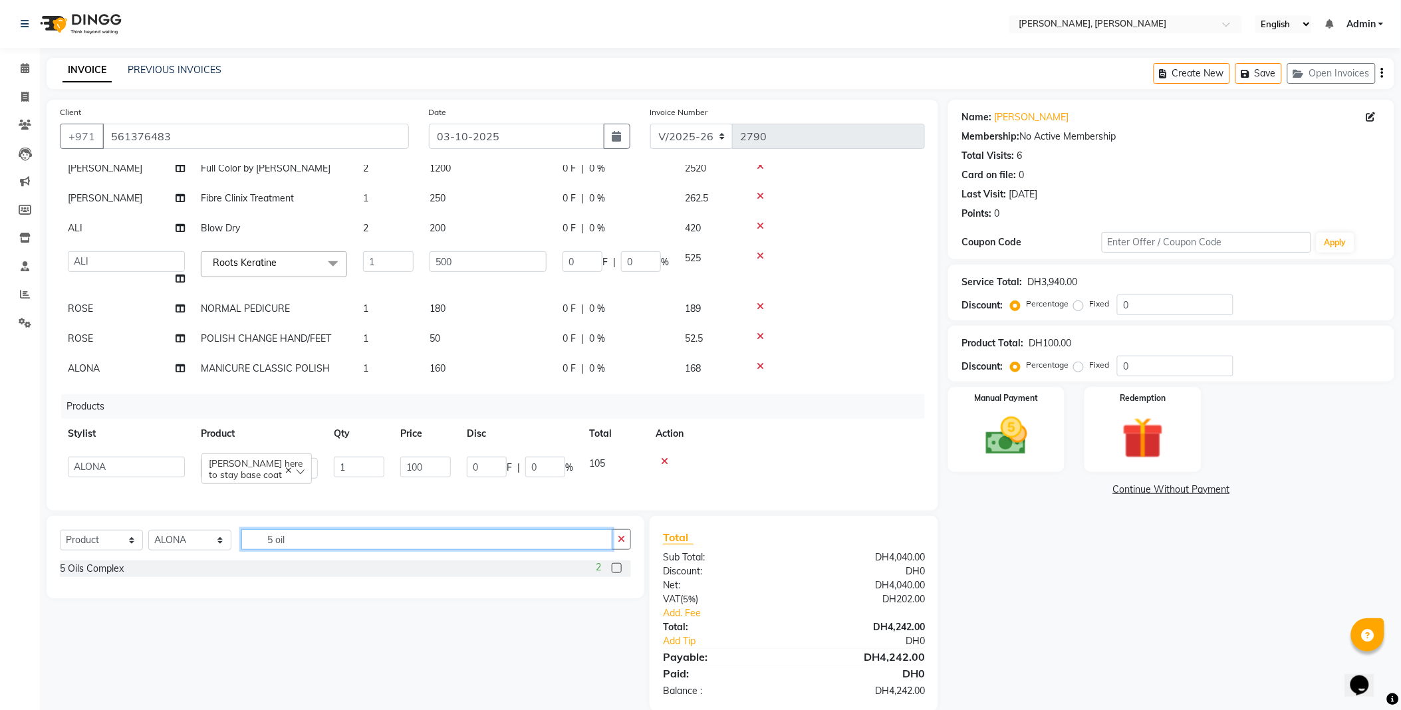
type input "5 oil"
click at [618, 568] on label at bounding box center [617, 568] width 10 height 10
click at [618, 568] on input "checkbox" at bounding box center [616, 568] width 9 height 9
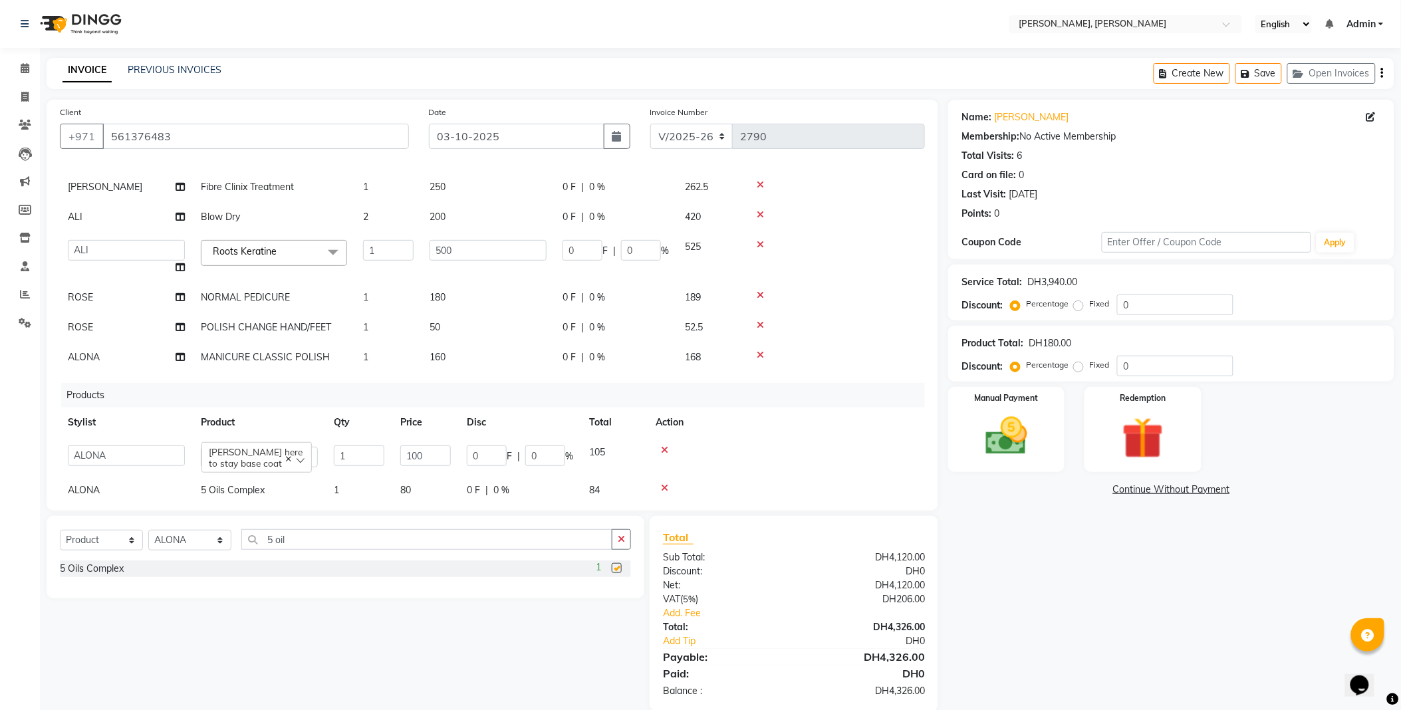
checkbox input "false"
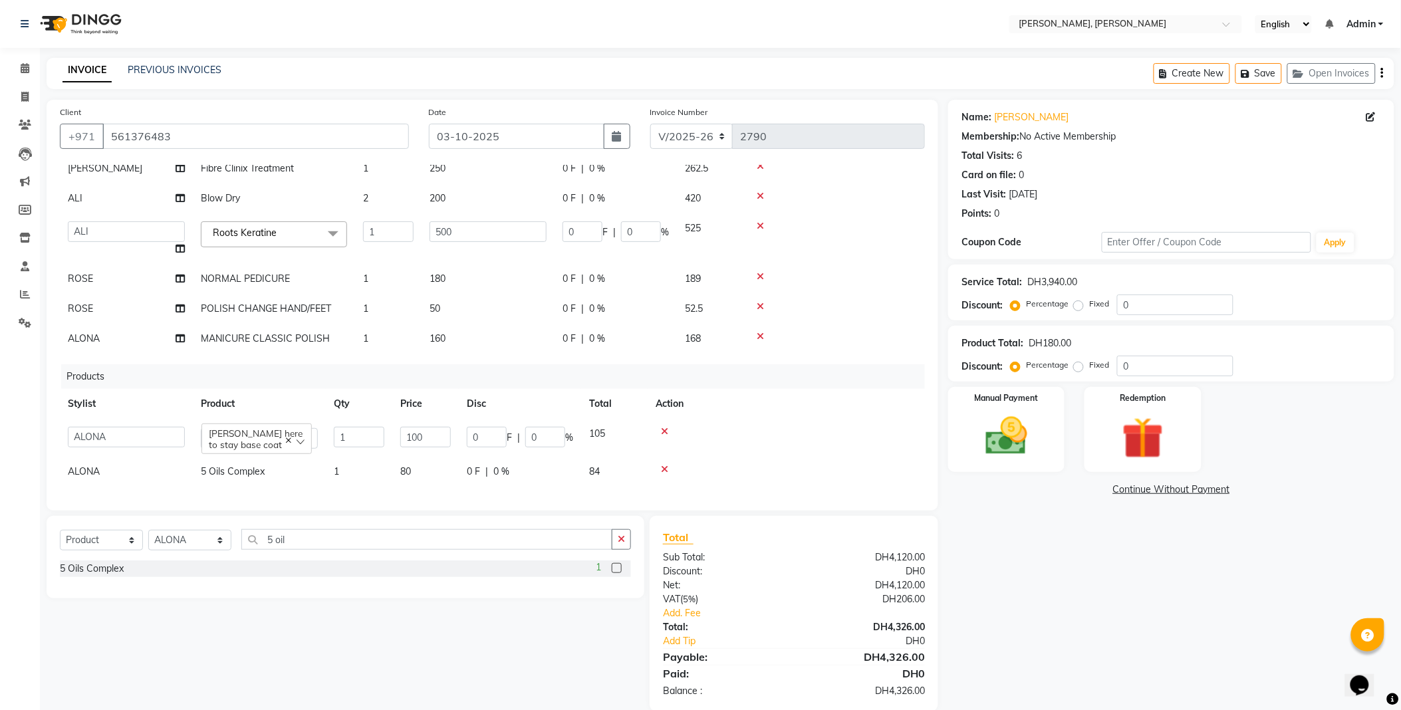
click at [416, 462] on td "80" at bounding box center [425, 472] width 66 height 30
select select "59740"
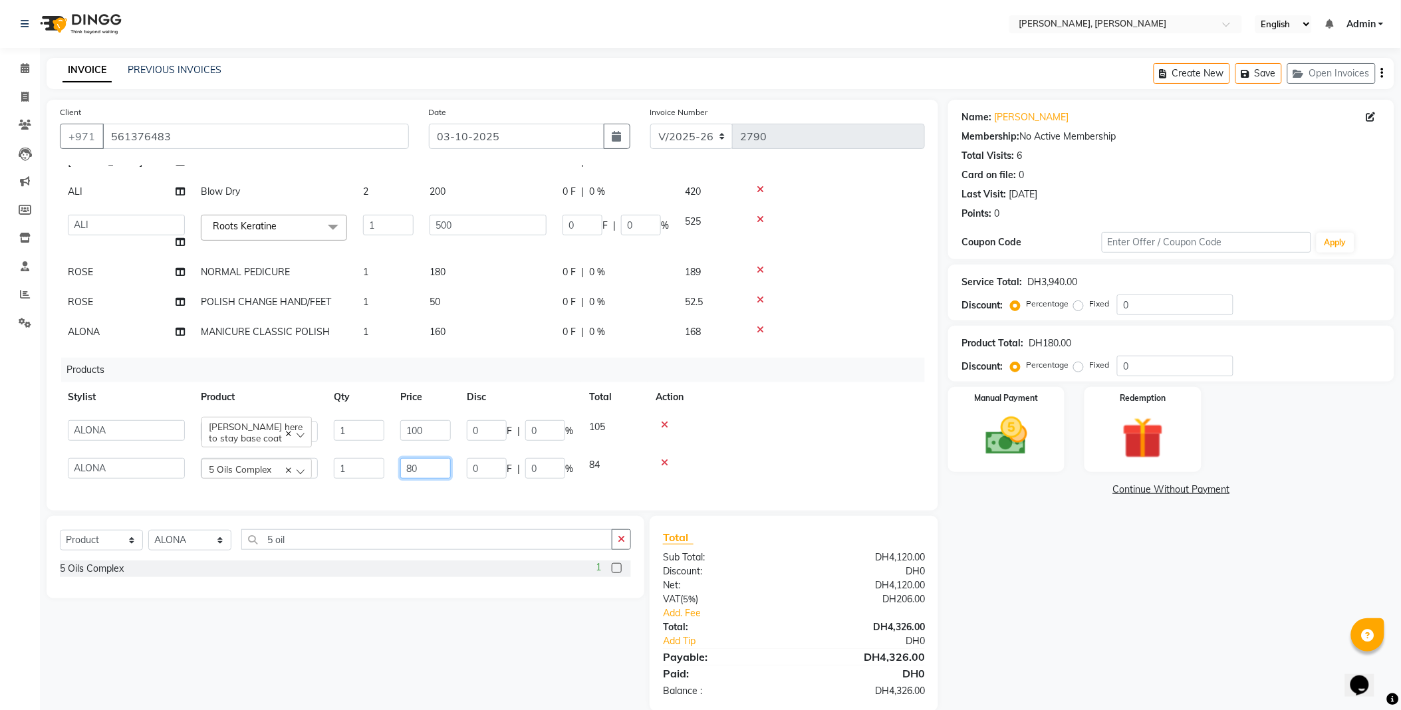
click at [434, 466] on input "80" at bounding box center [425, 468] width 51 height 21
type input "8"
type input "100"
click at [483, 330] on td "160" at bounding box center [488, 332] width 133 height 30
select select "59740"
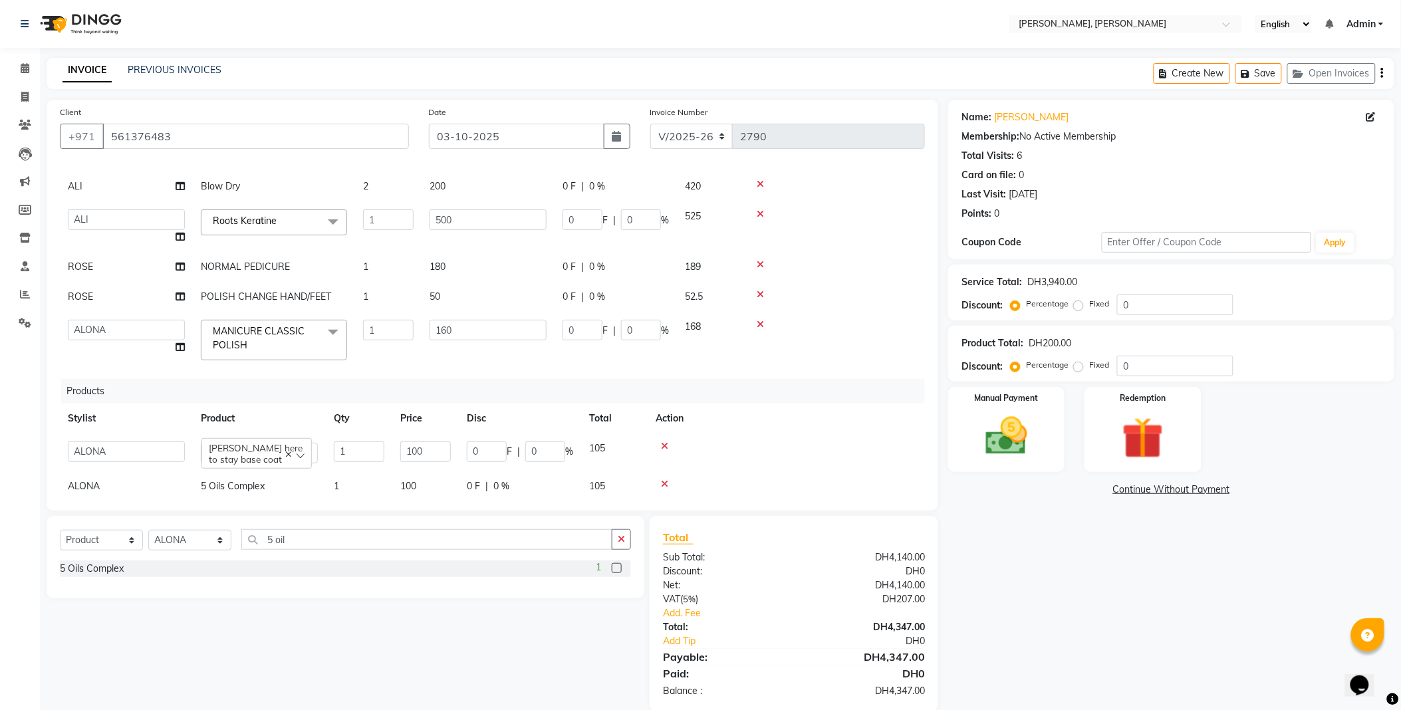
scroll to position [134, 0]
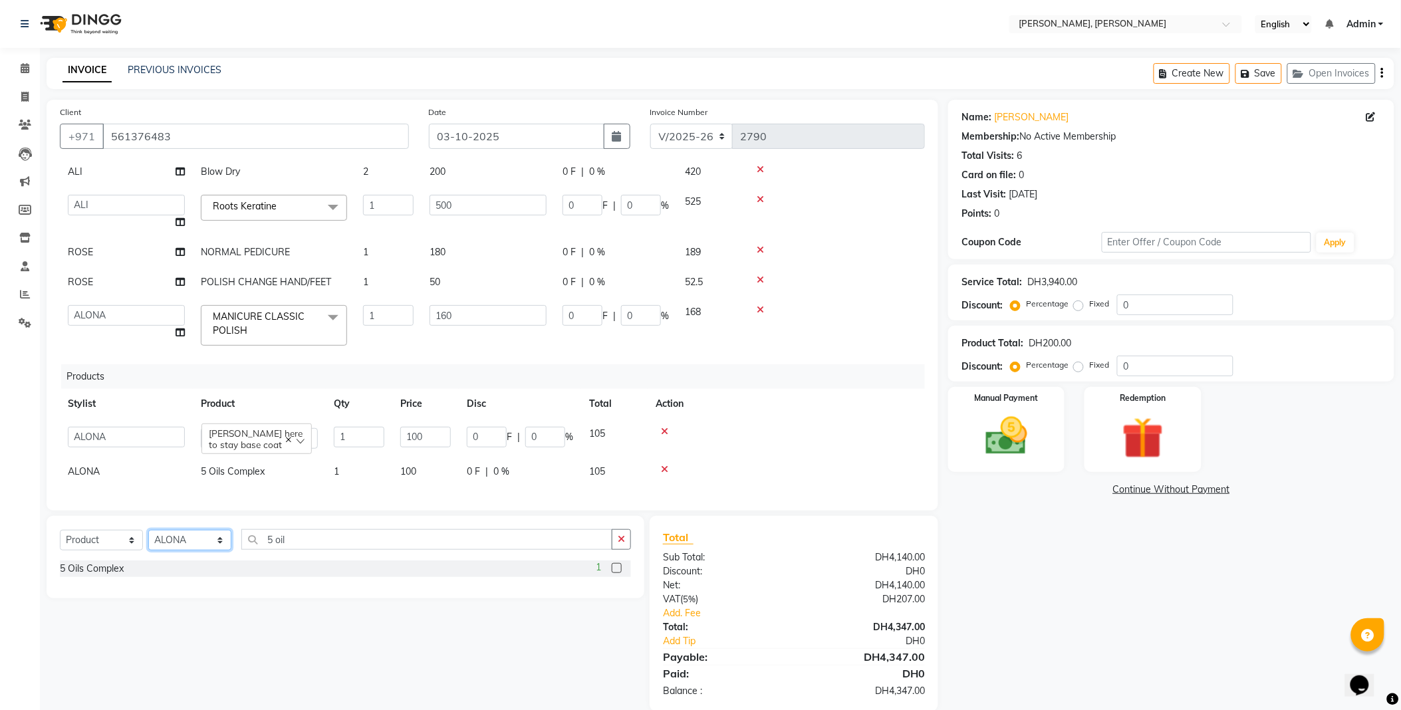
click at [204, 539] on select "Select Stylist [PERSON_NAME] [PERSON_NAME] ALYA [PERSON_NAME] AMRO [PERSON_NAME…" at bounding box center [189, 540] width 83 height 21
select select "59741"
click at [148, 531] on select "Select Stylist [PERSON_NAME] [PERSON_NAME] ALYA [PERSON_NAME] AMRO [PERSON_NAME…" at bounding box center [189, 540] width 83 height 21
click at [621, 540] on icon "button" at bounding box center [621, 539] width 7 height 9
type input "hair oil"
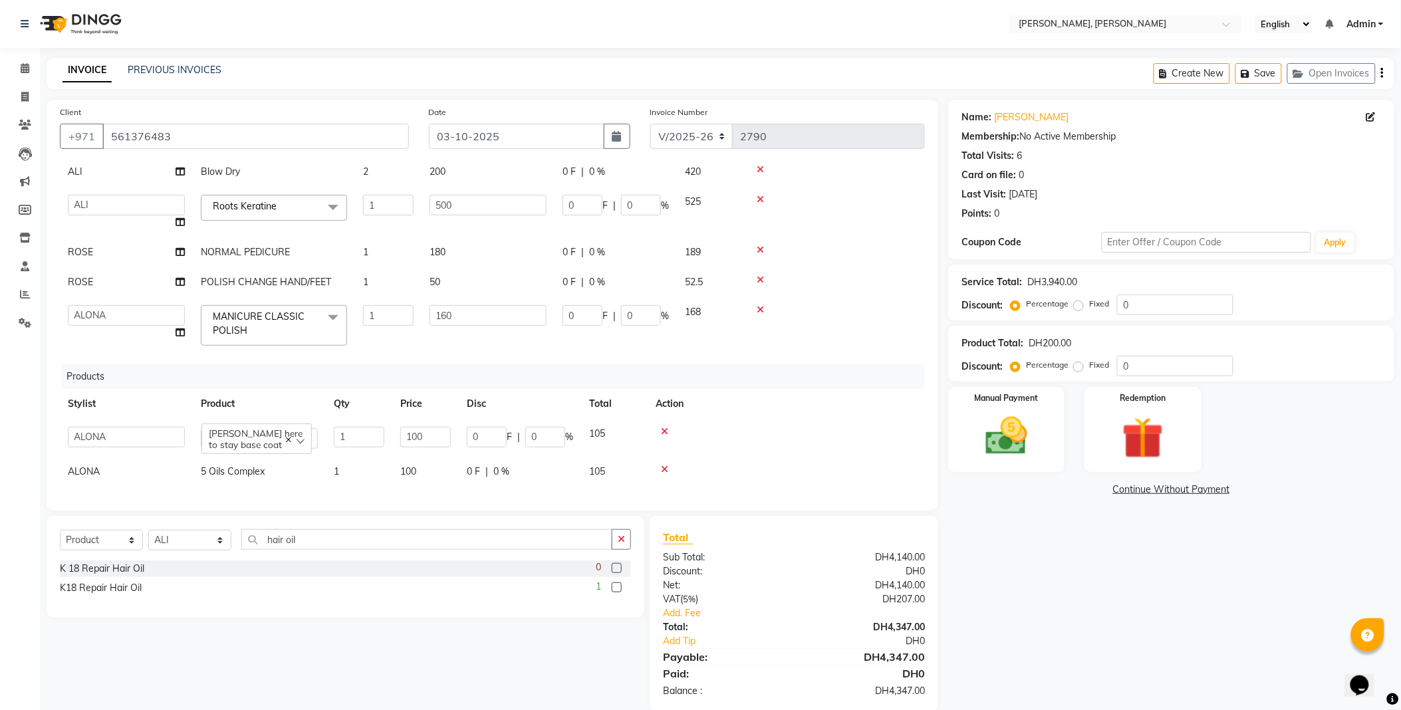
click at [616, 587] on label at bounding box center [617, 587] width 10 height 10
click at [616, 587] on input "checkbox" at bounding box center [616, 588] width 9 height 9
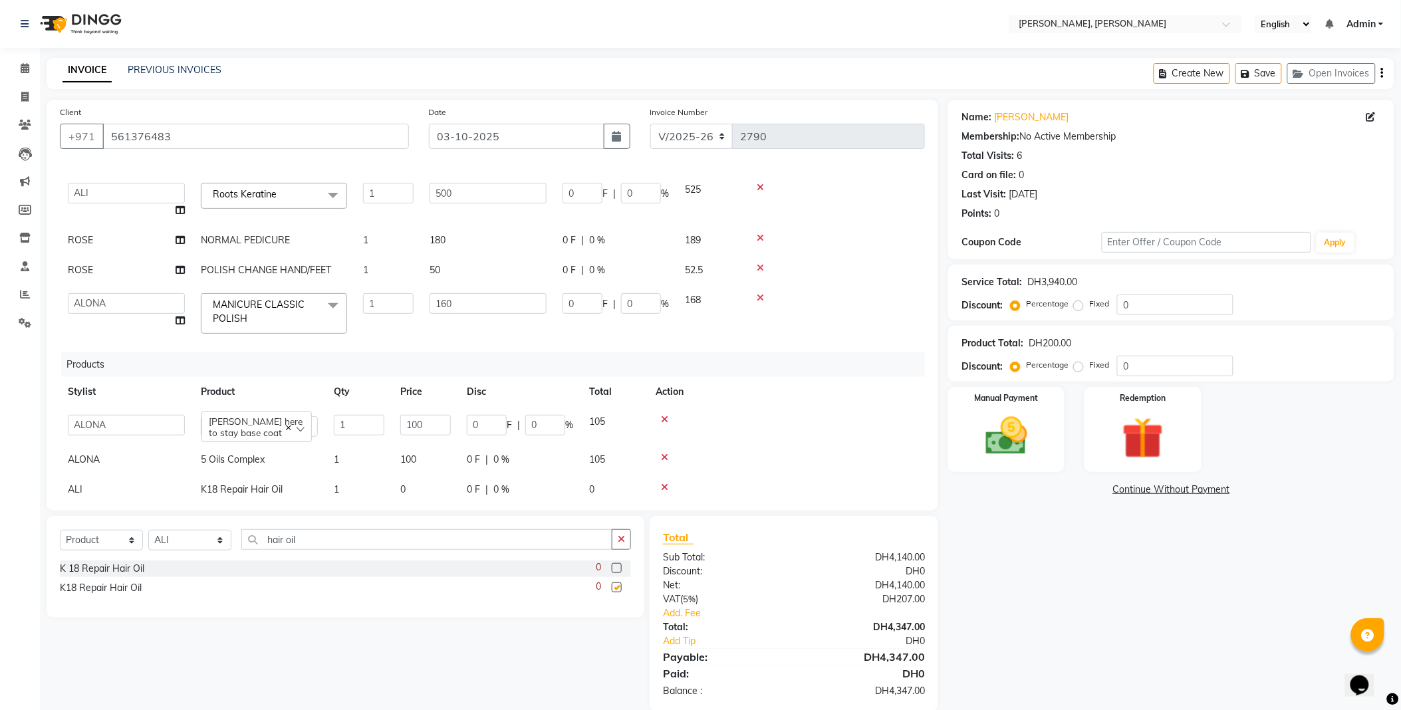
checkbox input "false"
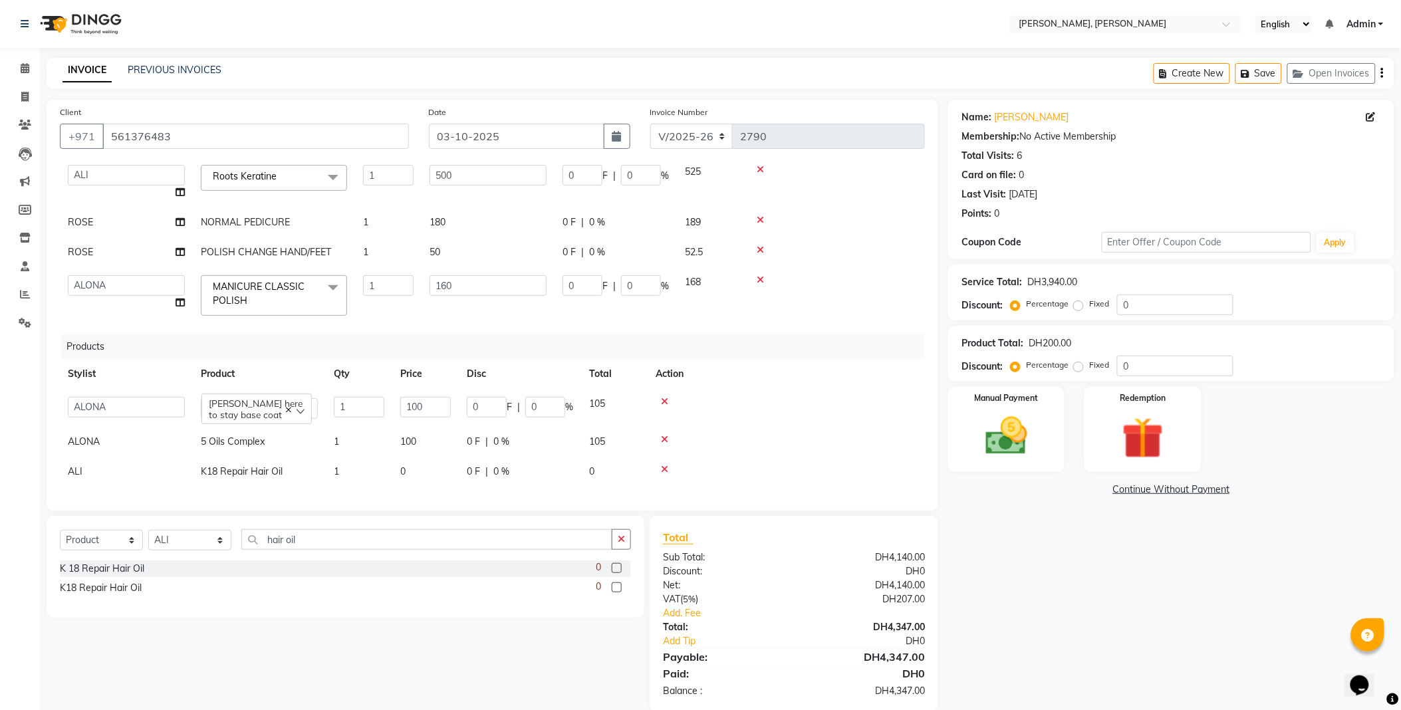
click at [417, 457] on td "0" at bounding box center [425, 472] width 66 height 30
select select "59741"
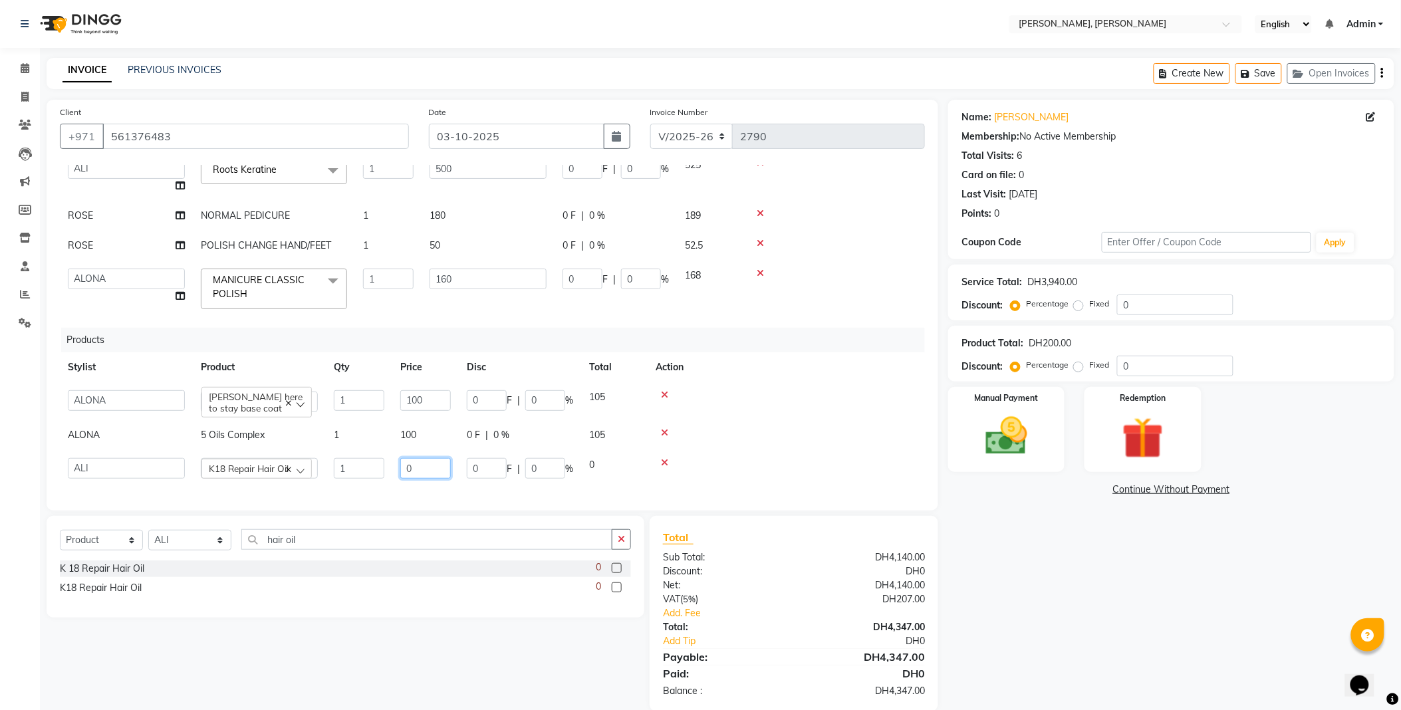
click at [427, 465] on input "0" at bounding box center [425, 468] width 51 height 21
type input "250"
click at [461, 475] on td "0 F | 0 %" at bounding box center [520, 468] width 122 height 37
select select "59741"
click at [1021, 441] on img at bounding box center [1006, 437] width 70 height 50
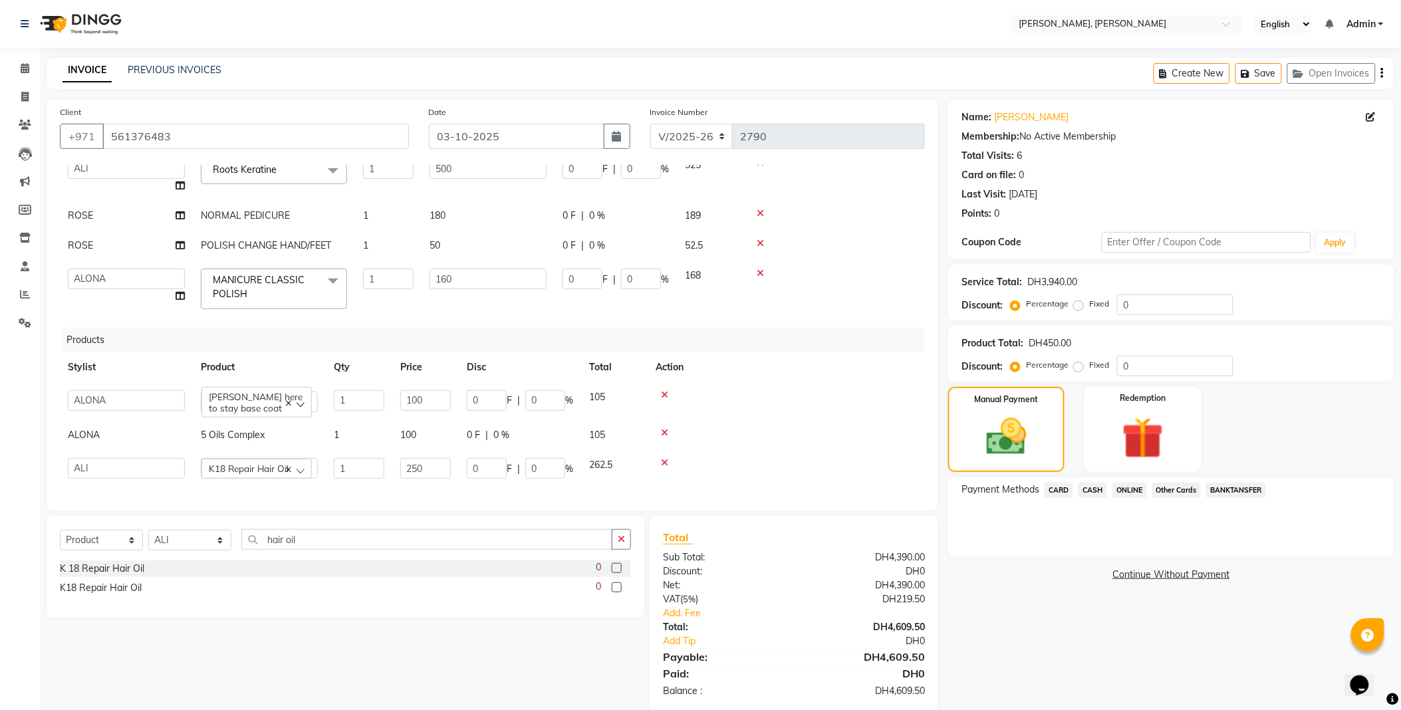
click at [1090, 488] on span "CASH" at bounding box center [1092, 490] width 29 height 15
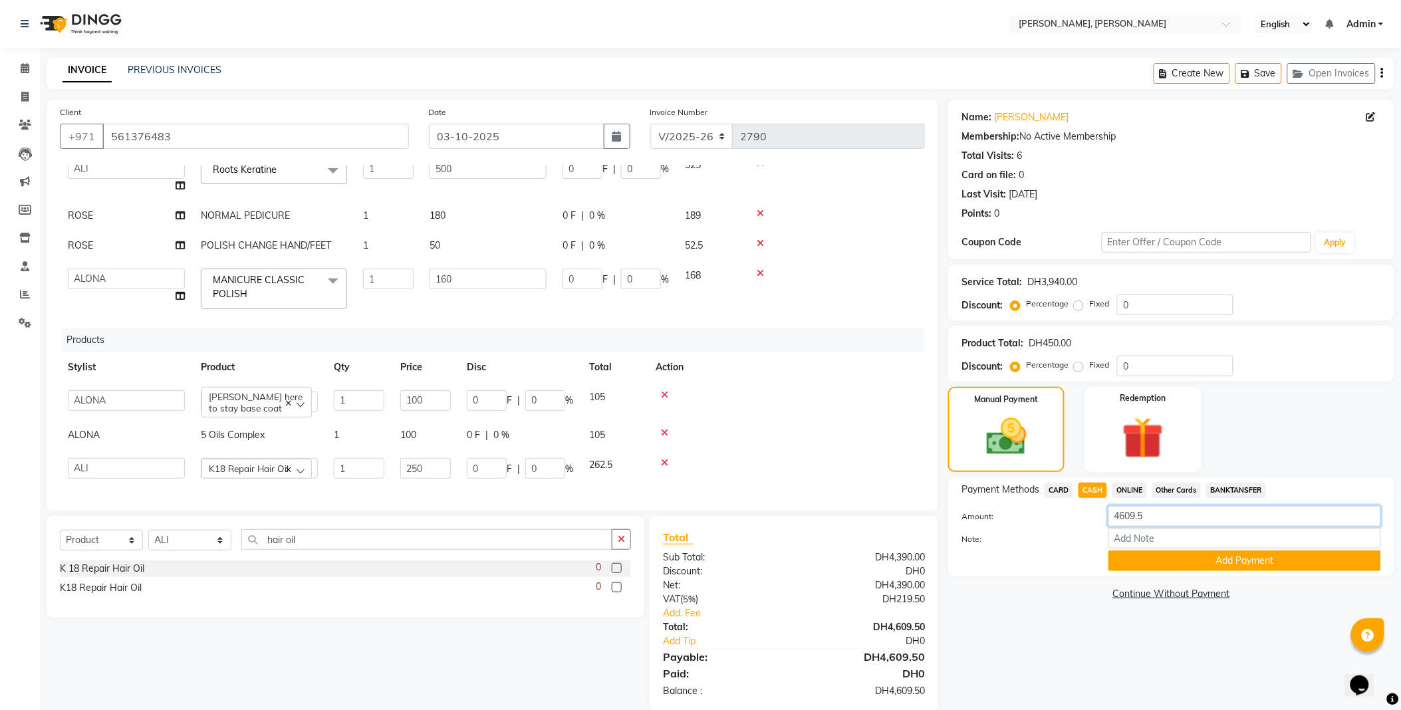
click at [1160, 513] on input "4609.5" at bounding box center [1244, 516] width 273 height 21
type input "4"
type input "210"
click at [1201, 559] on button "Add Payment" at bounding box center [1244, 561] width 273 height 21
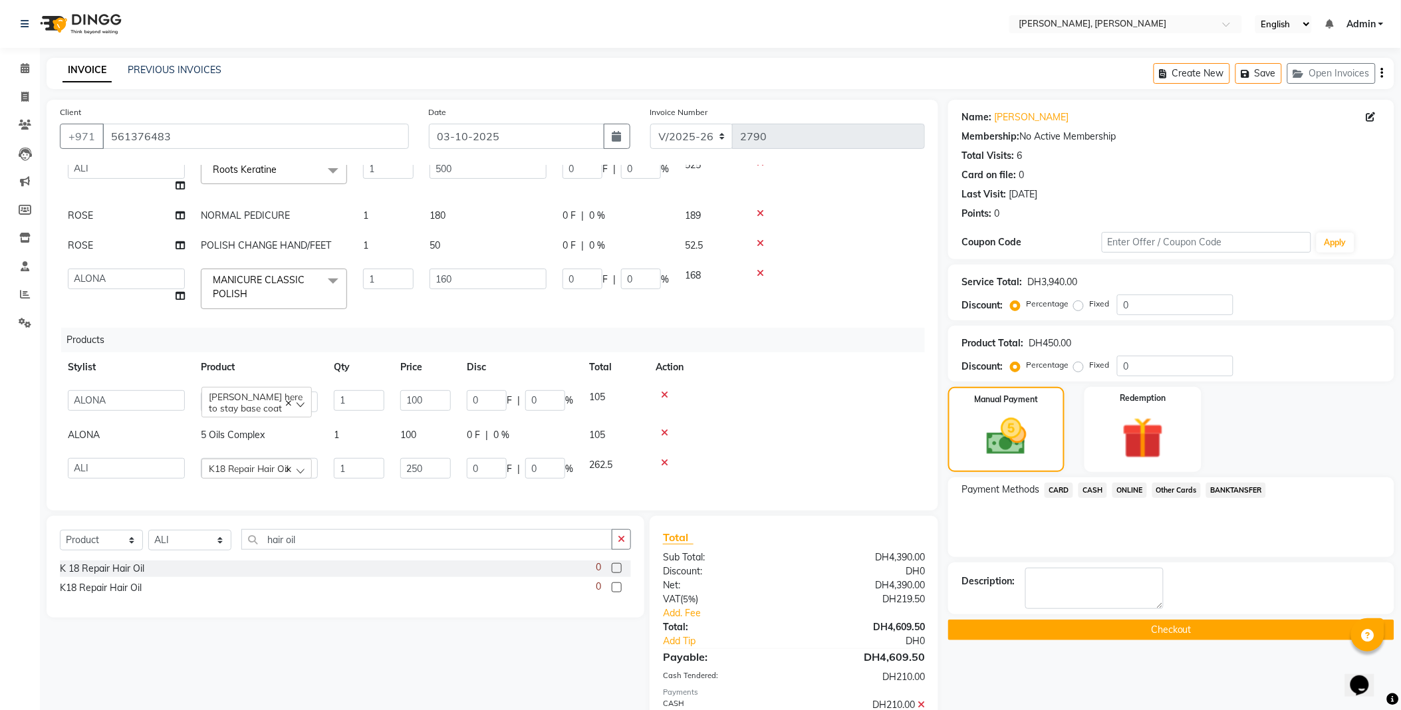
click at [1055, 486] on span "CARD" at bounding box center [1059, 490] width 29 height 15
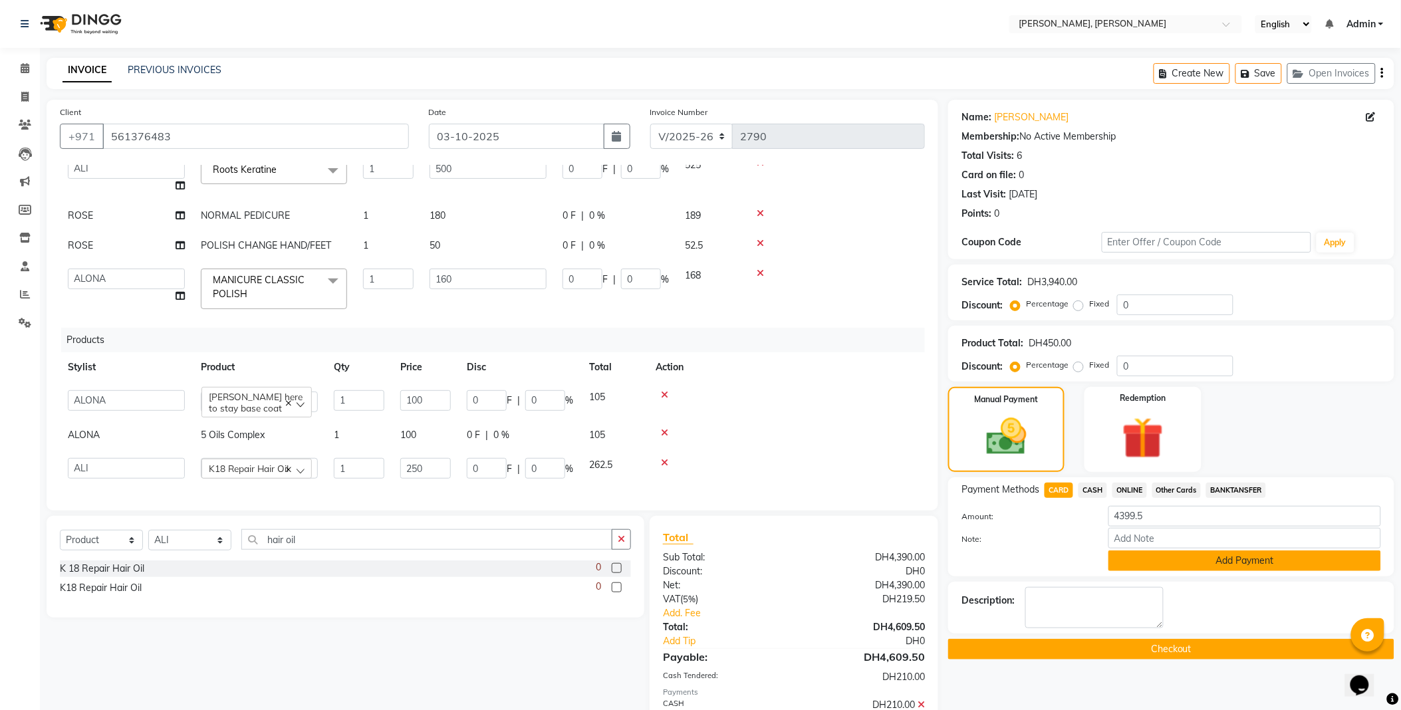
click at [1224, 559] on button "Add Payment" at bounding box center [1244, 561] width 273 height 21
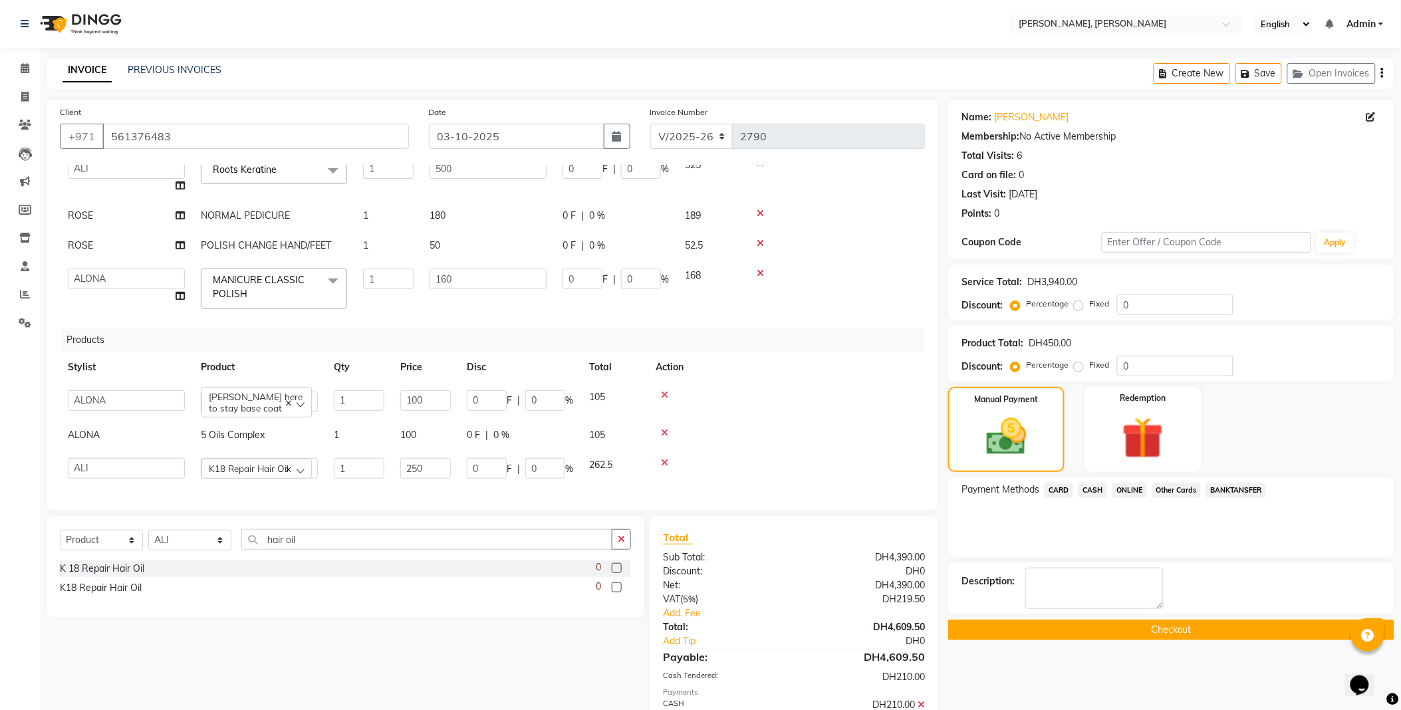
click at [1175, 628] on button "Checkout" at bounding box center [1171, 630] width 446 height 21
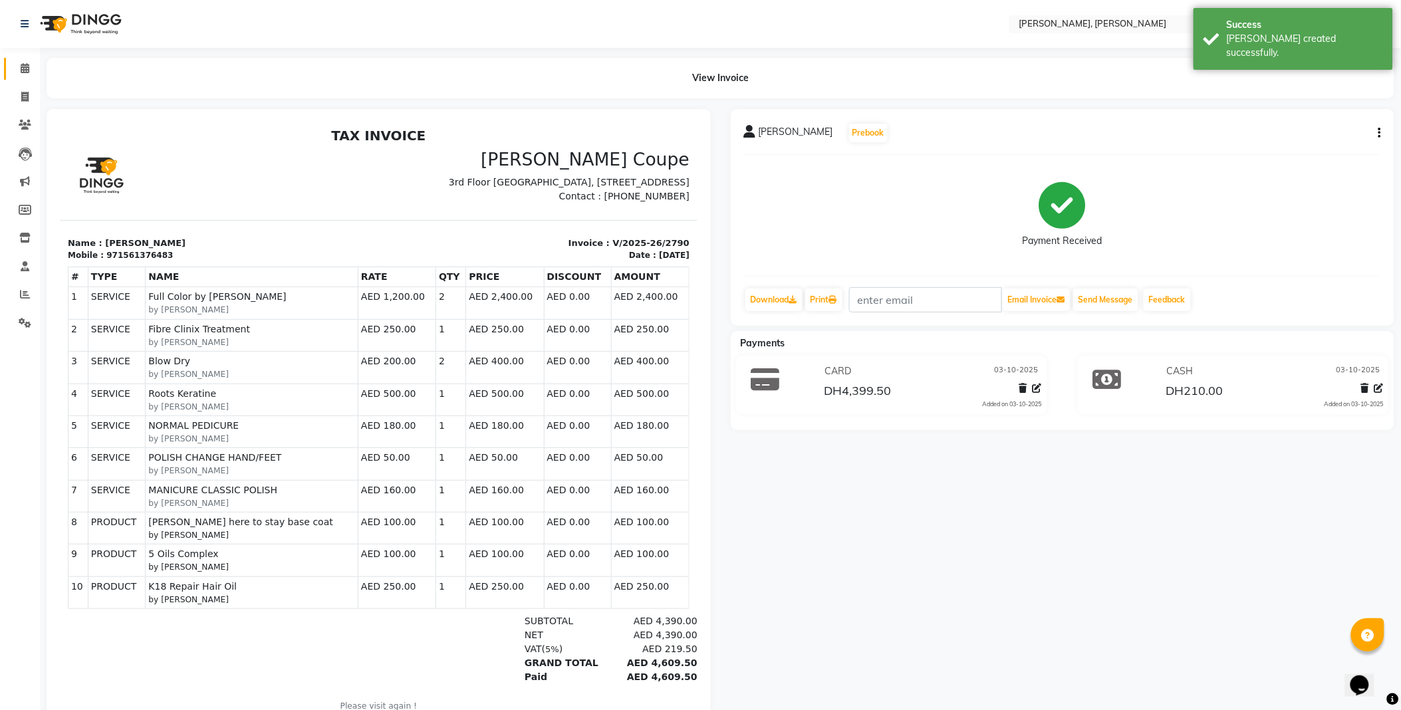
click at [21, 64] on icon at bounding box center [25, 68] width 9 height 10
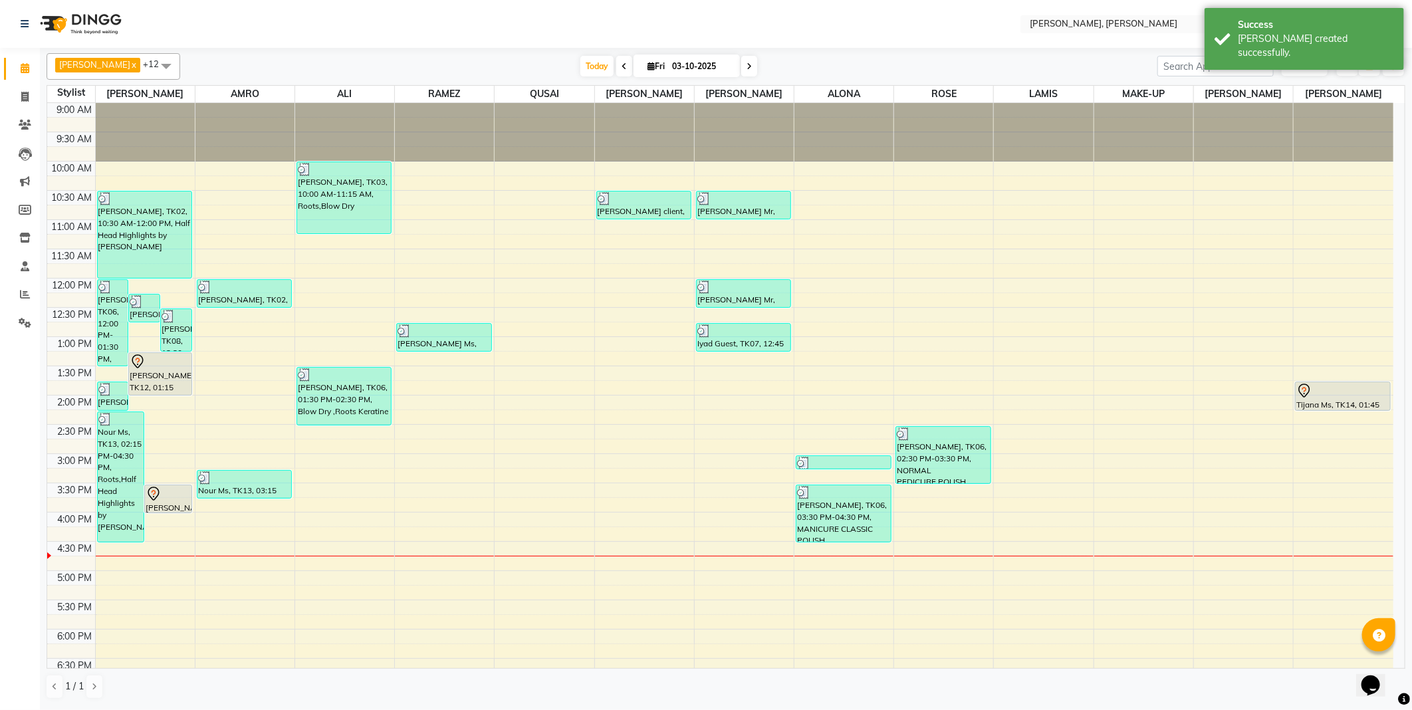
click at [162, 384] on div "[PERSON_NAME], TK12, 01:15 PM-02:00 PM, Roots" at bounding box center [160, 374] width 63 height 42
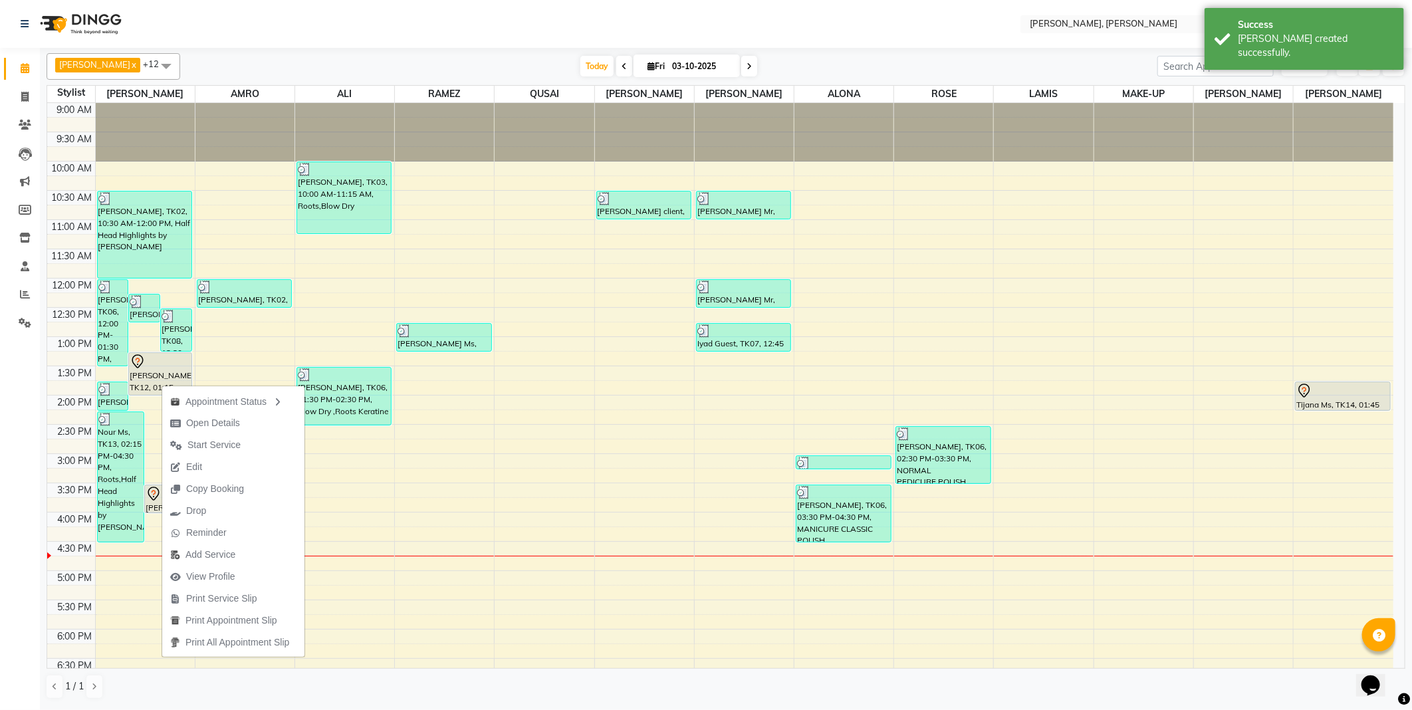
click at [18, 541] on div "Calendar Invoice Clients Leads Marketing Members Inventory Staff Reports Settin…" at bounding box center [90, 364] width 180 height 652
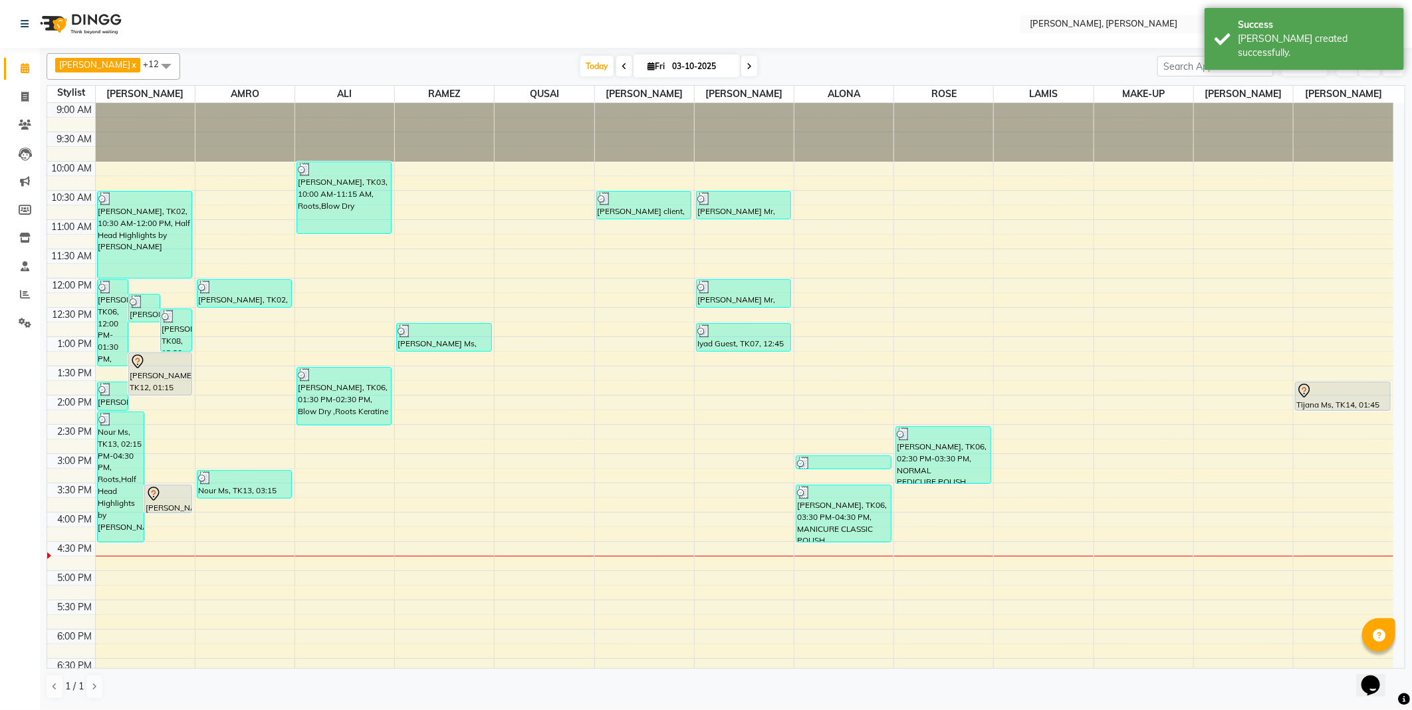
click at [167, 505] on div "[PERSON_NAME], TK15, 03:30 PM-04:00 PM, Hair Cut by [PERSON_NAME]" at bounding box center [168, 498] width 47 height 27
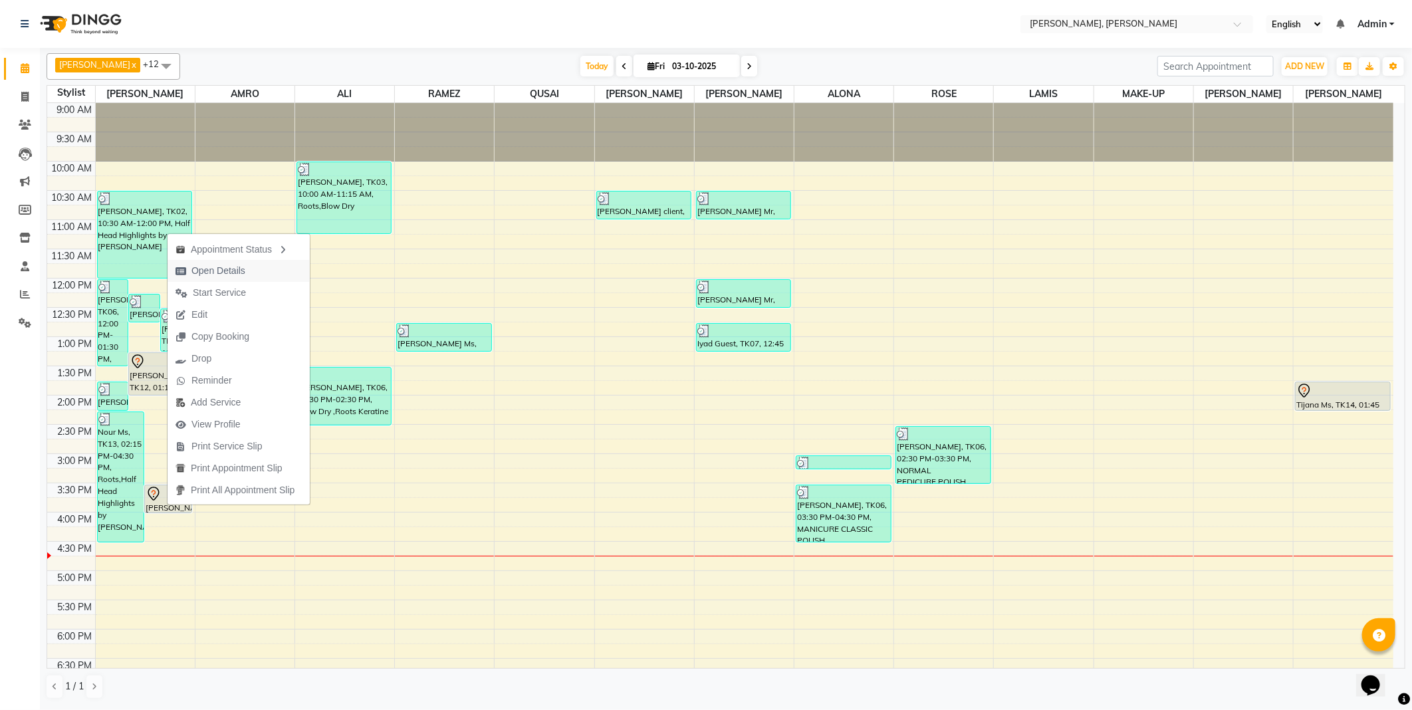
click at [228, 270] on span "Open Details" at bounding box center [218, 271] width 54 height 14
select select "7"
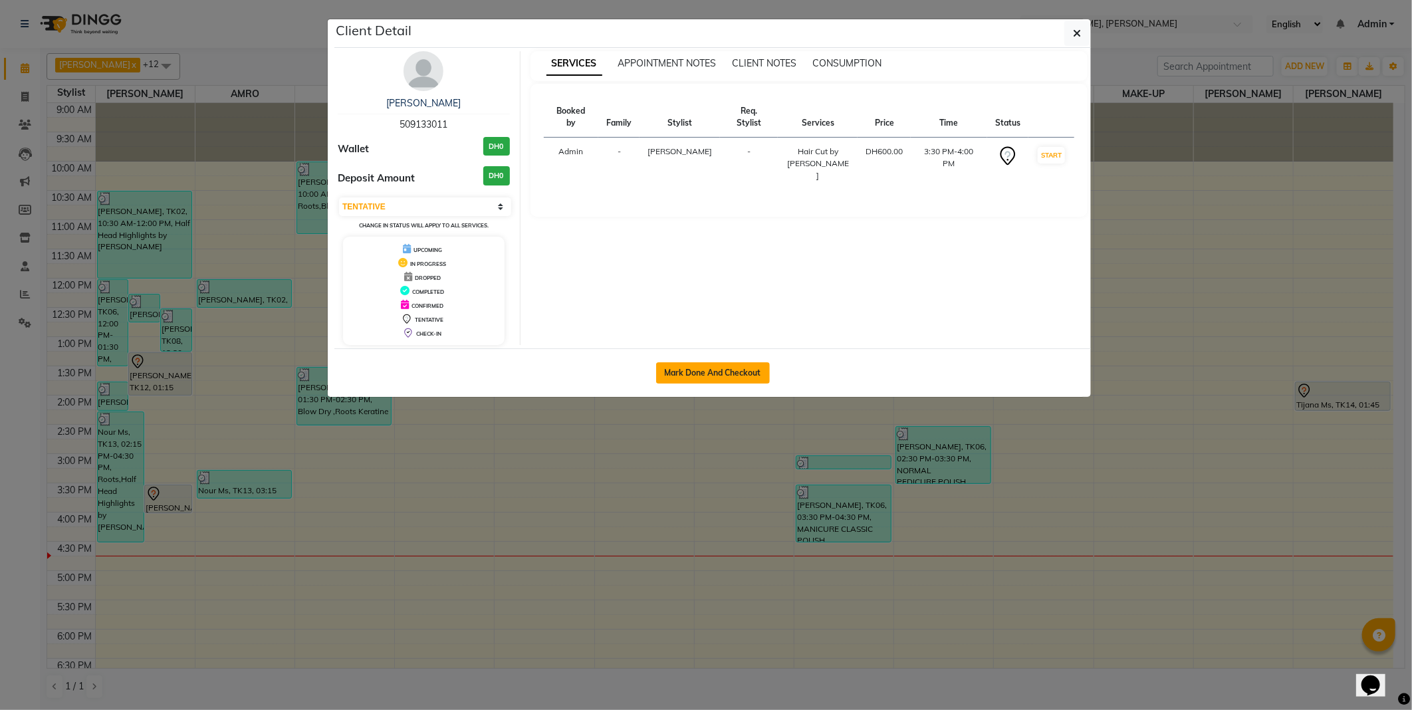
click at [690, 368] on button "Mark Done And Checkout" at bounding box center [713, 372] width 114 height 21
select select "service"
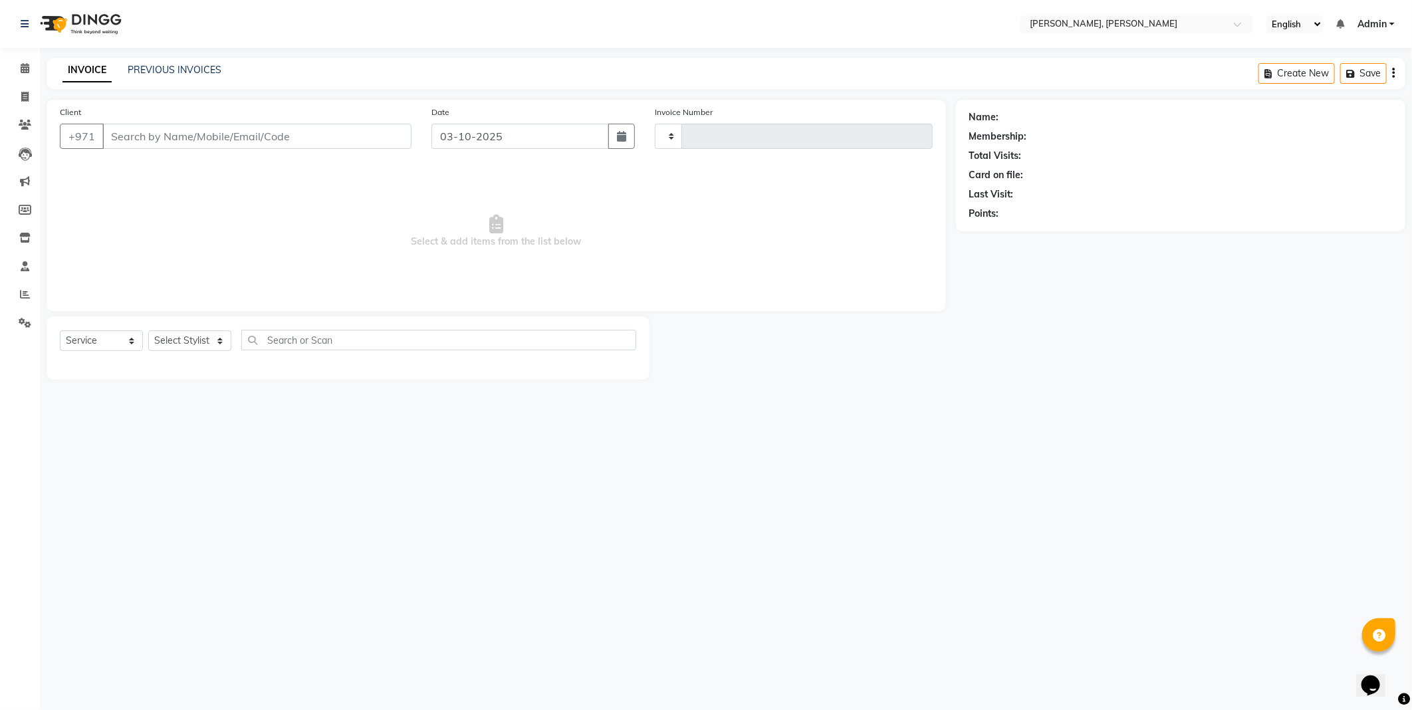
type input "2791"
select select "7142"
type input "509133011"
select select "59729"
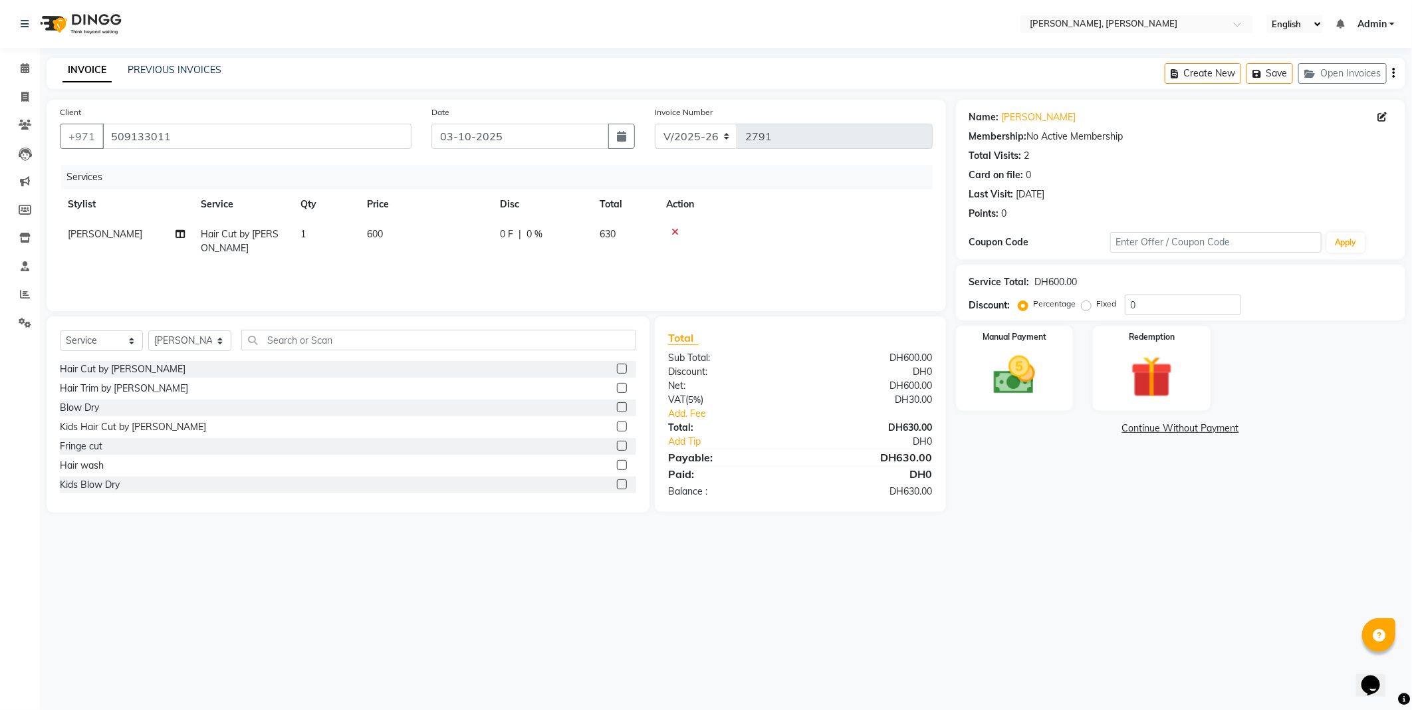
click at [89, 233] on span "[PERSON_NAME]" at bounding box center [105, 234] width 74 height 12
select select "59729"
click at [216, 340] on select "Select Stylist [PERSON_NAME] [PERSON_NAME] ALYA [PERSON_NAME] AMRO [PERSON_NAME…" at bounding box center [189, 340] width 83 height 21
select select "59733"
click at [148, 331] on select "Select Stylist [PERSON_NAME] [PERSON_NAME] ALYA [PERSON_NAME] AMRO [PERSON_NAME…" at bounding box center [189, 340] width 83 height 21
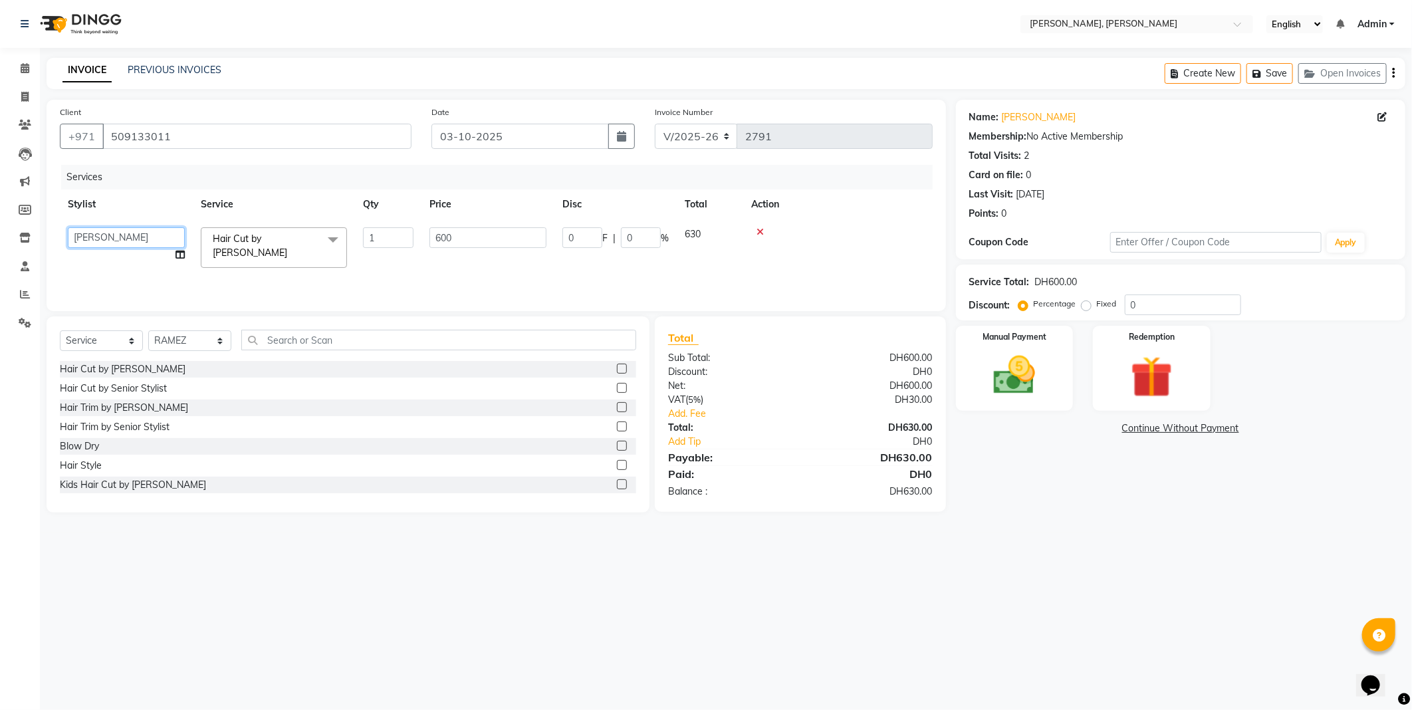
click at [164, 237] on select "[PERSON_NAME] [PERSON_NAME] ALYA [PERSON_NAME] AMRO [PERSON_NAME] [PERSON_NAME]…" at bounding box center [126, 237] width 117 height 21
select select "59733"
click at [759, 231] on icon at bounding box center [760, 231] width 7 height 9
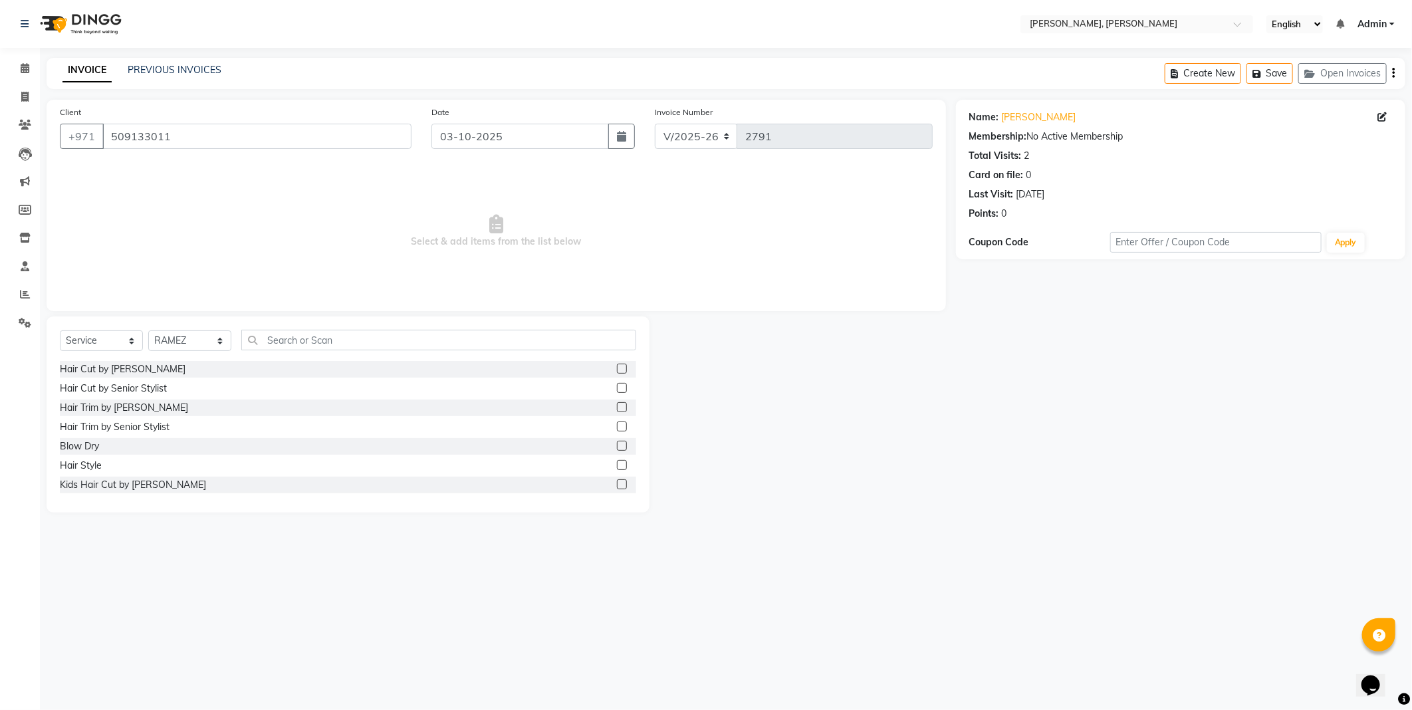
click at [617, 383] on div at bounding box center [621, 390] width 9 height 14
click at [617, 386] on label at bounding box center [622, 388] width 10 height 10
click at [617, 386] on input "checkbox" at bounding box center [621, 388] width 9 height 9
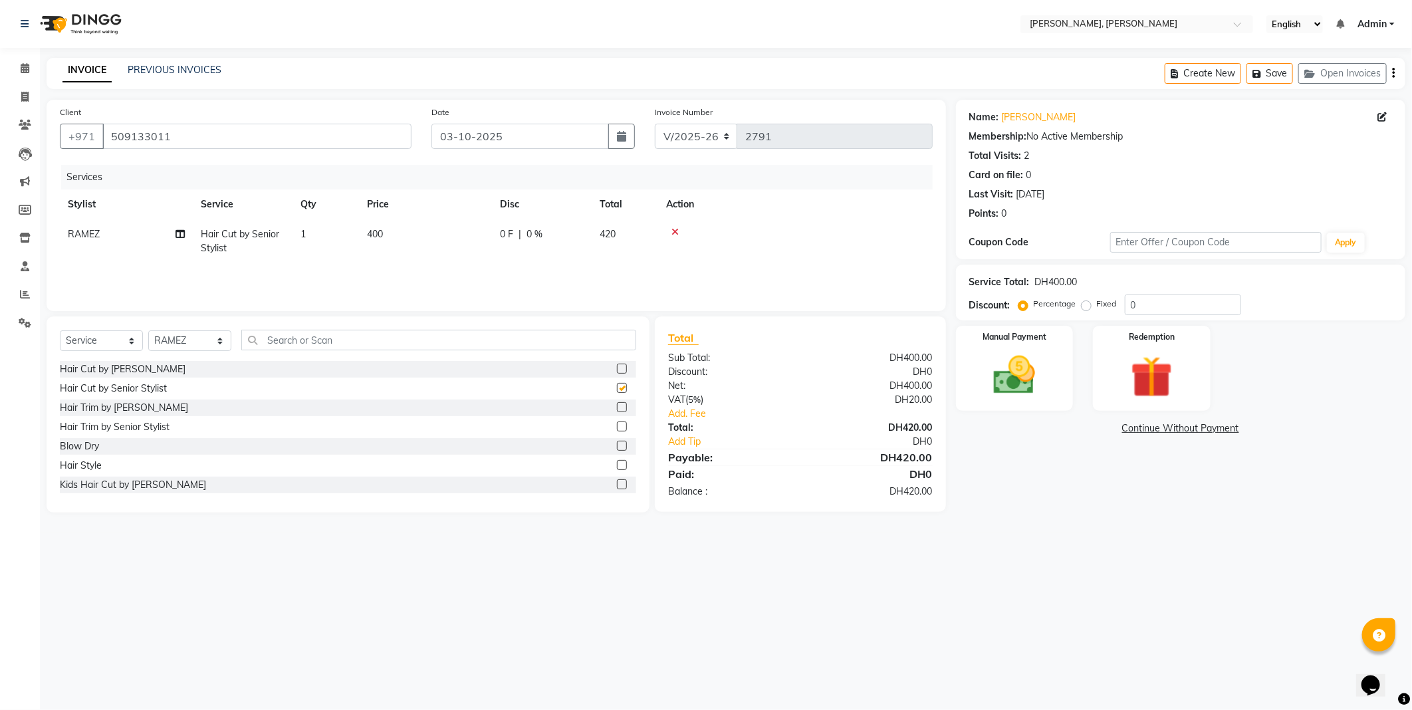
checkbox input "false"
click at [672, 230] on icon at bounding box center [675, 231] width 7 height 9
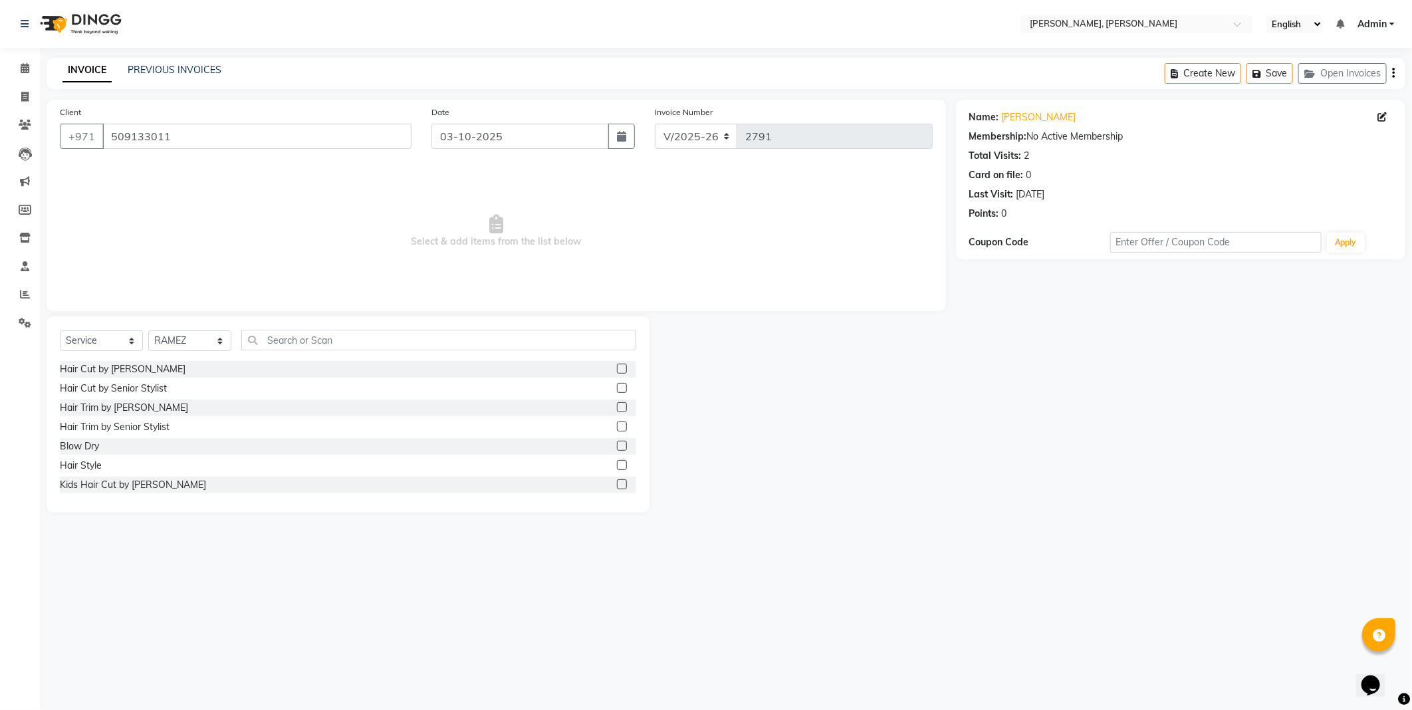
click at [617, 428] on label at bounding box center [622, 427] width 10 height 10
click at [617, 428] on input "checkbox" at bounding box center [621, 427] width 9 height 9
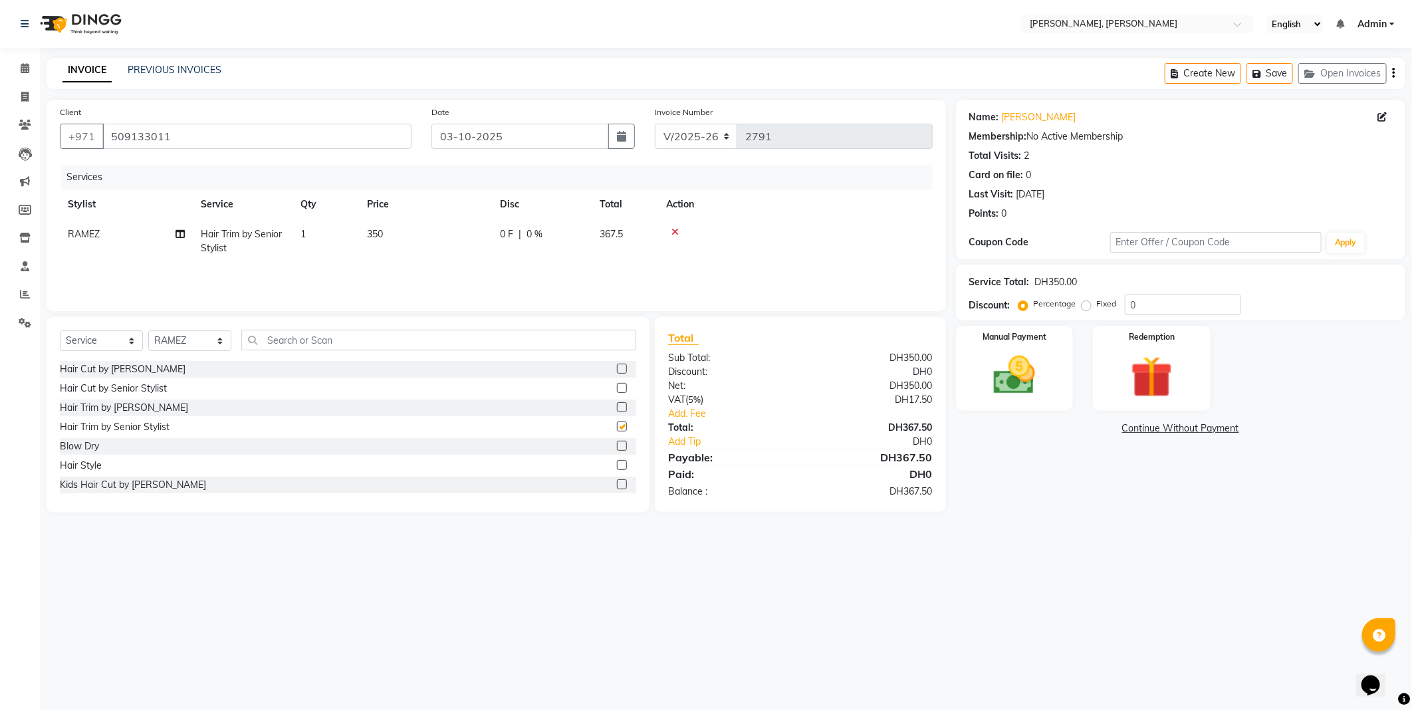
checkbox input "false"
click at [348, 344] on input "text" at bounding box center [438, 340] width 395 height 21
click at [617, 444] on label at bounding box center [622, 446] width 10 height 10
click at [617, 444] on input "checkbox" at bounding box center [621, 446] width 9 height 9
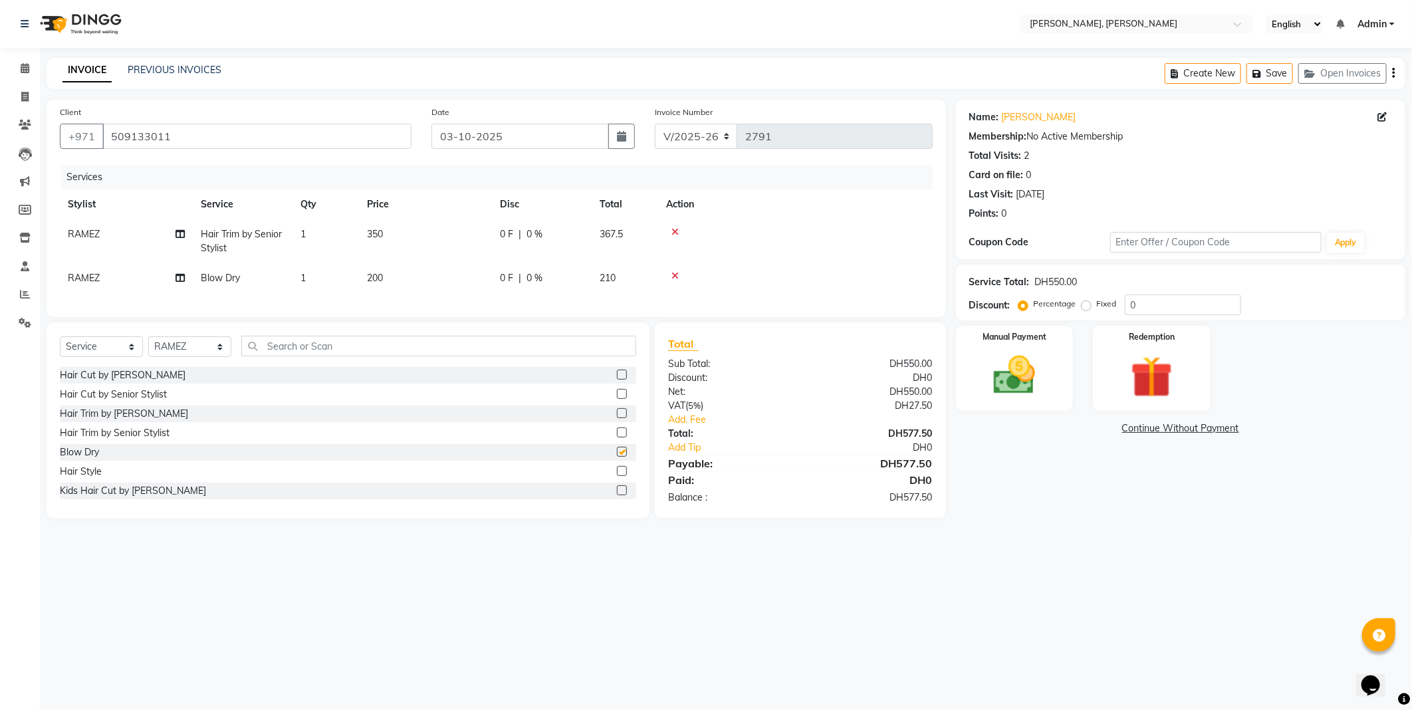
checkbox input "false"
click at [1005, 359] on img at bounding box center [1014, 375] width 71 height 51
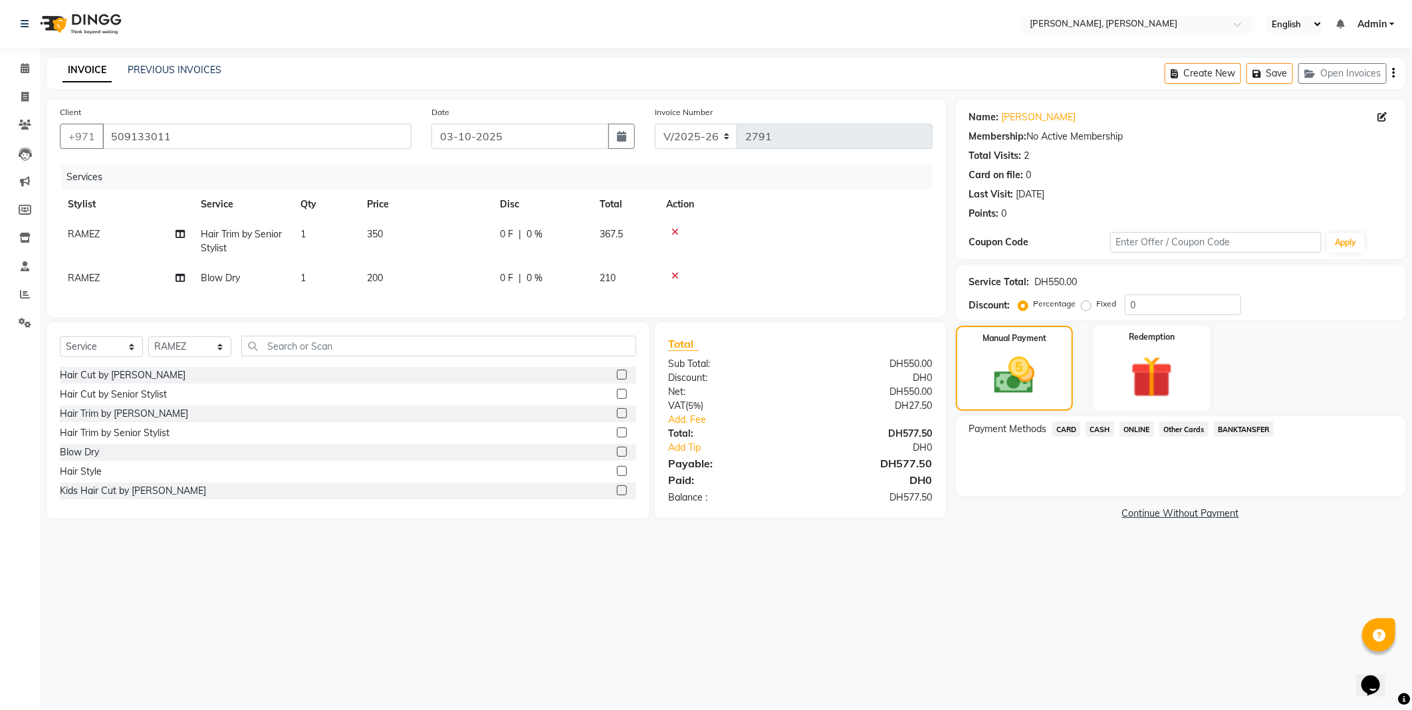
click at [1174, 428] on span "Other Cards" at bounding box center [1184, 429] width 49 height 15
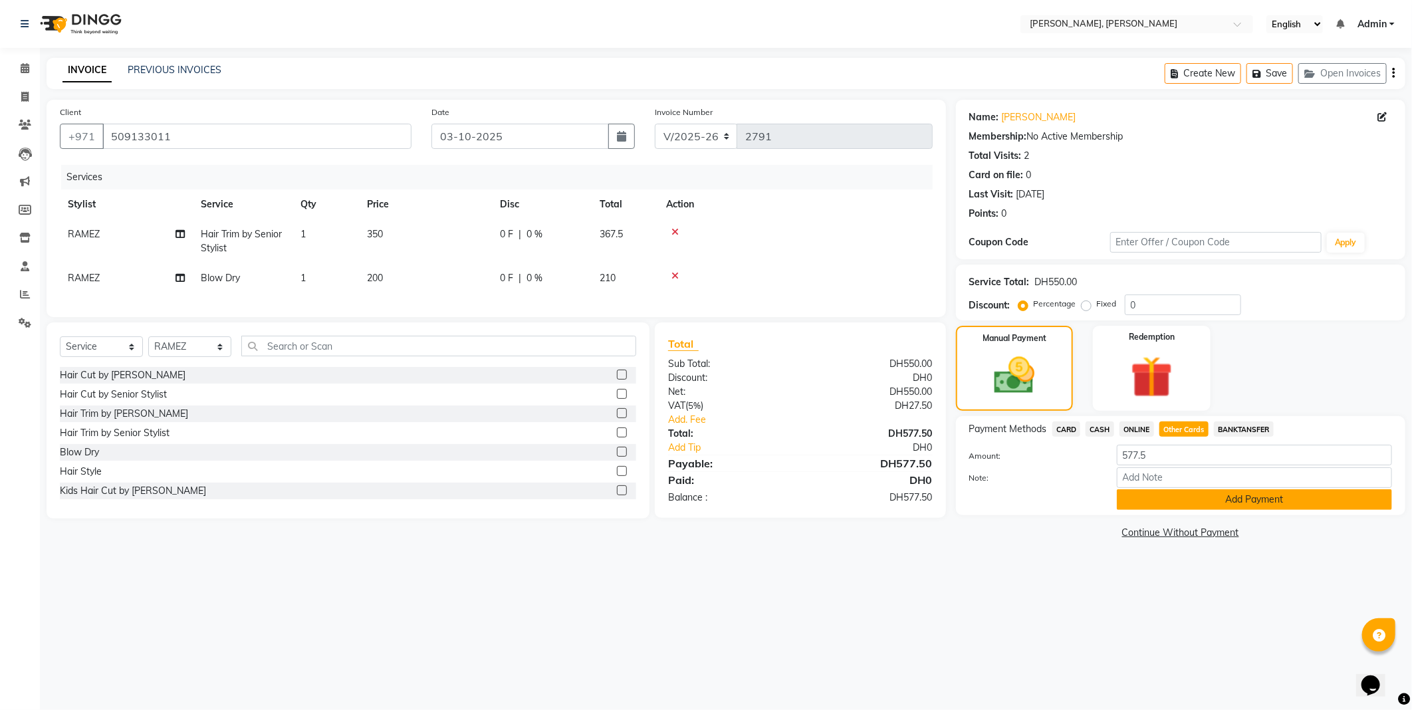
click at [1274, 503] on button "Add Payment" at bounding box center [1254, 499] width 275 height 21
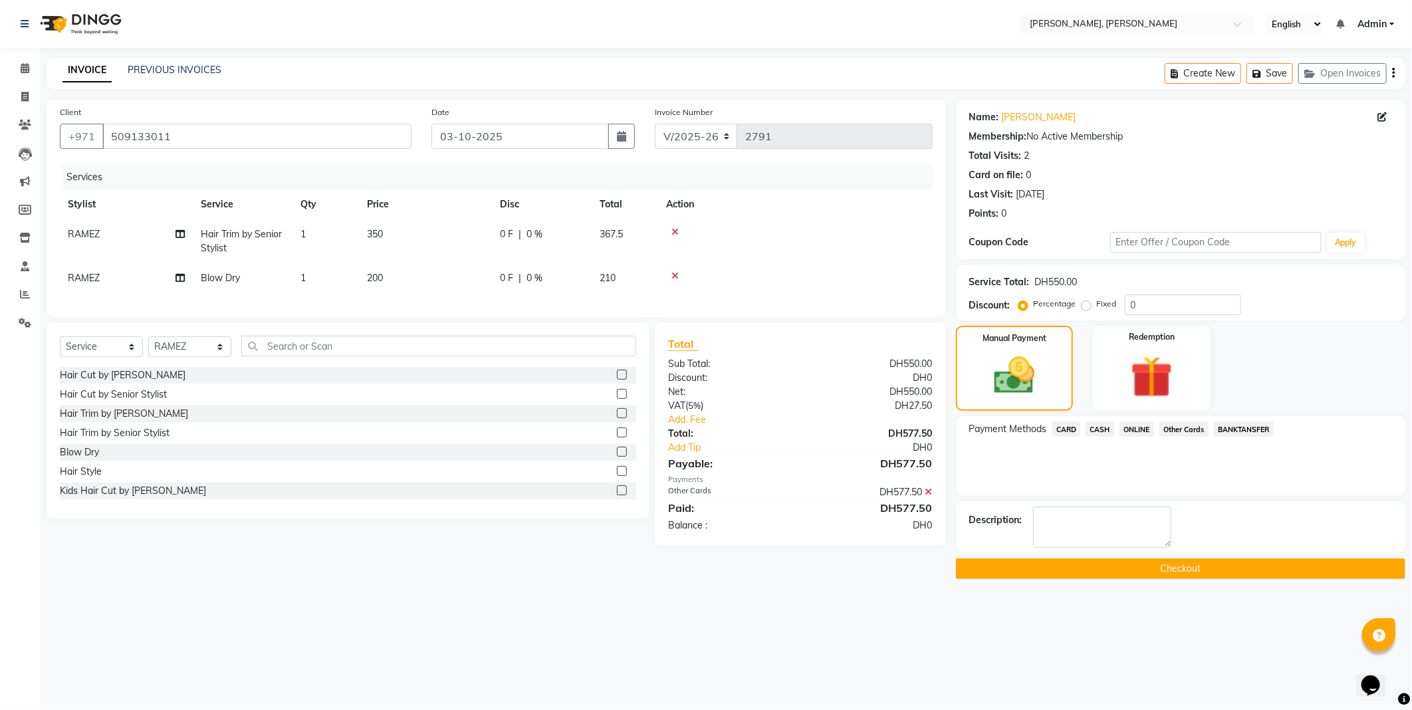
click at [1167, 574] on button "Checkout" at bounding box center [1180, 569] width 449 height 21
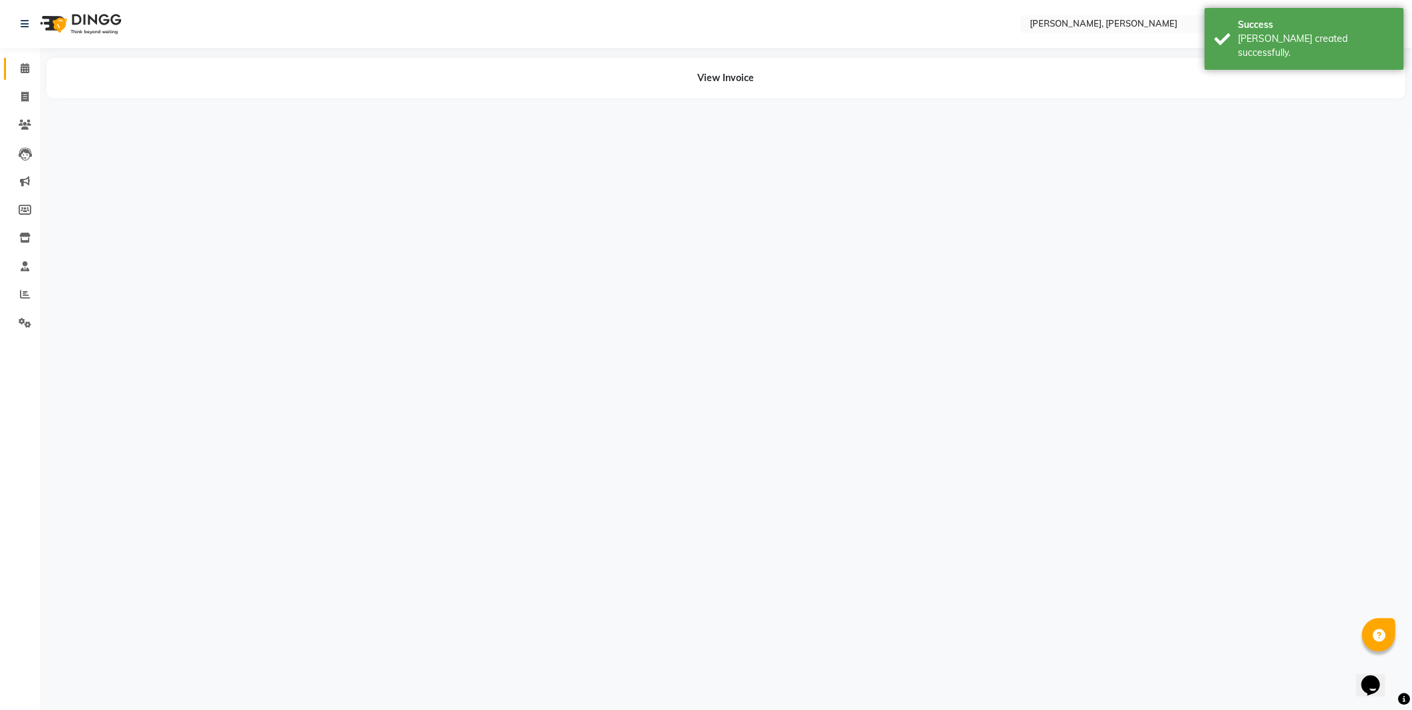
click at [25, 68] on icon at bounding box center [25, 68] width 9 height 10
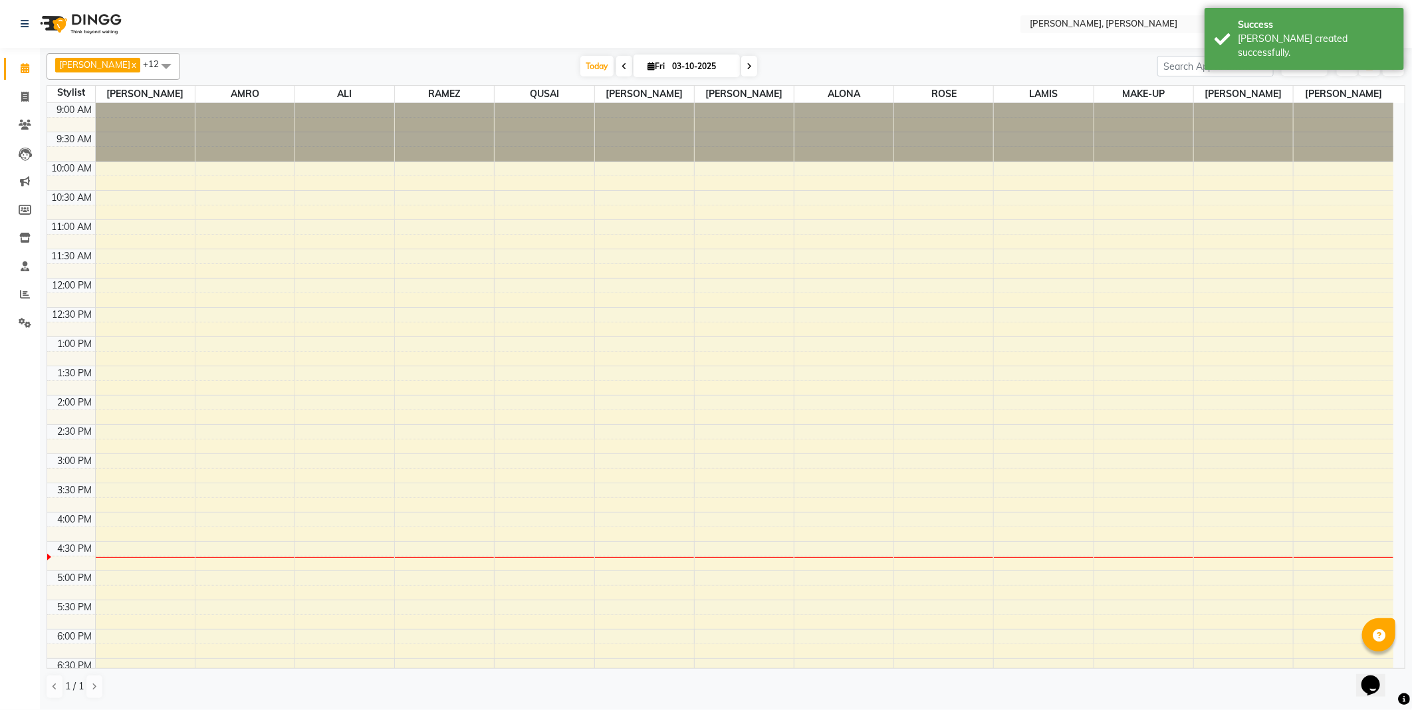
scroll to position [173, 0]
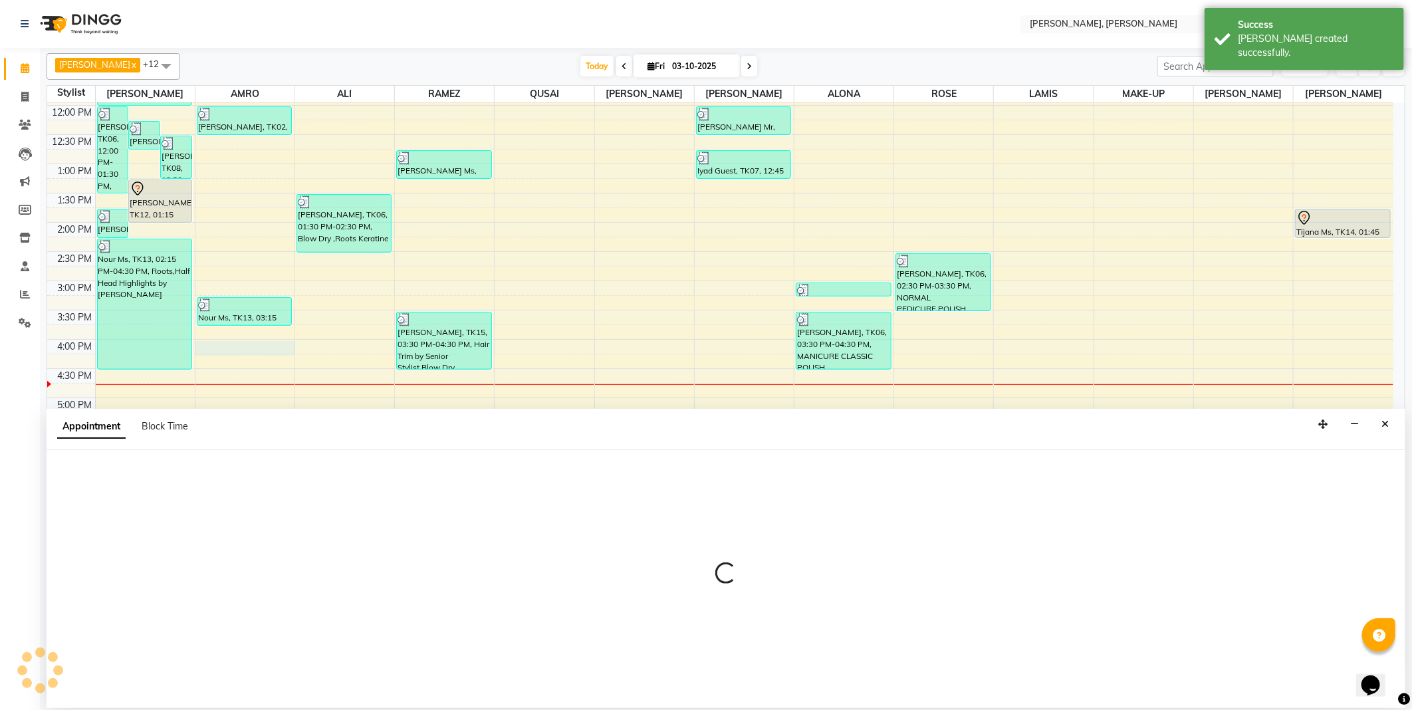
select select "59731"
select select "tentative"
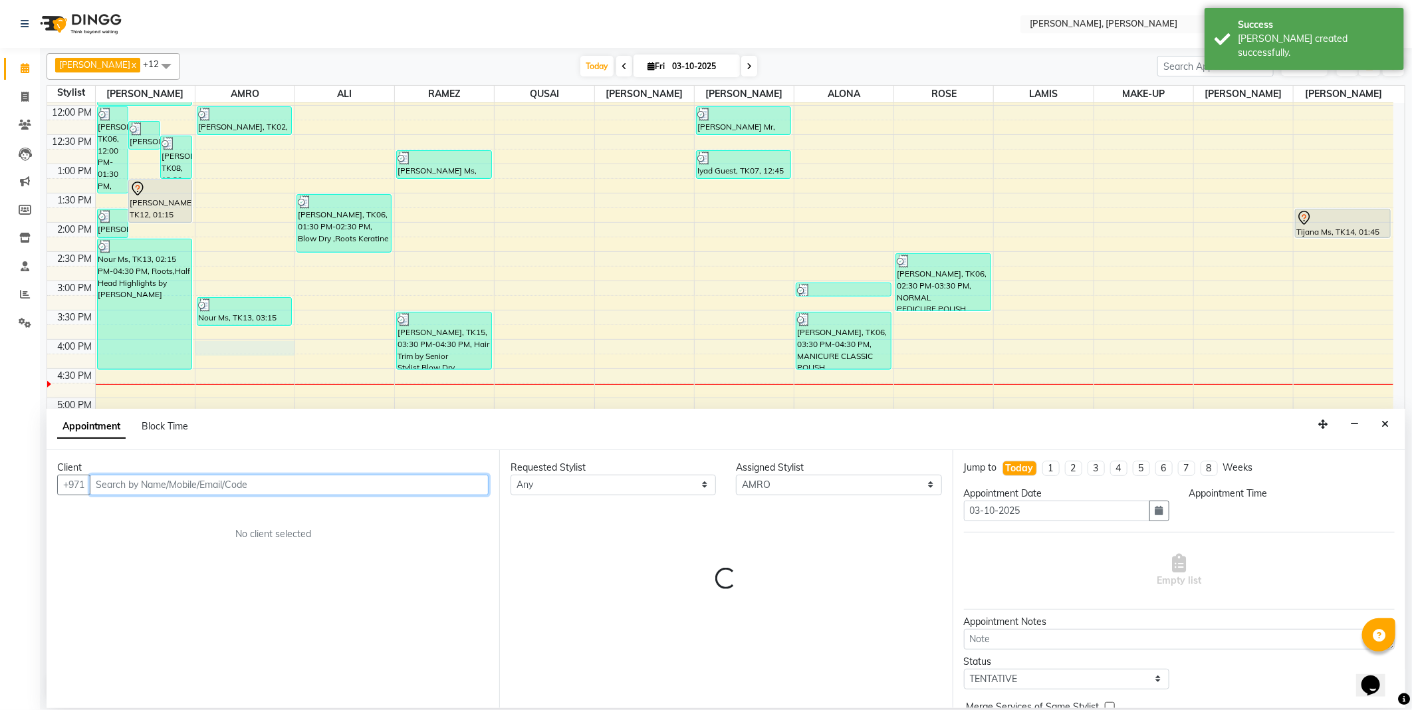
select select "960"
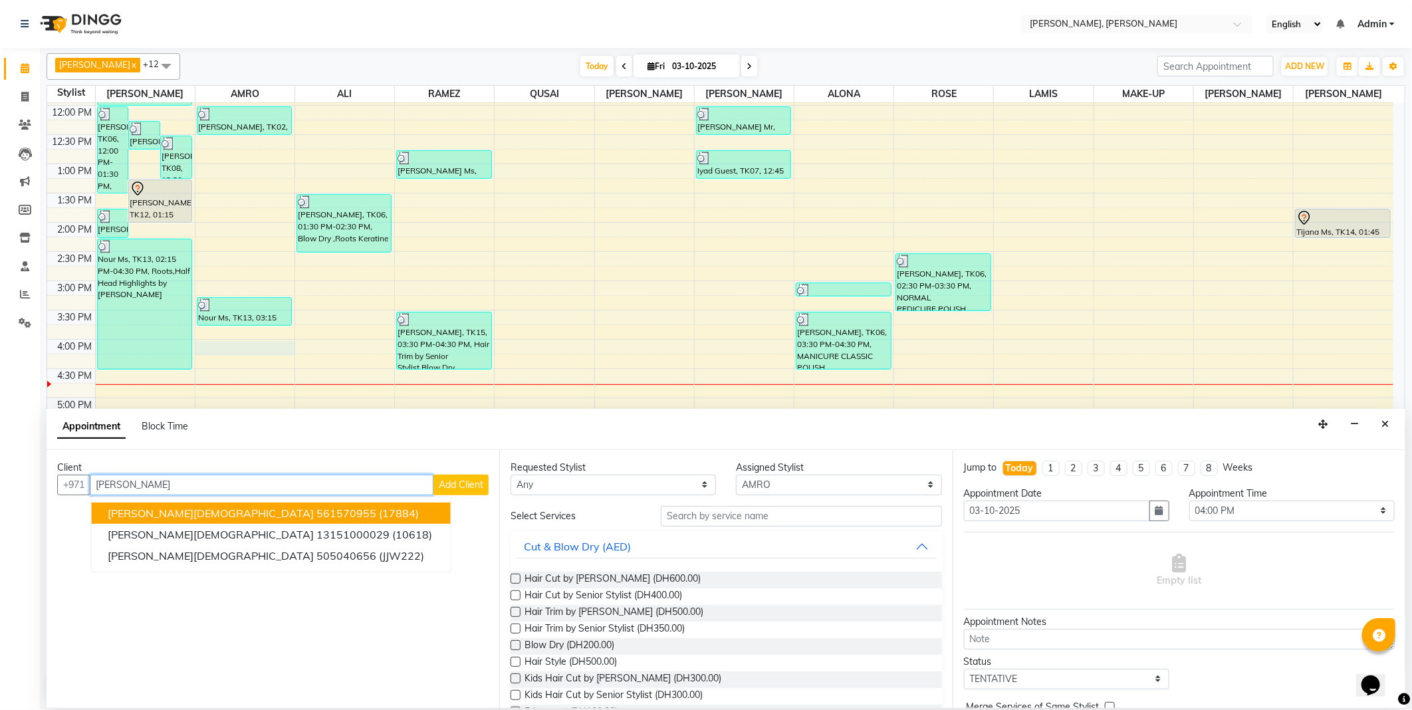
click at [379, 509] on span "(17884)" at bounding box center [399, 513] width 40 height 13
type input "561570955"
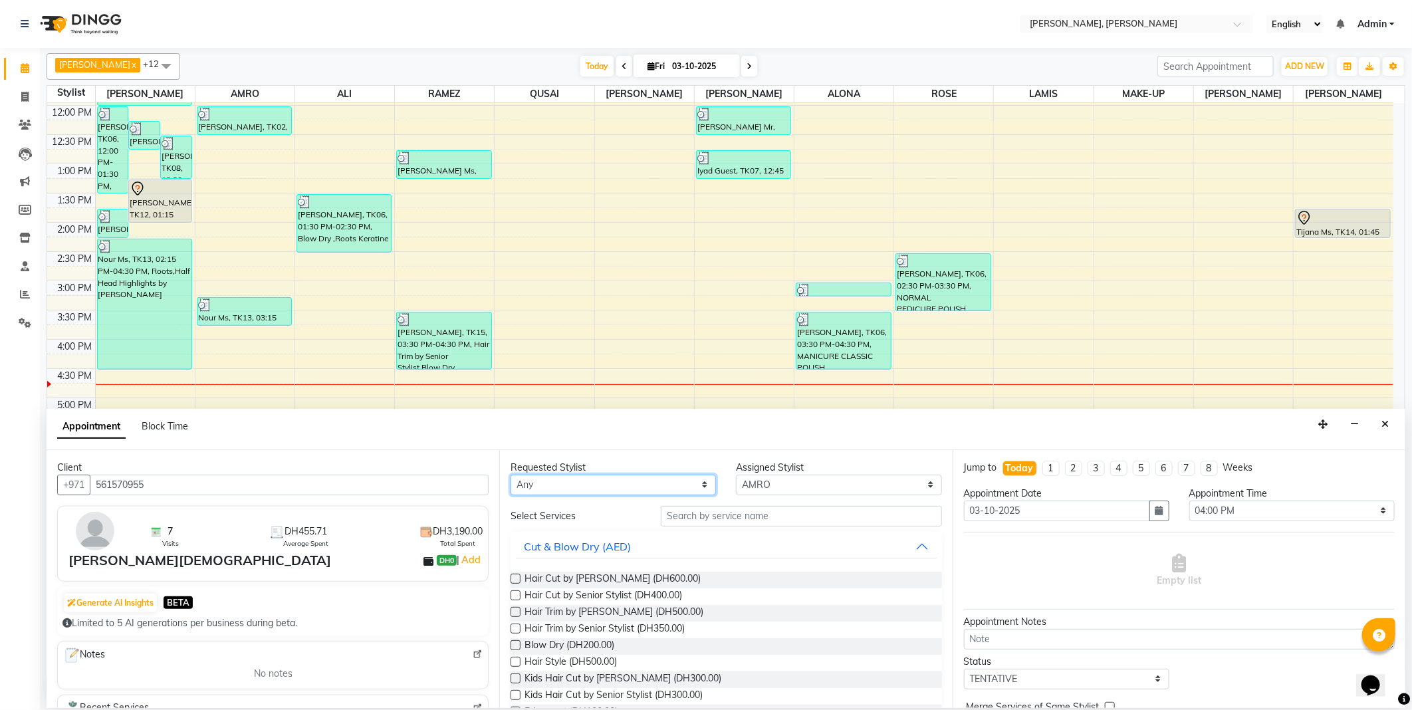
click at [570, 481] on select "Any [PERSON_NAME] [PERSON_NAME] ALYA [PERSON_NAME] AMRO [PERSON_NAME] [PERSON_N…" at bounding box center [613, 485] width 205 height 21
select select "59731"
click at [511, 475] on select "Any [PERSON_NAME] [PERSON_NAME] ALYA [PERSON_NAME] AMRO [PERSON_NAME] [PERSON_N…" at bounding box center [613, 485] width 205 height 21
click at [517, 640] on label at bounding box center [516, 645] width 10 height 10
click at [517, 642] on input "checkbox" at bounding box center [515, 646] width 9 height 9
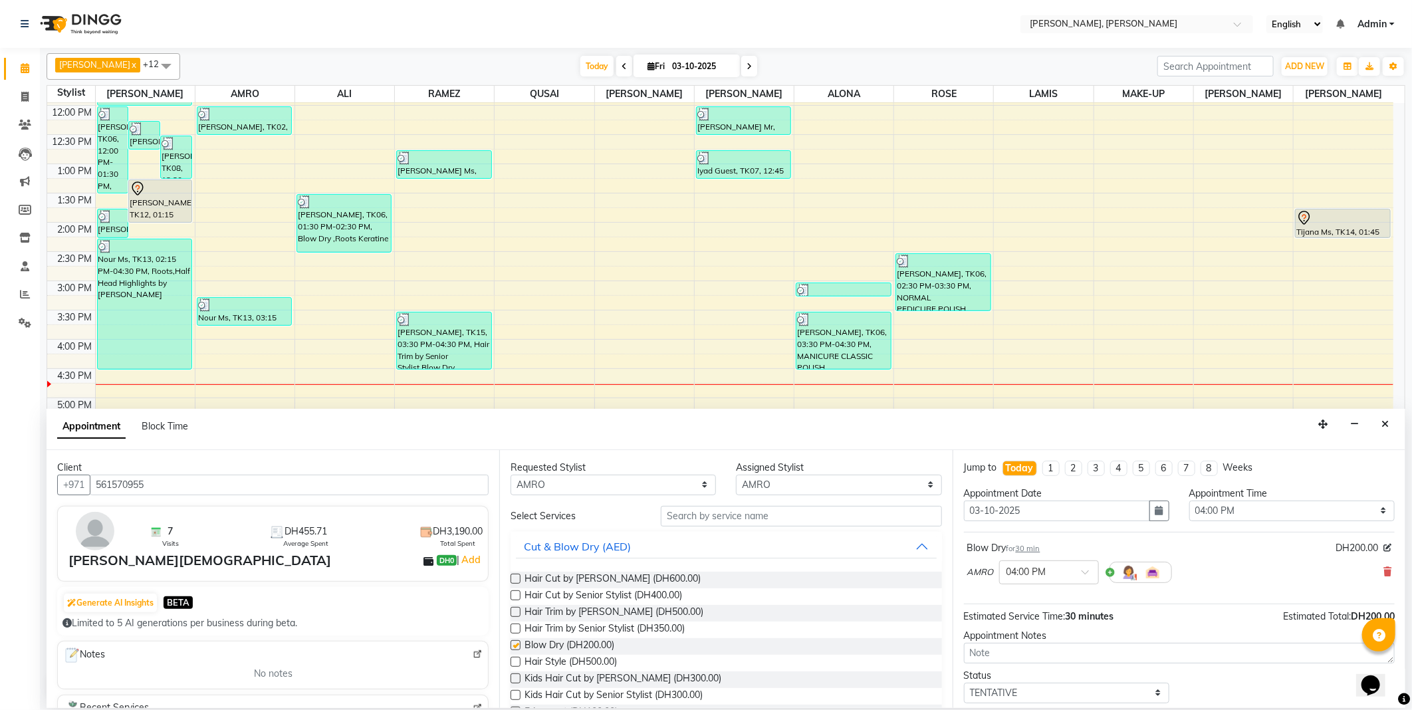
checkbox input "false"
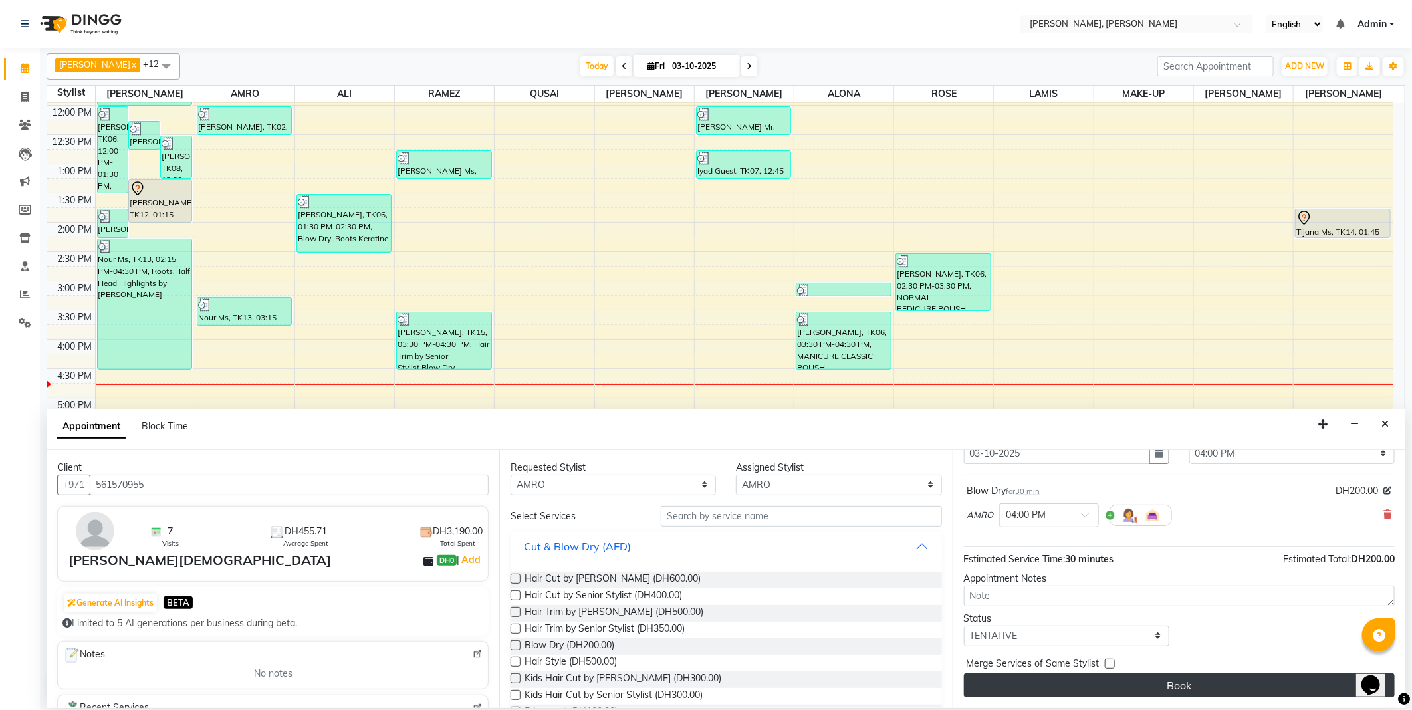
click at [1217, 690] on button "Book" at bounding box center [1179, 686] width 431 height 24
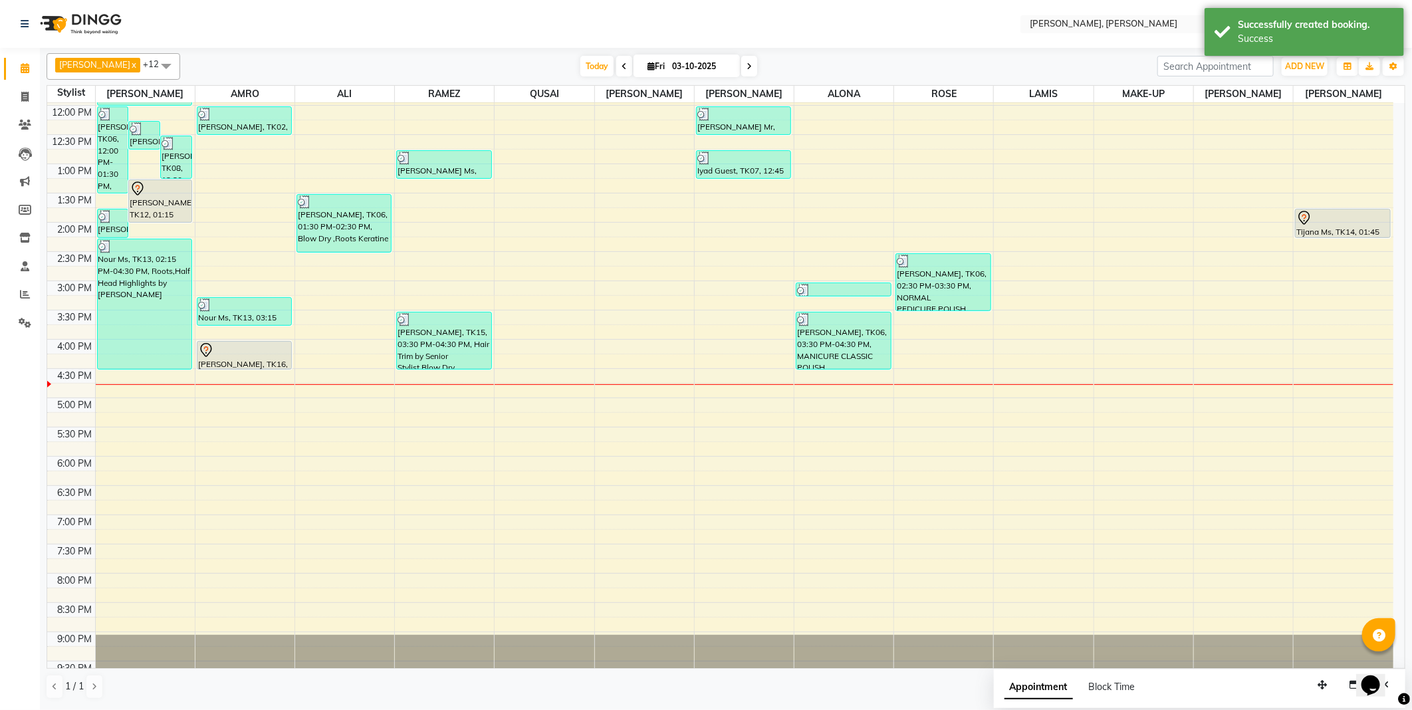
click at [249, 349] on div at bounding box center [244, 350] width 93 height 16
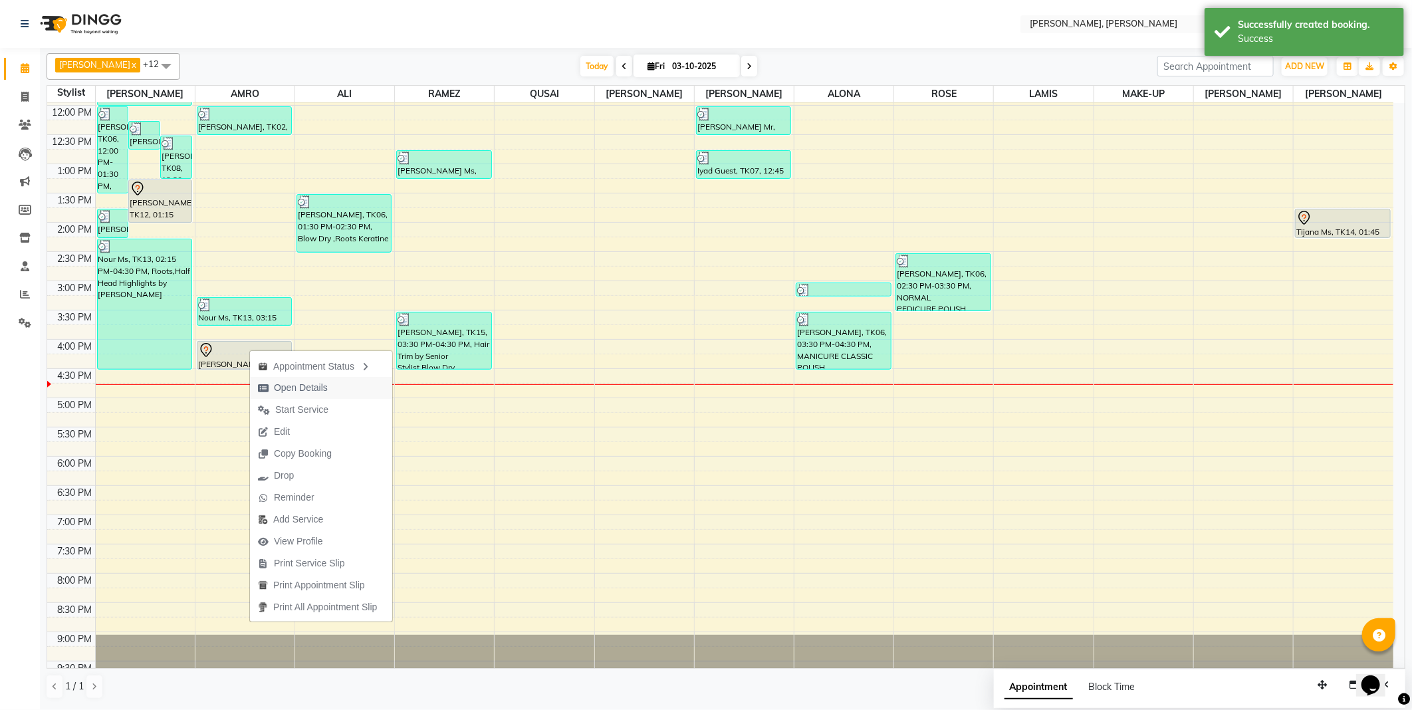
click at [326, 388] on span "Open Details" at bounding box center [301, 388] width 54 height 14
select select "7"
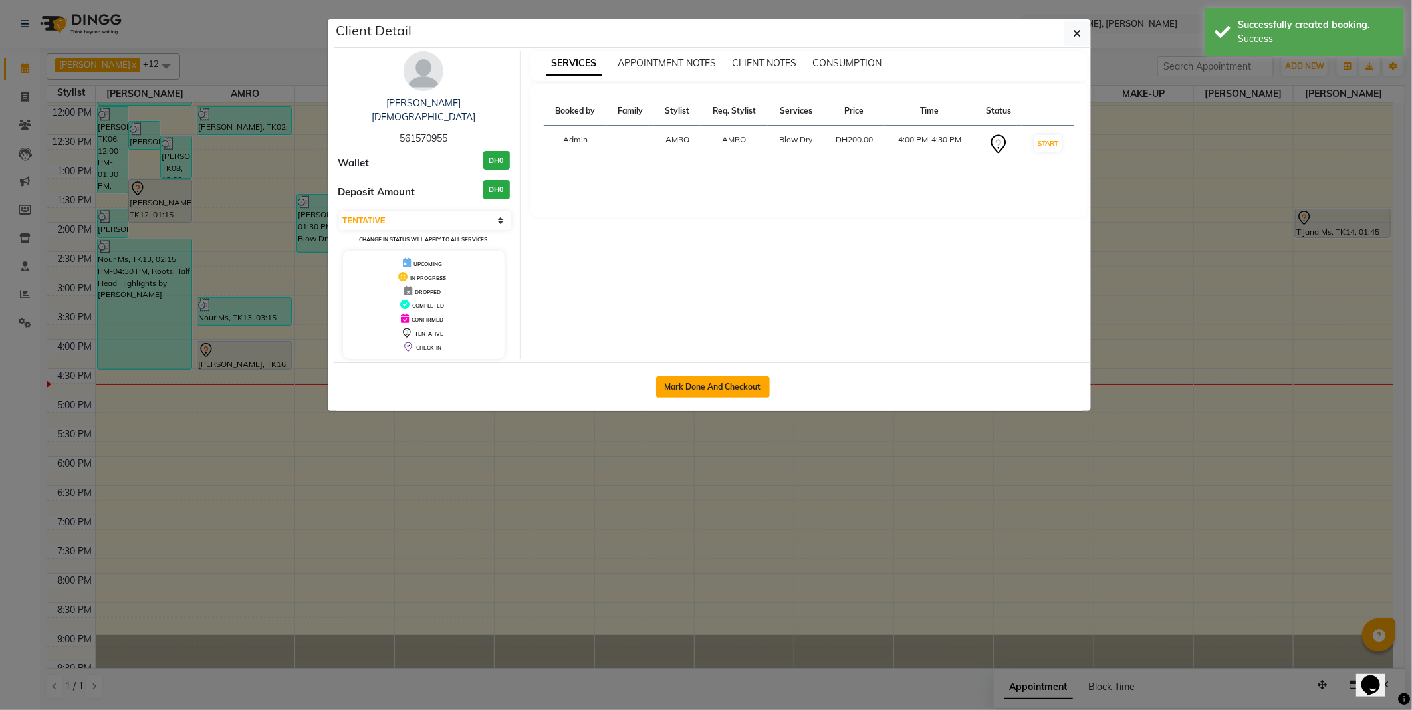
click at [699, 376] on button "Mark Done And Checkout" at bounding box center [713, 386] width 114 height 21
select select "service"
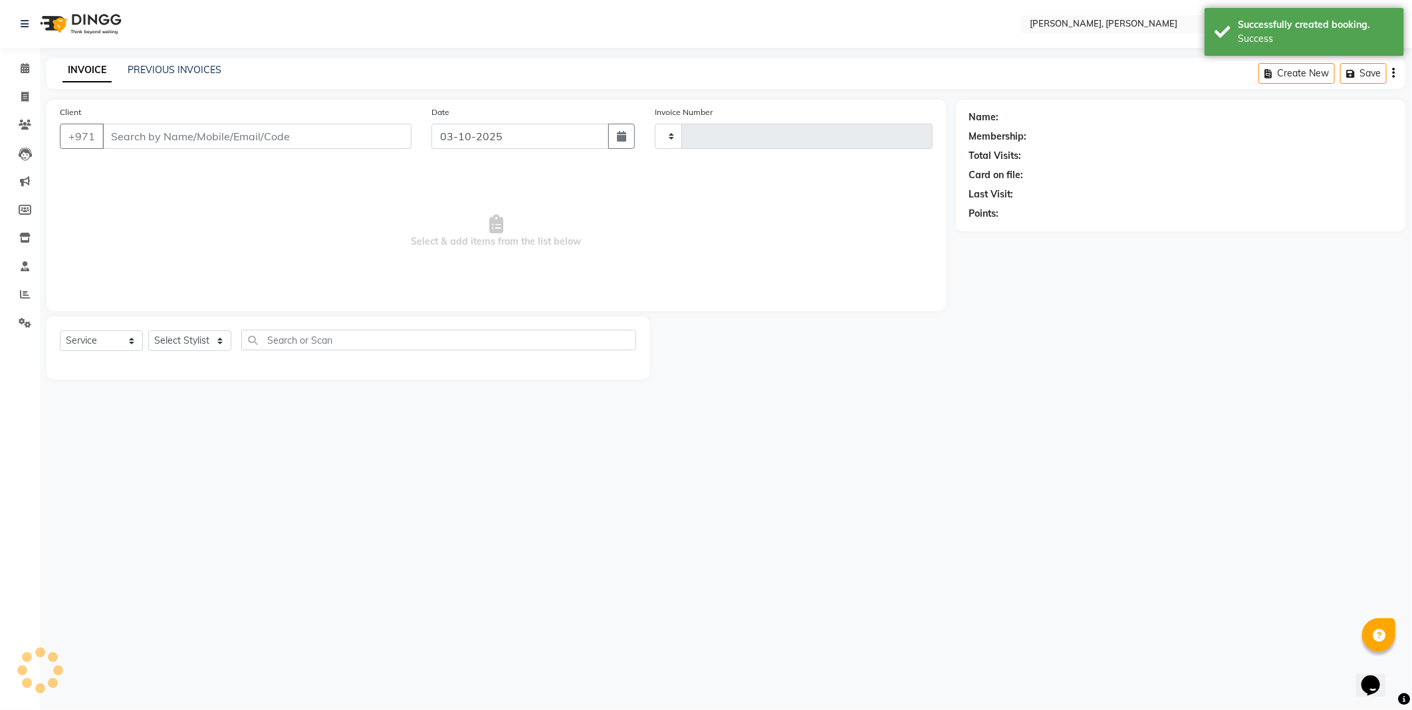
type input "2792"
select select "7142"
type input "561570955"
select select "59731"
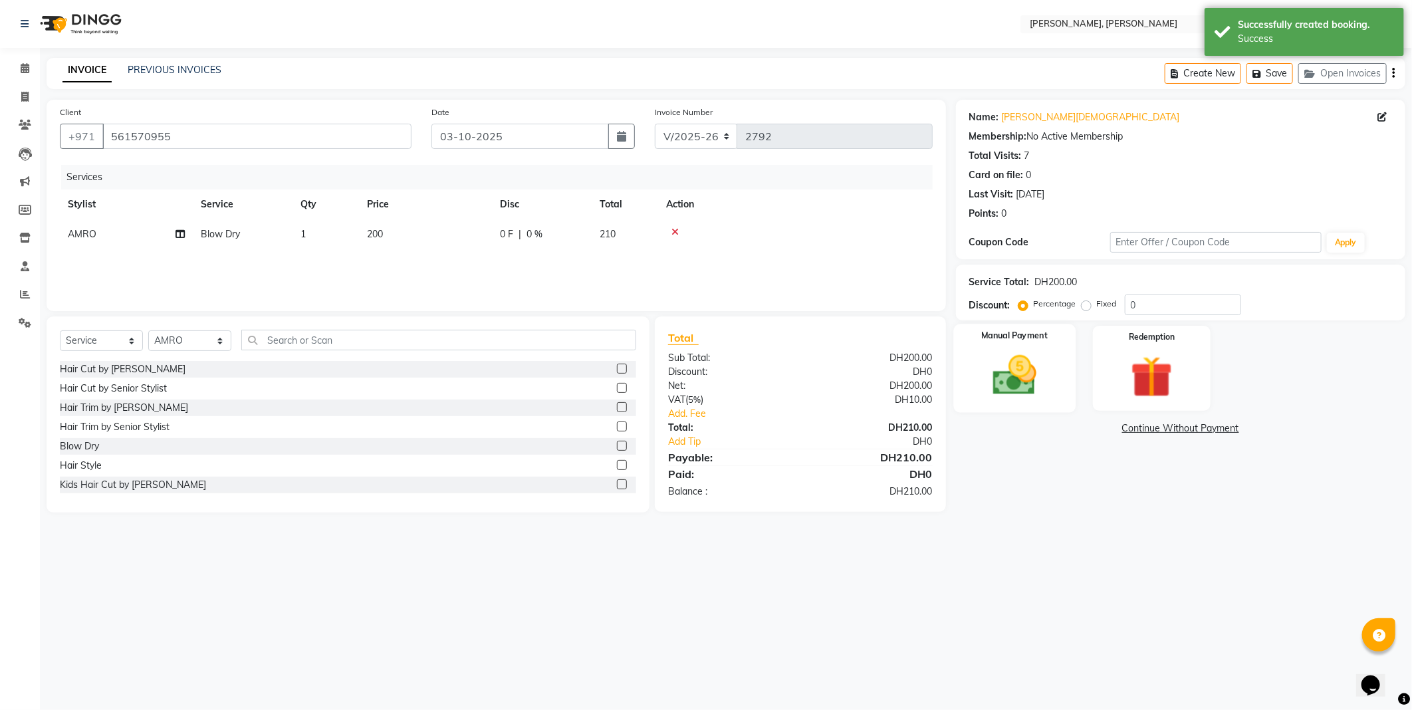
click at [1034, 384] on img at bounding box center [1014, 375] width 71 height 51
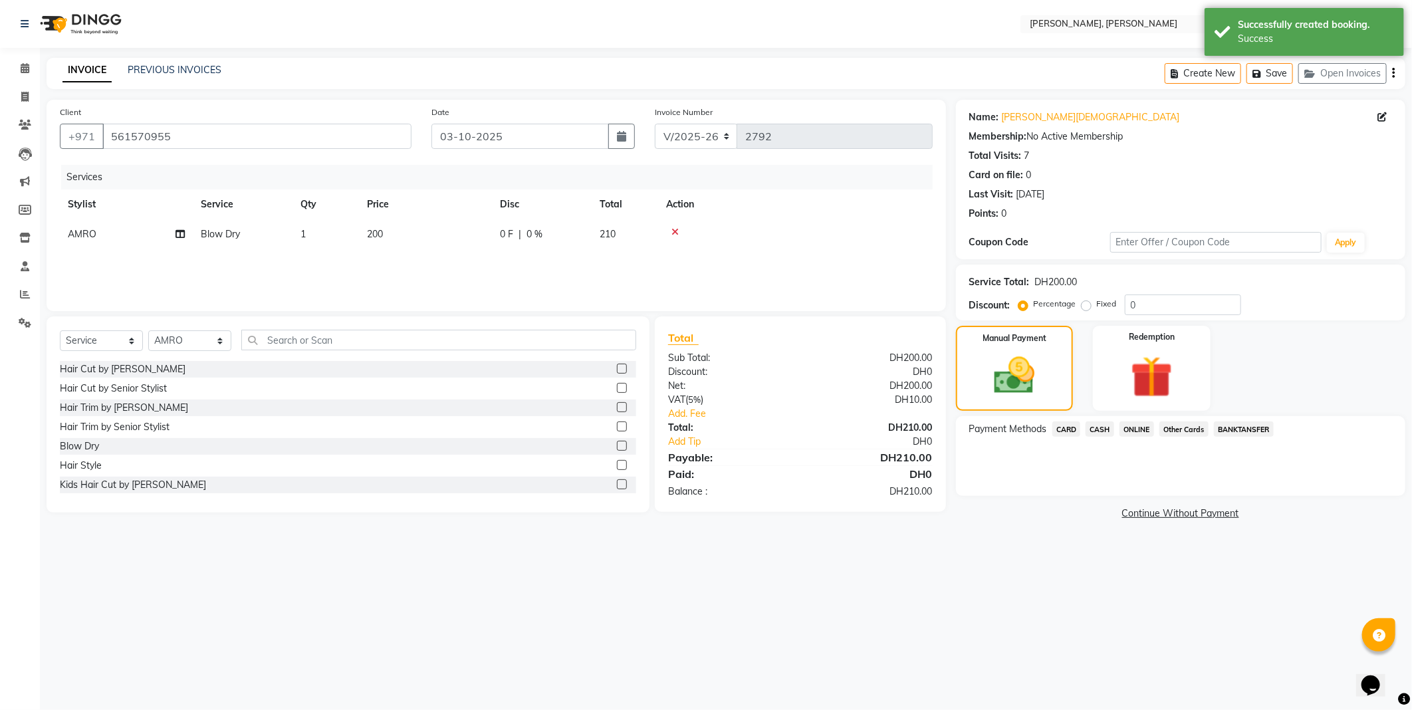
click at [1175, 428] on span "Other Cards" at bounding box center [1184, 429] width 49 height 15
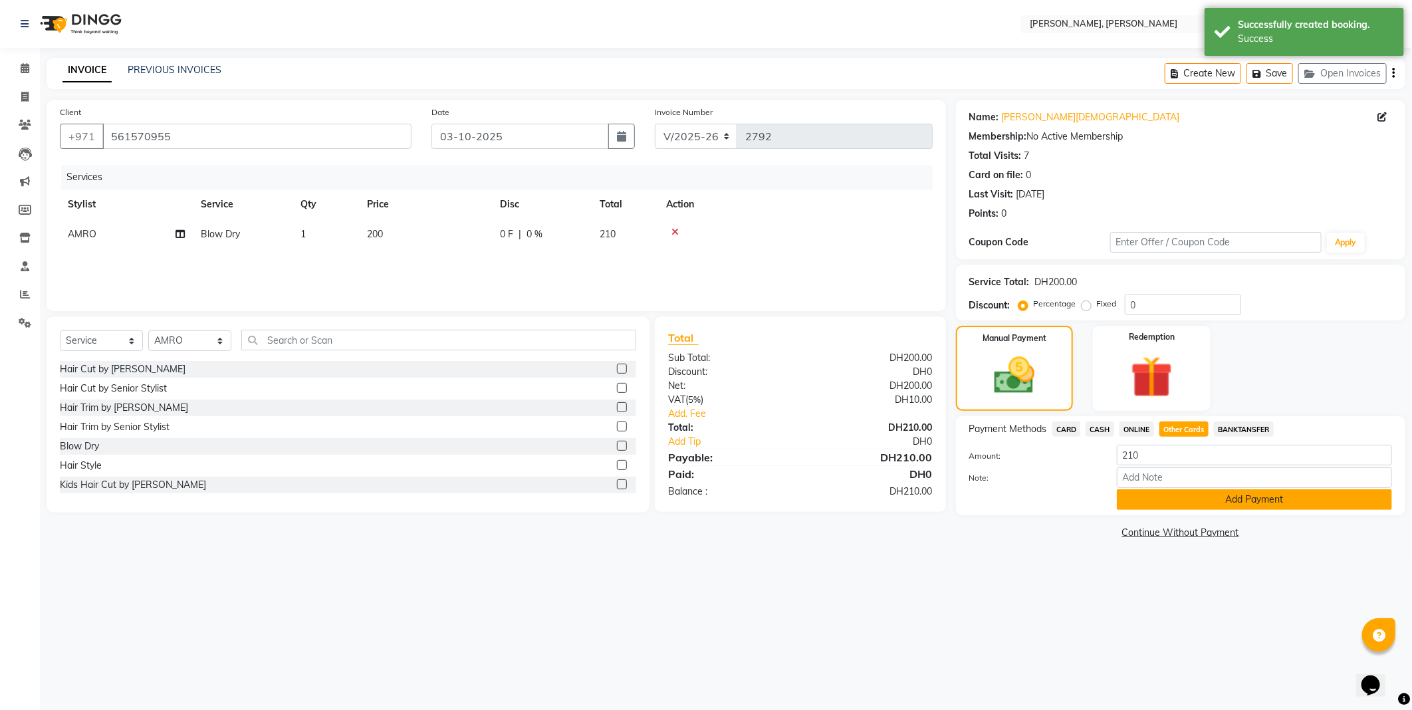
click at [1150, 495] on button "Add Payment" at bounding box center [1254, 499] width 275 height 21
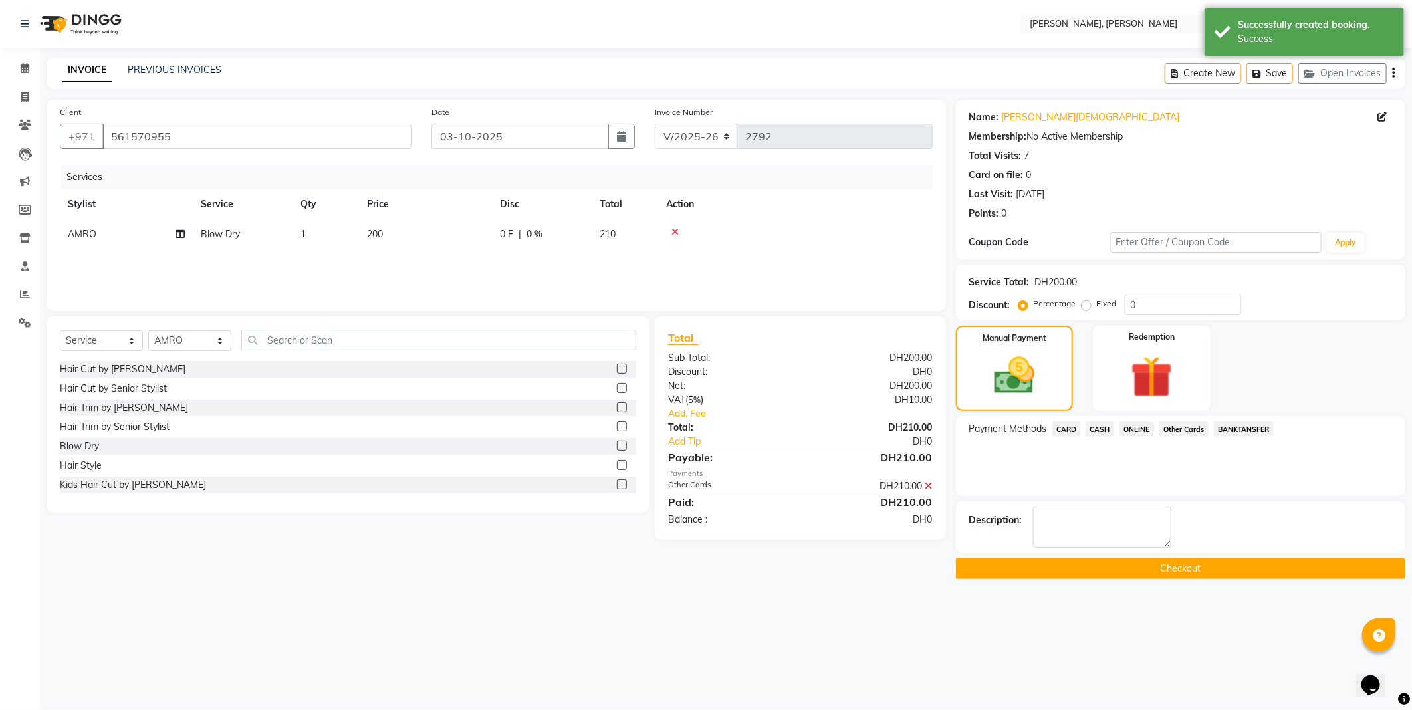
click at [1074, 559] on button "Checkout" at bounding box center [1180, 569] width 449 height 21
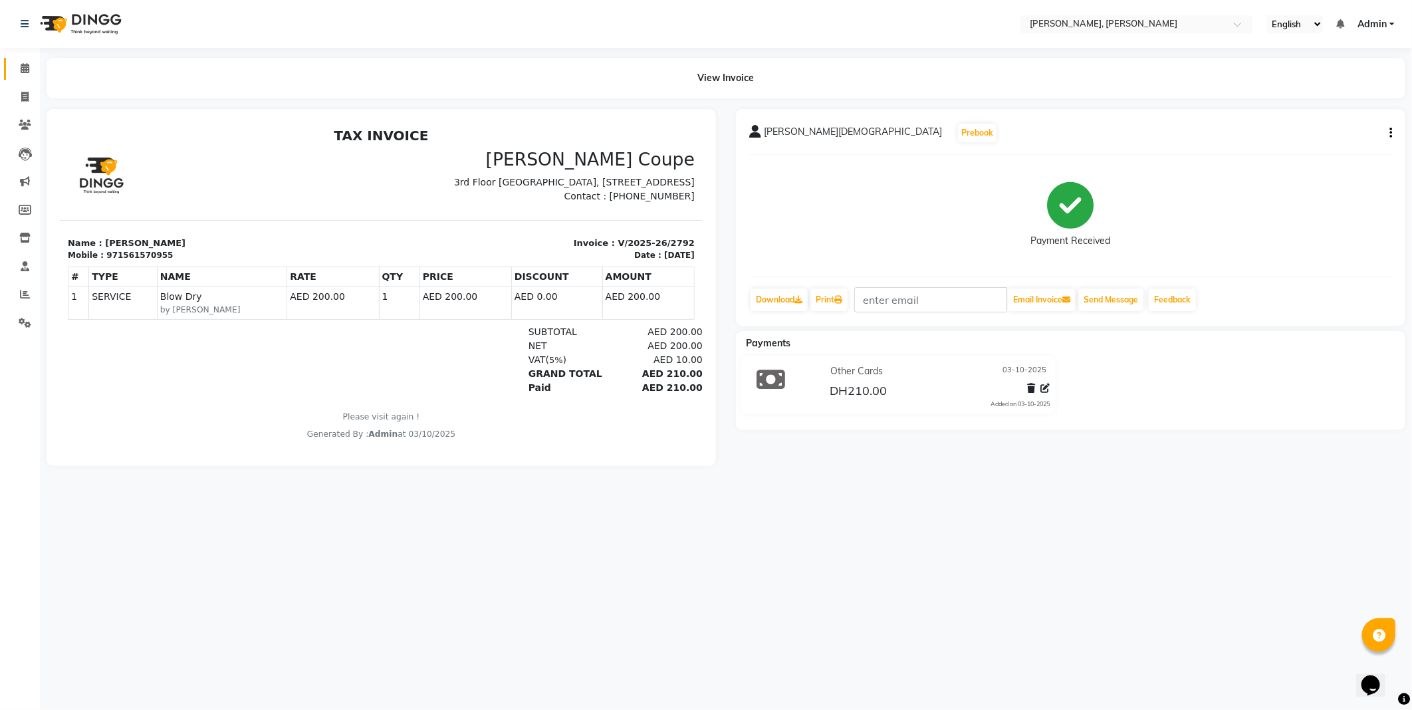
click at [27, 70] on icon at bounding box center [25, 68] width 9 height 10
